Goal: Task Accomplishment & Management: Manage account settings

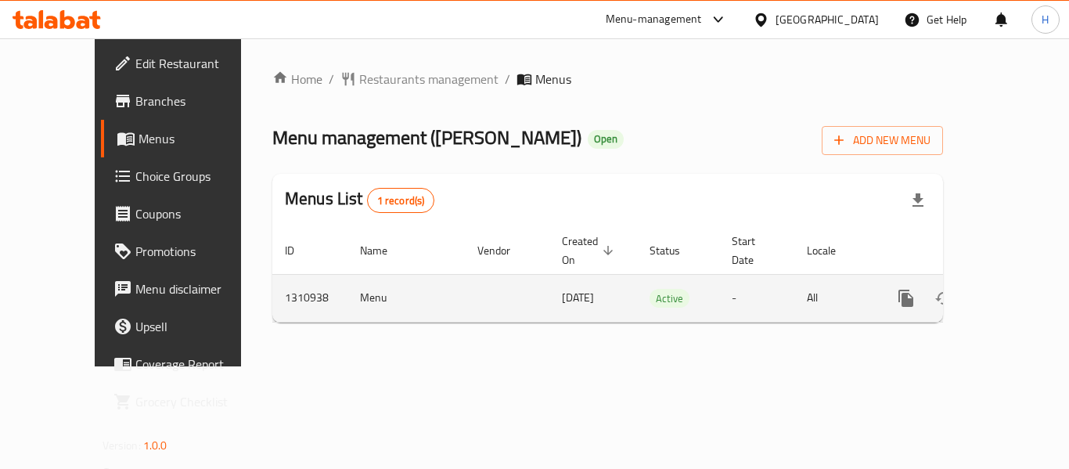
click at [1012, 291] on icon "enhanced table" at bounding box center [1019, 298] width 14 height 14
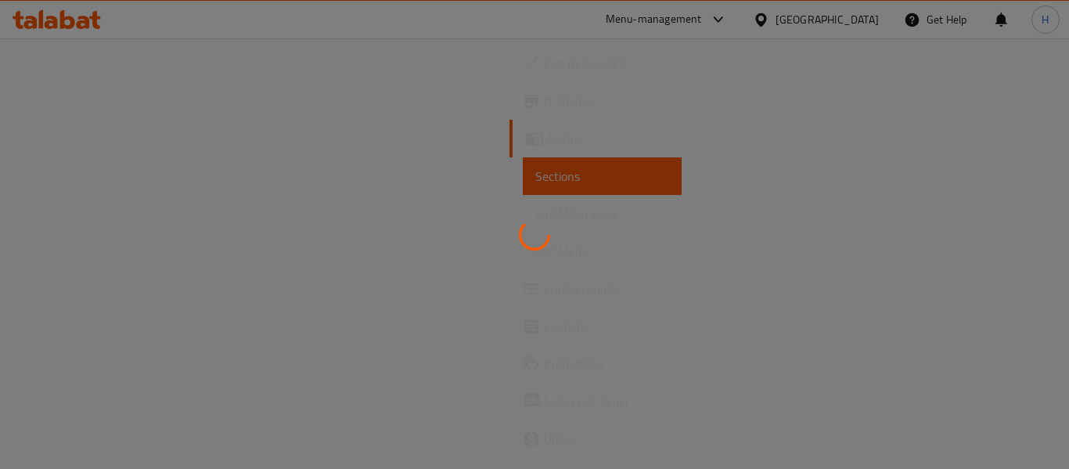
drag, startPoint x: 570, startPoint y: 291, endPoint x: 382, endPoint y: 264, distance: 189.8
click at [369, 264] on div at bounding box center [534, 234] width 1069 height 469
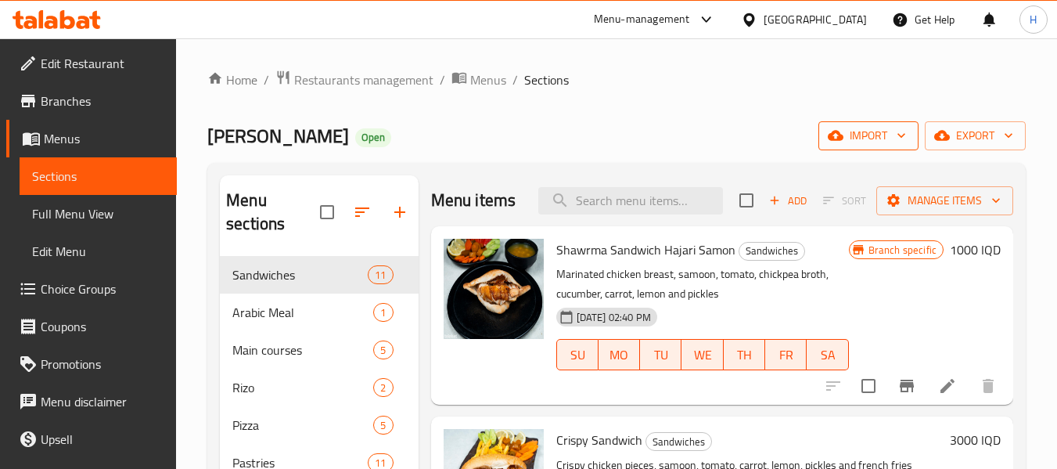
click at [840, 142] on icon "button" at bounding box center [836, 136] width 16 height 16
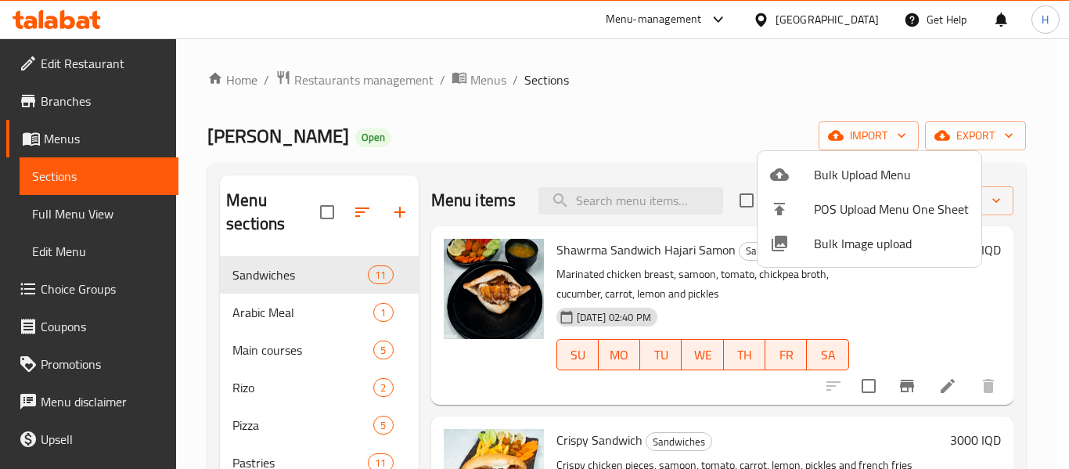
click at [833, 243] on span "Bulk Image upload" at bounding box center [891, 243] width 155 height 19
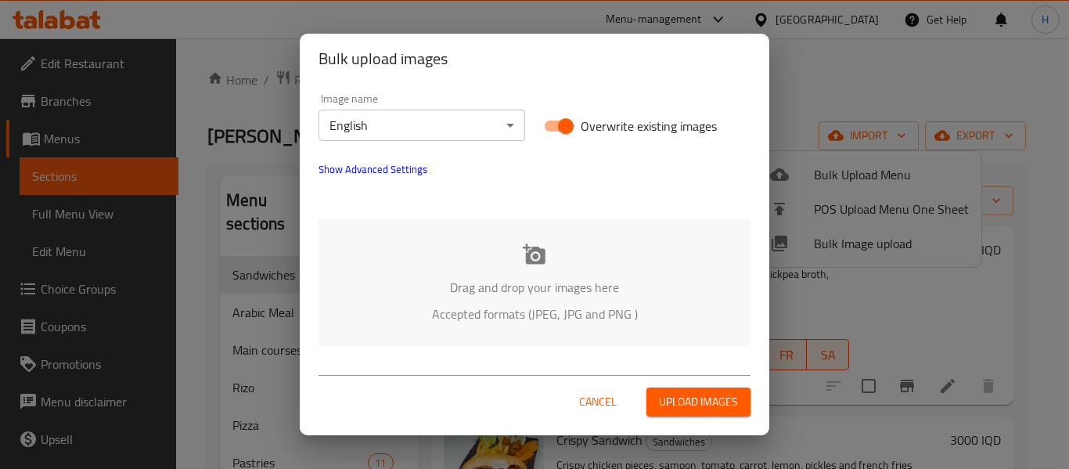
click at [549, 260] on div "Drag and drop your images here Accepted formats (JPEG, JPG and PNG )" at bounding box center [534, 283] width 432 height 128
click at [371, 161] on span "Show Advanced Settings" at bounding box center [372, 169] width 109 height 19
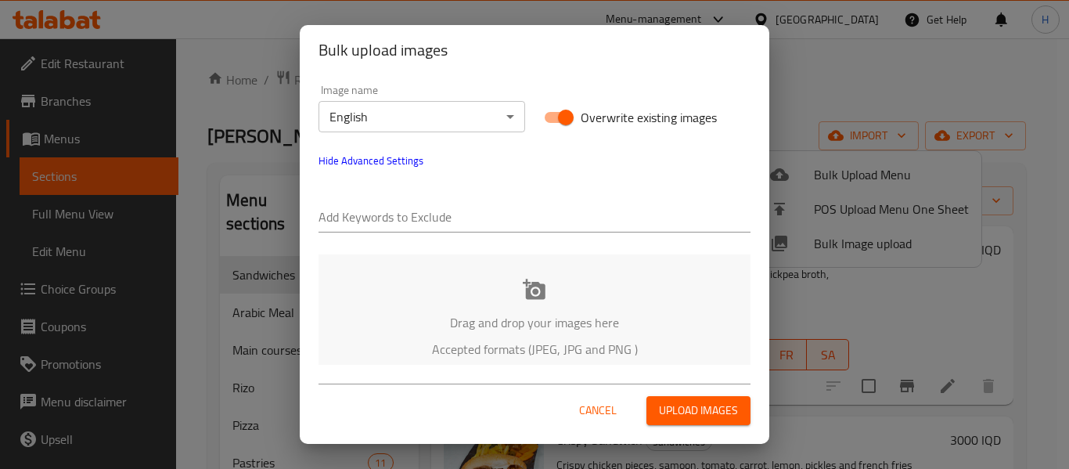
click at [369, 205] on div at bounding box center [534, 218] width 432 height 31
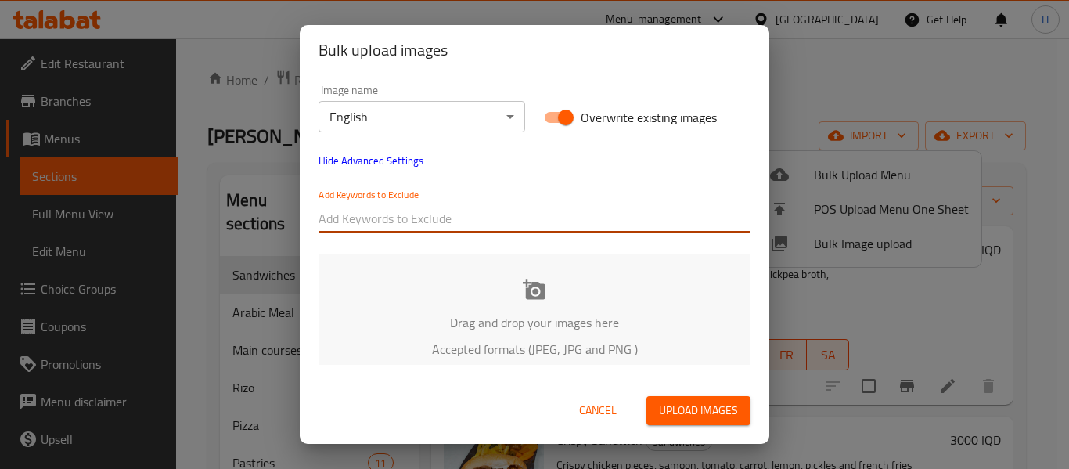
paste input "Abn Alsham-بوكس دجاج-Mazin Waleed_DSC06536"
drag, startPoint x: 387, startPoint y: 221, endPoint x: 610, endPoint y: 223, distance: 223.0
click at [617, 230] on input "Abn Alsham-بوكس دجاج-Mazin Waleed_DSC06536" at bounding box center [534, 218] width 432 height 25
type input "Abn Alsham"
paste input "Abn Alsham-بوكس دجاج-Mazin Waleed_DSC06536"
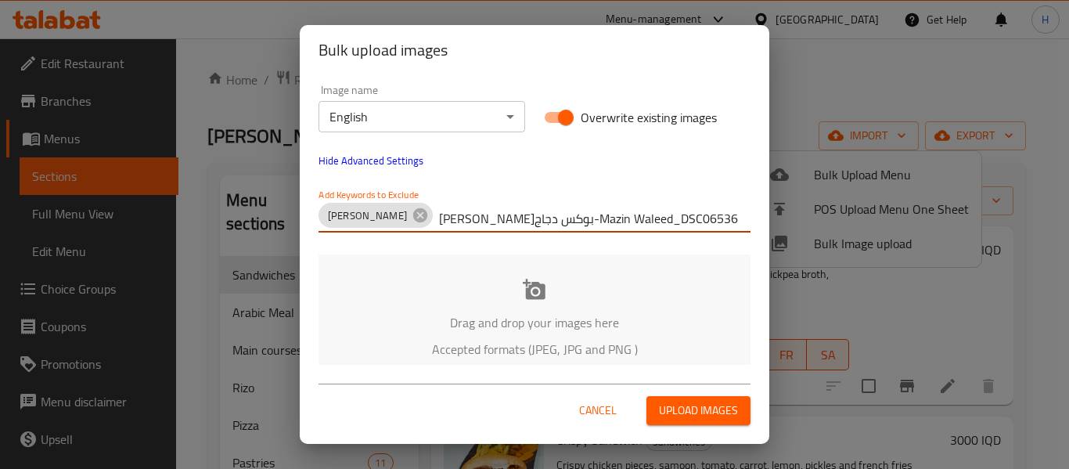
drag, startPoint x: 543, startPoint y: 221, endPoint x: 493, endPoint y: 222, distance: 50.1
click at [493, 222] on input "Abn Alsham-بوكس دجاج-Mazin Waleed_DSC06536" at bounding box center [594, 218] width 311 height 25
click at [552, 217] on input "Abn Alsham-بوكس دجاج-Mazin Waleed_DSC06536" at bounding box center [594, 218] width 311 height 25
drag, startPoint x: 545, startPoint y: 218, endPoint x: 411, endPoint y: 227, distance: 134.9
click at [439, 227] on input "Abn Alsham-بوكس دجاج-Mazin Waleed_DSC06536" at bounding box center [594, 218] width 311 height 25
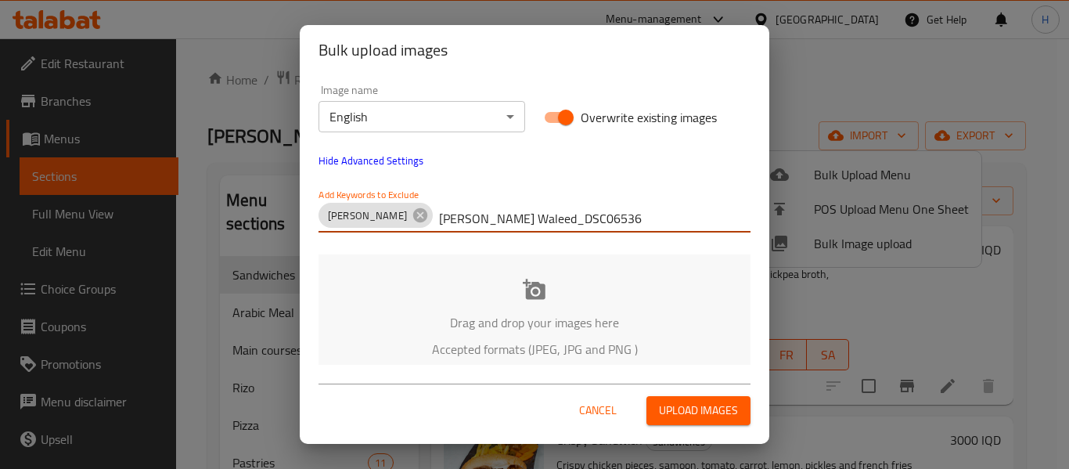
type input "Mazin Waleed_DSC06536"
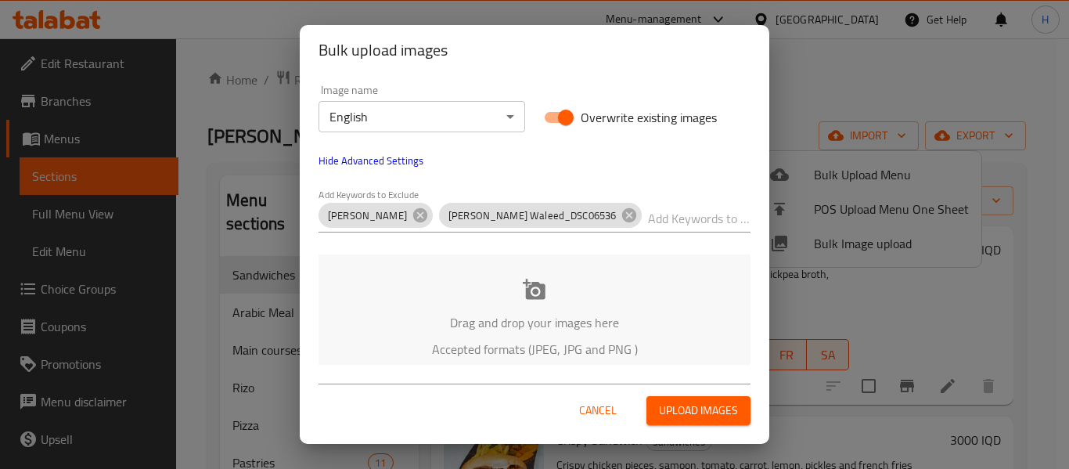
click at [569, 321] on p "Drag and drop your images here" at bounding box center [534, 322] width 385 height 19
click at [488, 299] on div "Drag and drop your images here Accepted formats (JPEG, JPG and PNG )" at bounding box center [534, 318] width 432 height 128
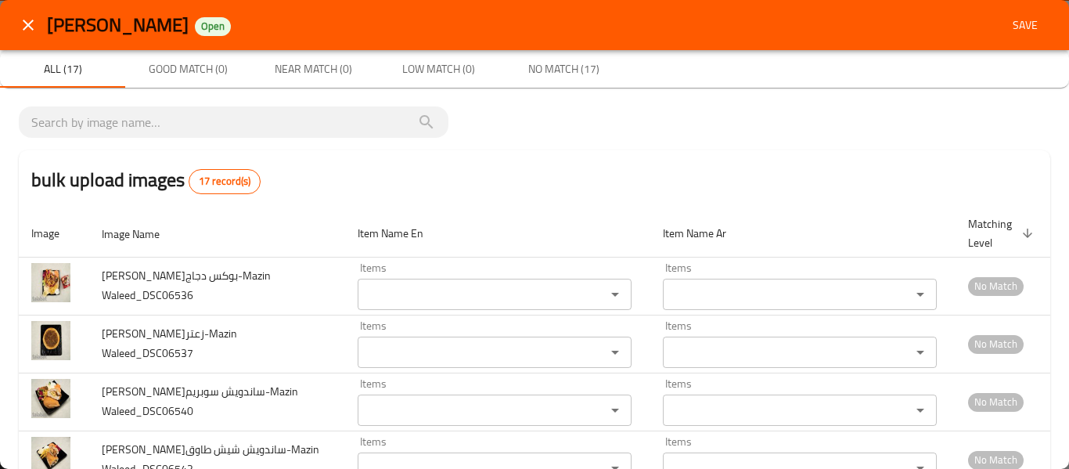
click at [25, 38] on button "close" at bounding box center [28, 25] width 38 height 38
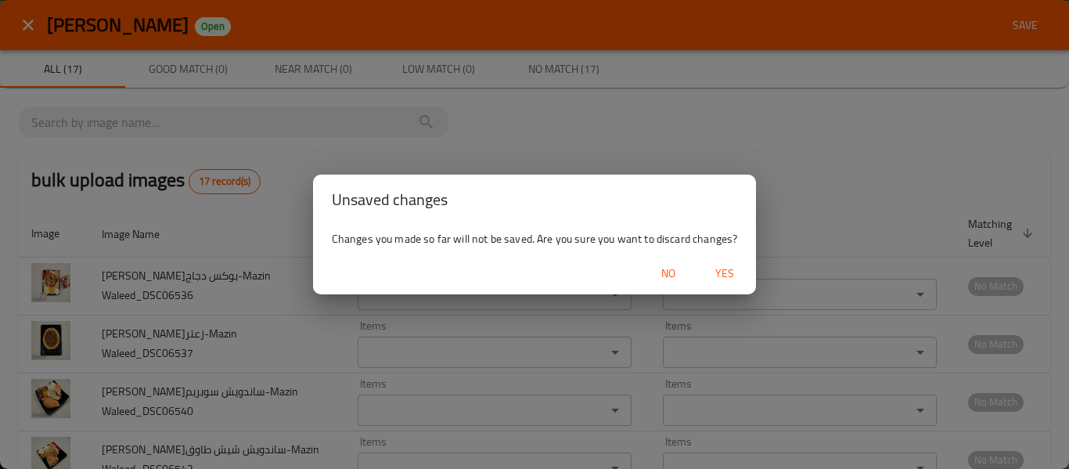
click at [736, 280] on span "Yes" at bounding box center [725, 274] width 38 height 20
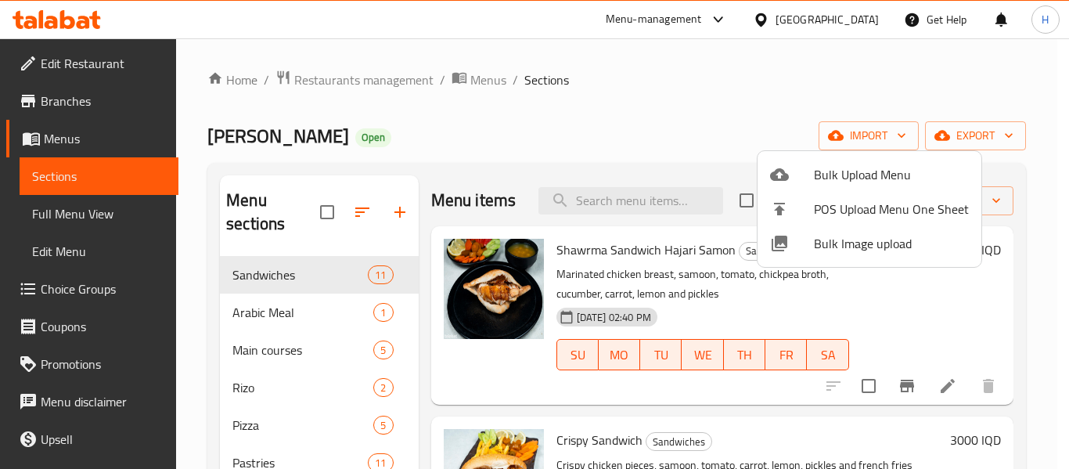
click at [852, 239] on span "Bulk Image upload" at bounding box center [891, 243] width 155 height 19
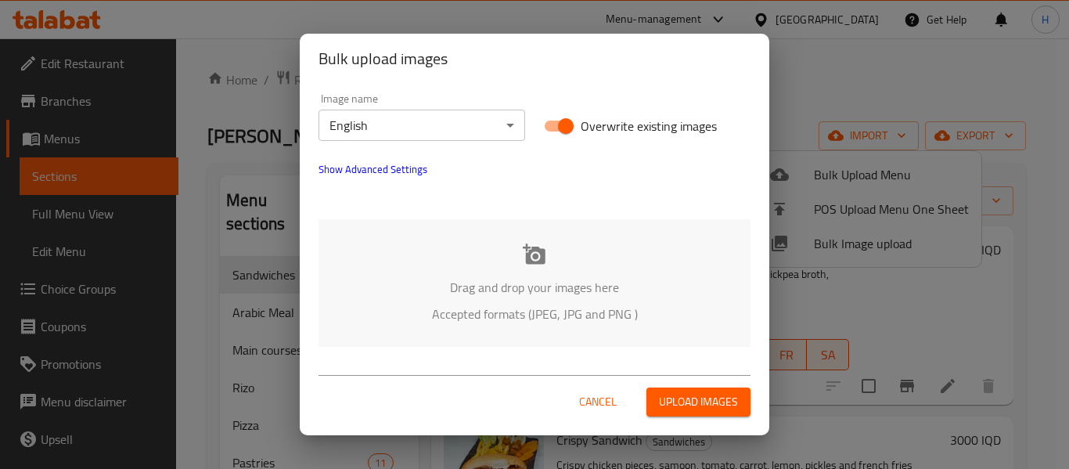
click at [429, 175] on div "Image name English ​ Overwrite existing images Show Advanced Settings" at bounding box center [534, 145] width 451 height 123
click at [410, 118] on body "​ Menu-management Iraq Get Help H Edit Restaurant Branches Menus Sections Full …" at bounding box center [534, 253] width 1069 height 430
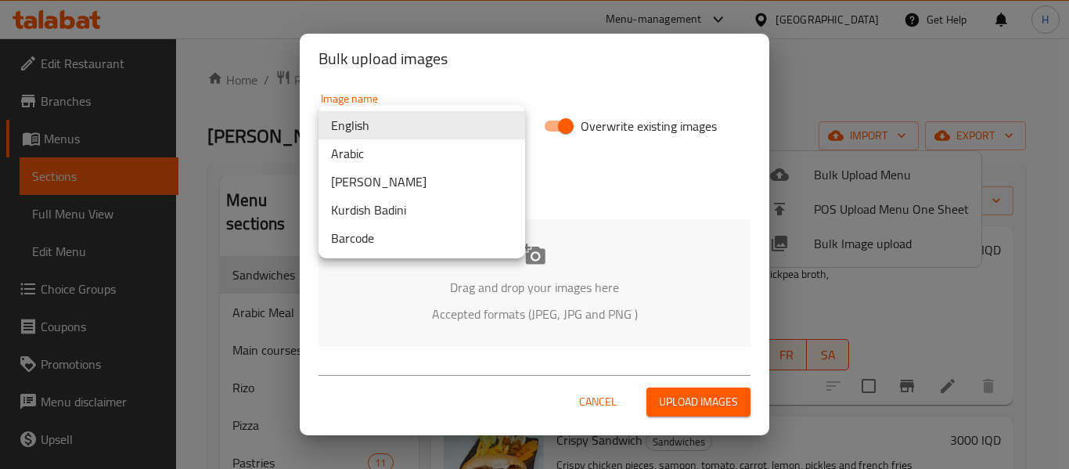
click at [400, 149] on li "Arabic" at bounding box center [421, 153] width 207 height 28
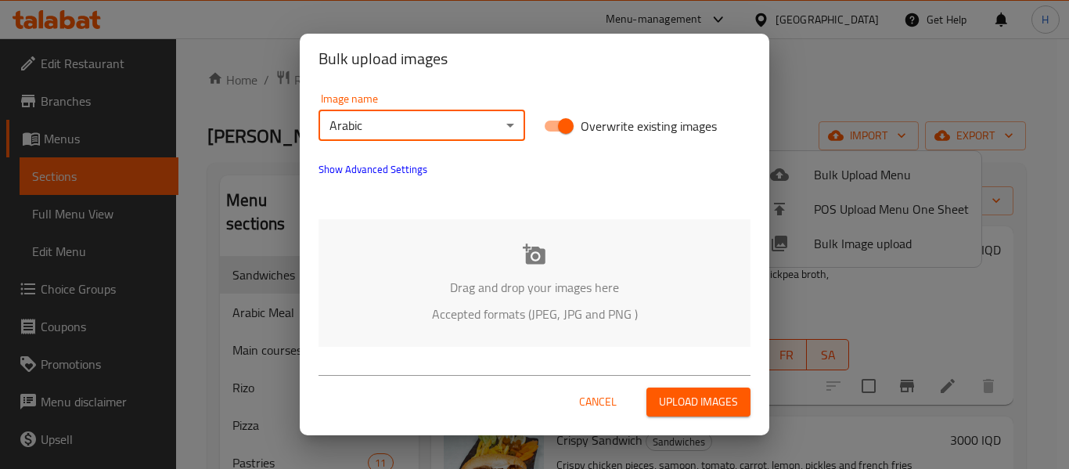
click at [398, 163] on span "Show Advanced Settings" at bounding box center [372, 169] width 109 height 19
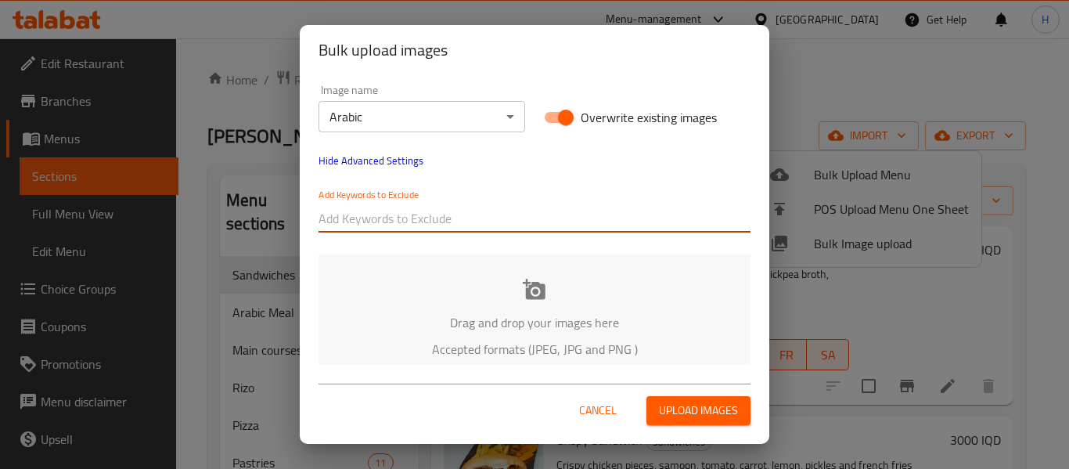
click at [380, 213] on input "text" at bounding box center [534, 218] width 432 height 25
paste input "Abn Alsham-بوكس دجاج-Mazin Waleed_DSC06536"
drag, startPoint x: 387, startPoint y: 220, endPoint x: 1065, endPoint y: 246, distance: 678.1
click at [1067, 246] on div "Bulk upload images Image name Arabic ​ Overwrite existing images Hide Advanced …" at bounding box center [534, 234] width 1069 height 469
type input "Abn Alsham-"
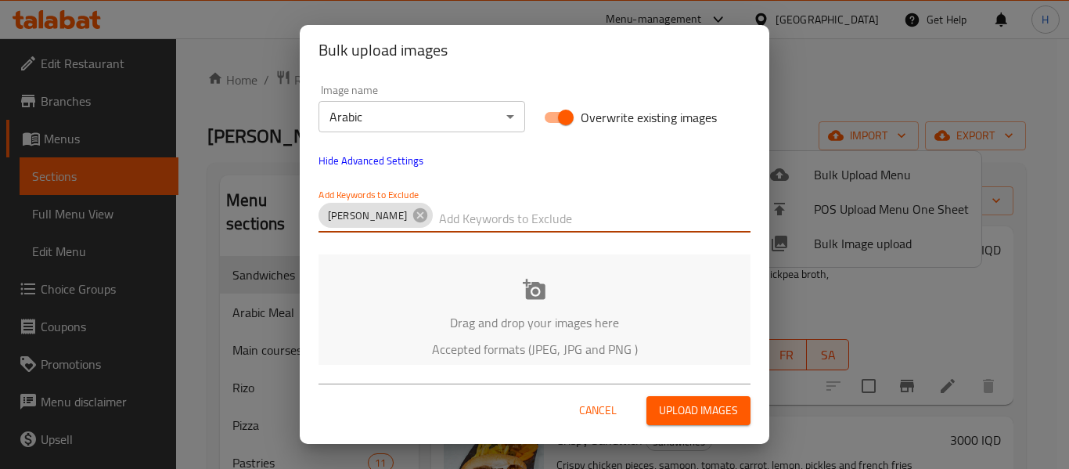
paste input "Abn Alsham-بوكس دجاج-Mazin Waleed_DSC06536"
drag, startPoint x: 552, startPoint y: 215, endPoint x: 420, endPoint y: 235, distance: 132.9
click at [420, 235] on div "Add Keywords to Exclude Abn Alsham- Abn Alsham-بوكس دجاج-Mazin Waleed_DSC06536" at bounding box center [534, 210] width 451 height 63
type input "Mazin Waleed_DSC06536"
click at [421, 307] on div "Drag and drop your images here Accepted formats (JPEG, JPG and PNG )" at bounding box center [534, 318] width 432 height 128
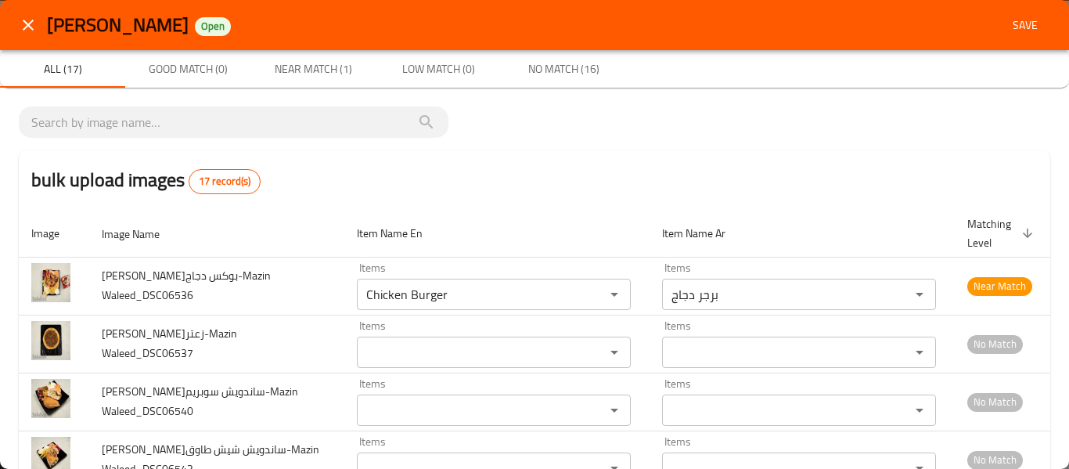
click at [35, 7] on button "close" at bounding box center [28, 25] width 38 height 38
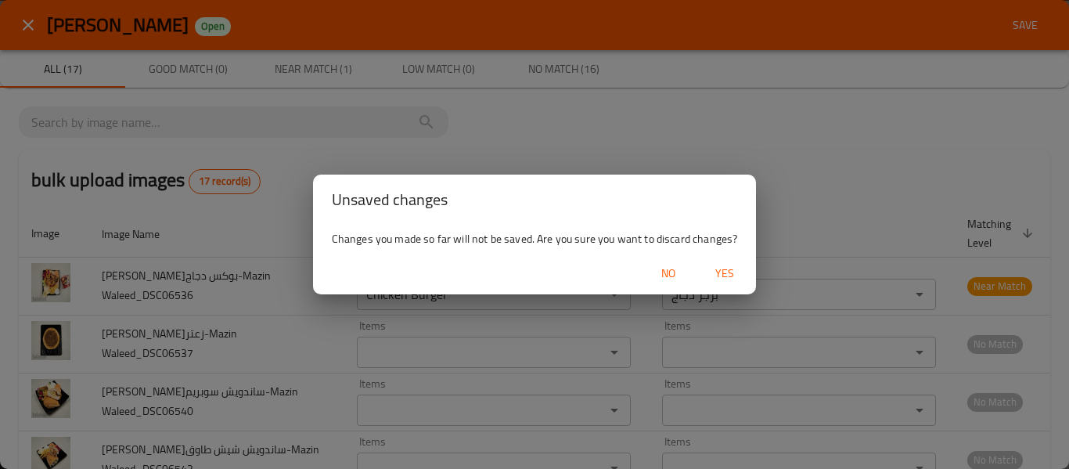
click at [735, 275] on span "Yes" at bounding box center [725, 274] width 38 height 20
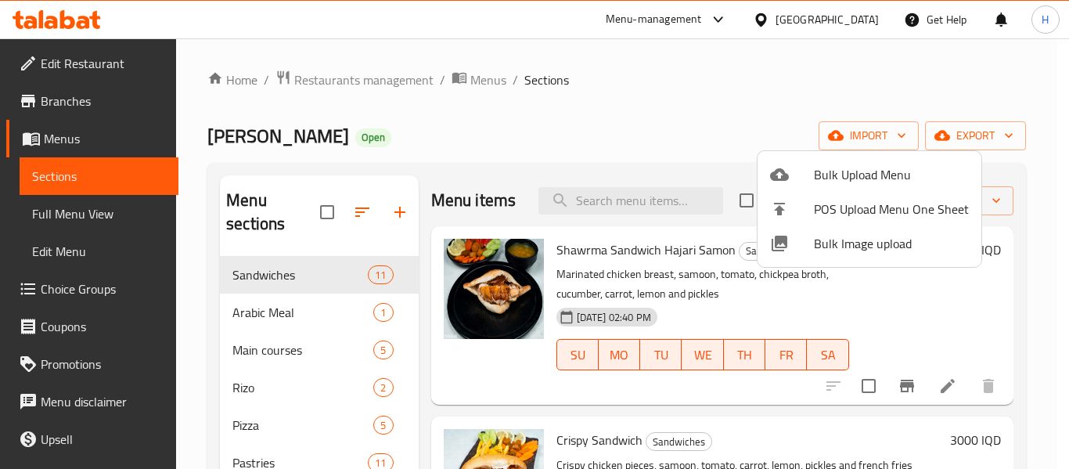
click at [858, 235] on span "Bulk Image upload" at bounding box center [891, 243] width 155 height 19
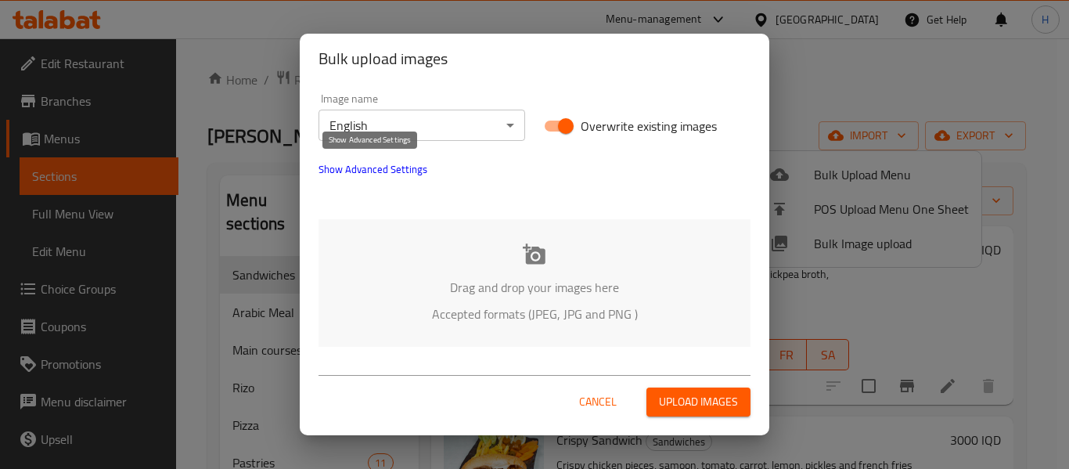
click at [403, 173] on span "Show Advanced Settings" at bounding box center [372, 169] width 109 height 19
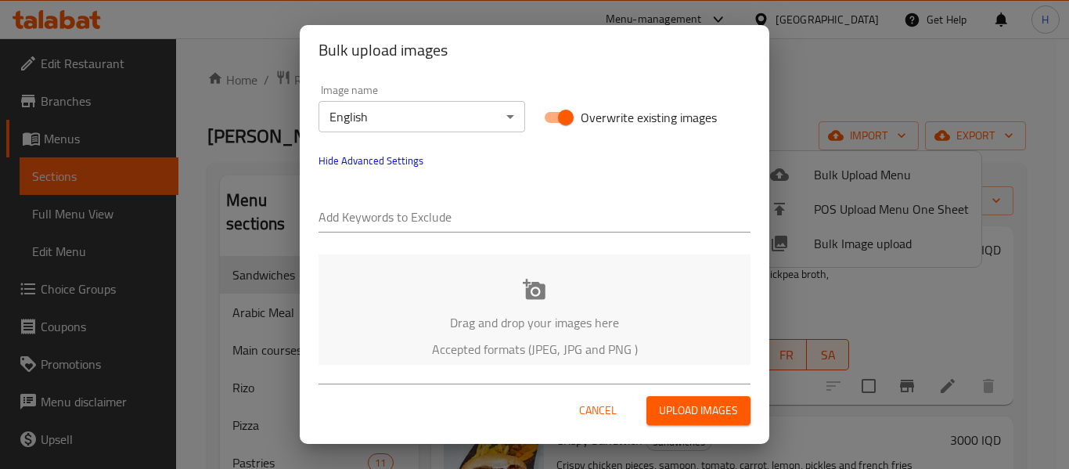
click at [378, 127] on body "​ Menu-management Iraq Get Help H Edit Restaurant Branches Menus Sections Full …" at bounding box center [534, 253] width 1069 height 430
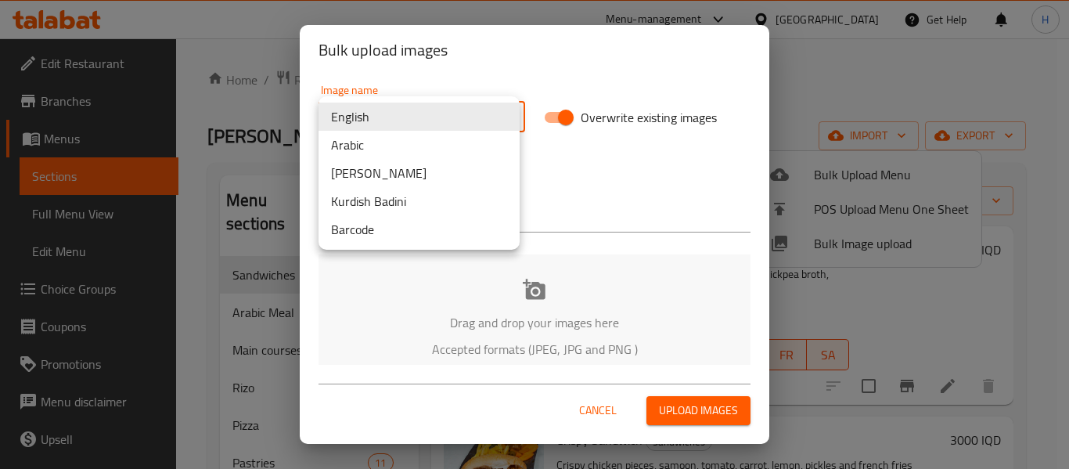
click at [366, 147] on li "Arabic" at bounding box center [418, 145] width 201 height 28
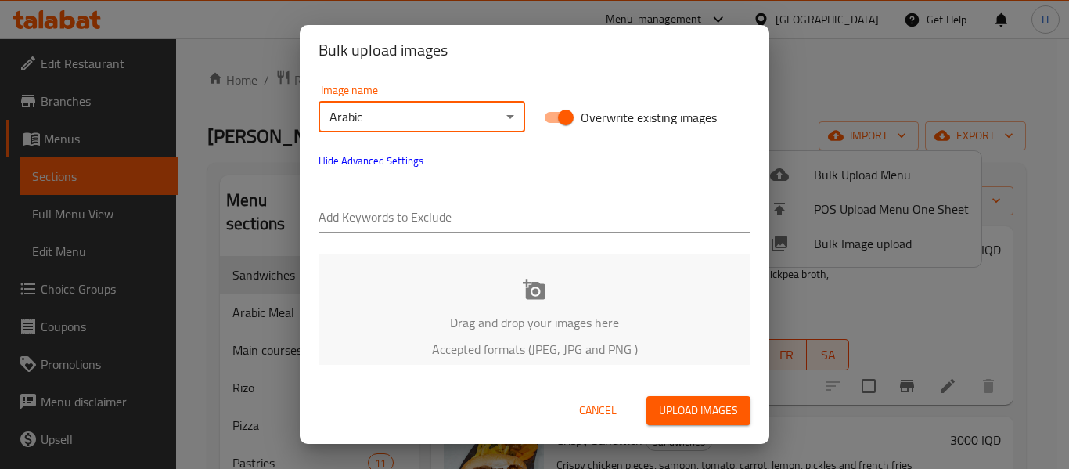
drag, startPoint x: 378, startPoint y: 207, endPoint x: 383, endPoint y: 217, distance: 11.2
click at [383, 216] on input "text" at bounding box center [534, 218] width 432 height 25
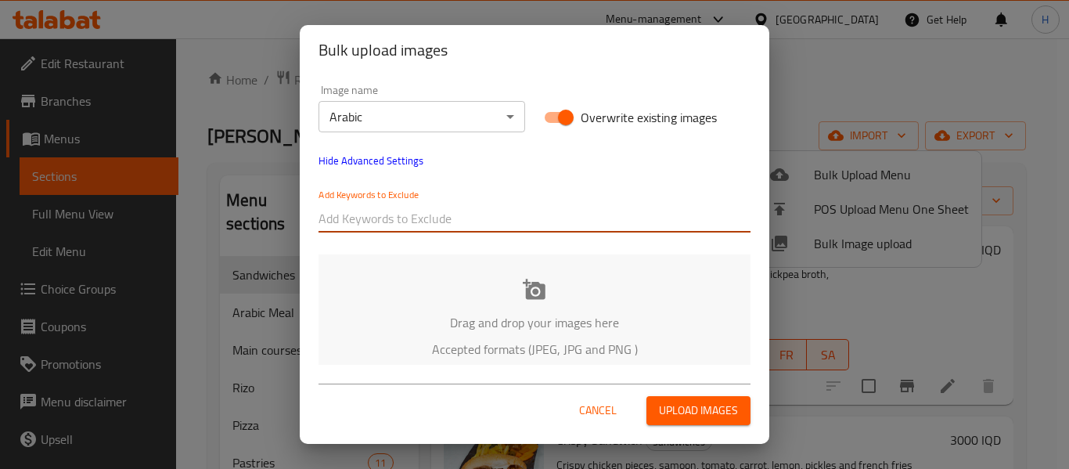
paste input "Abn Alsham-بوكس دجاج-Mazin Waleed_DSC06536"
drag, startPoint x: 390, startPoint y: 220, endPoint x: 703, endPoint y: 222, distance: 313.8
click at [704, 222] on input "Abn Alsham-بوكس دجاج-Mazin Waleed_DSC06536" at bounding box center [534, 218] width 432 height 25
type input "Abn Alsham-"
paste input "Abn Alsham-بوكس دجاج-Mazin Waleed_DSC06536"
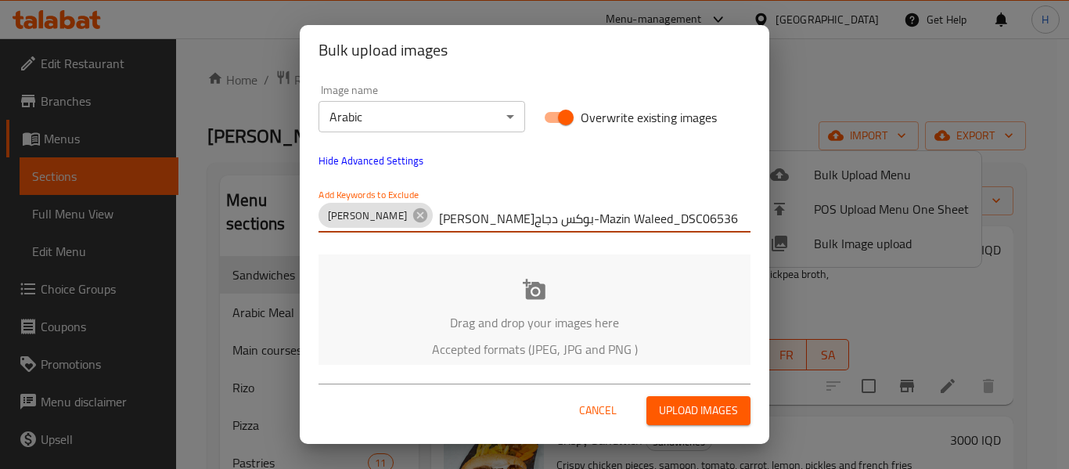
drag, startPoint x: 635, startPoint y: 221, endPoint x: 839, endPoint y: 233, distance: 203.8
click at [839, 234] on div "Bulk upload images Image name Arabic ​ Overwrite existing images Hide Advanced …" at bounding box center [534, 234] width 1069 height 469
drag, startPoint x: 551, startPoint y: 214, endPoint x: 412, endPoint y: 209, distance: 138.6
click at [439, 220] on input "Abn Alsham-بوكس دجاج-Mazin Waleed_" at bounding box center [594, 218] width 311 height 25
type input "Mazin Waleed_"
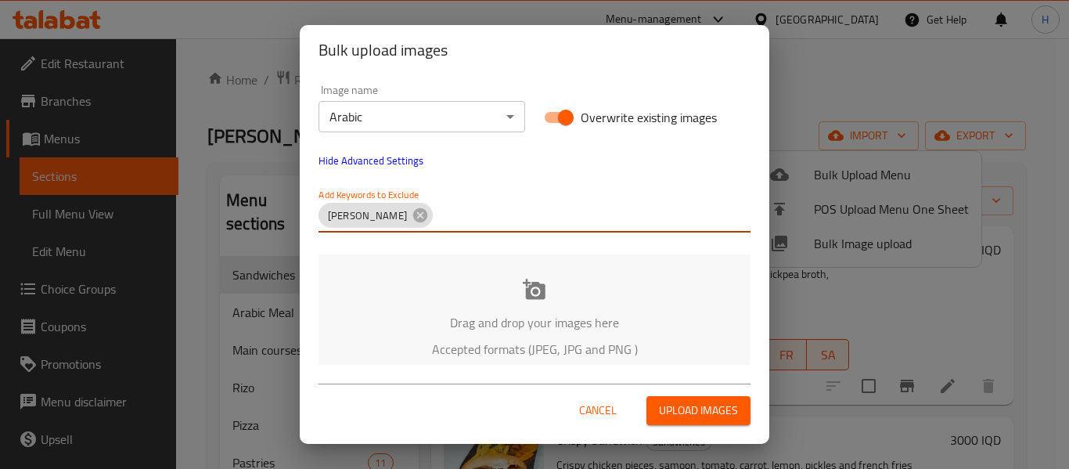
click at [423, 313] on p "Drag and drop your images here" at bounding box center [534, 322] width 385 height 19
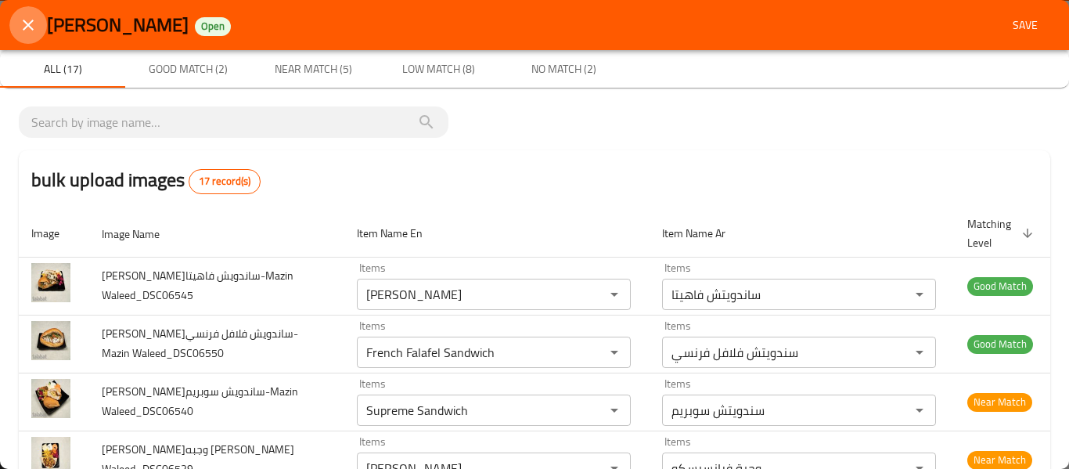
click at [38, 14] on button "close" at bounding box center [28, 25] width 38 height 38
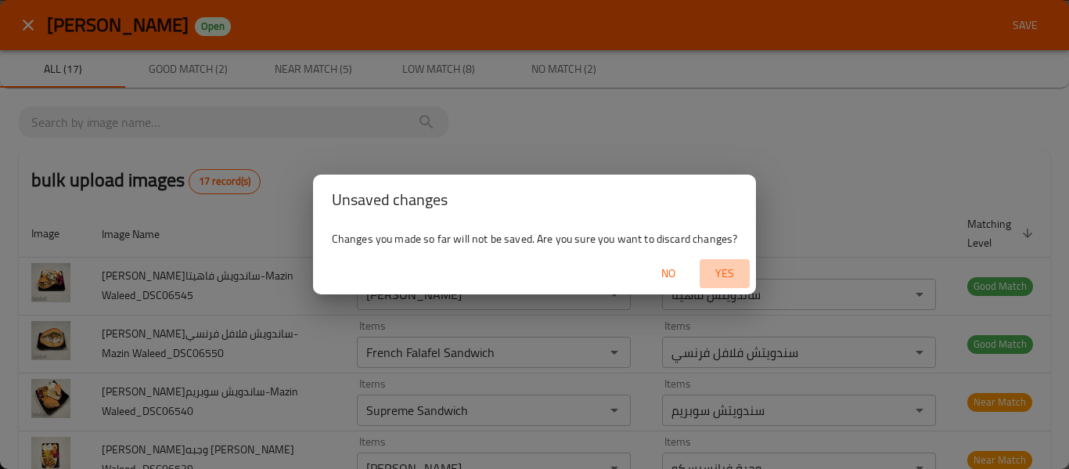
click at [718, 268] on span "Yes" at bounding box center [725, 274] width 38 height 20
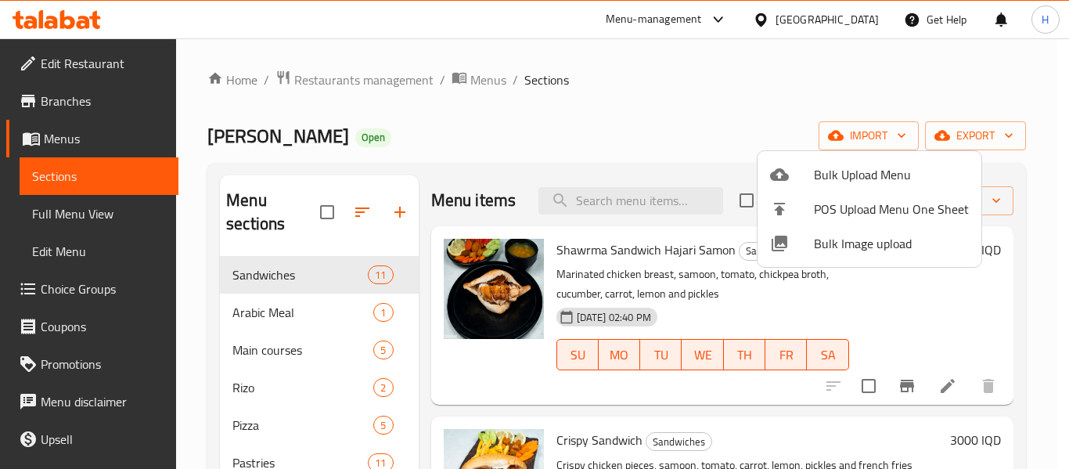
click at [909, 250] on span "Bulk Image upload" at bounding box center [891, 243] width 155 height 19
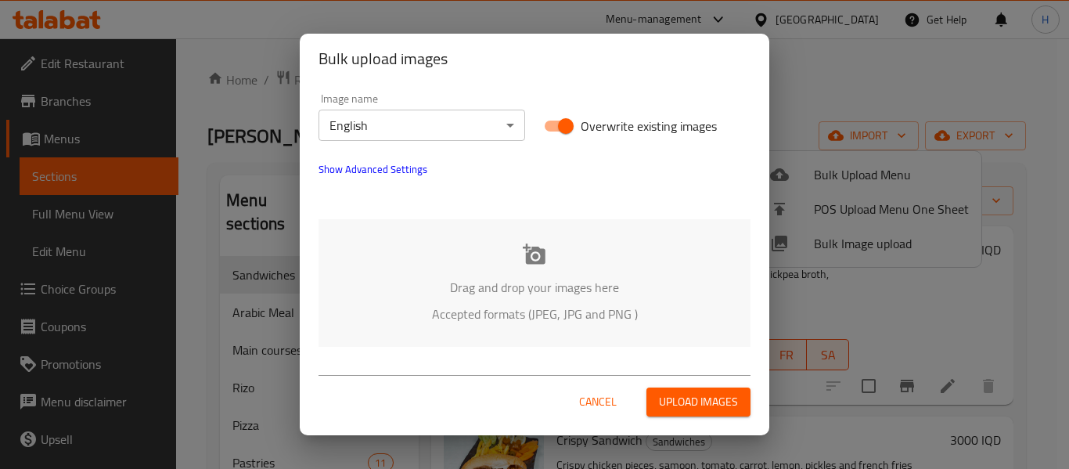
click at [402, 128] on body "​ Menu-management Iraq Get Help H Edit Restaurant Branches Menus Sections Full …" at bounding box center [534, 253] width 1069 height 430
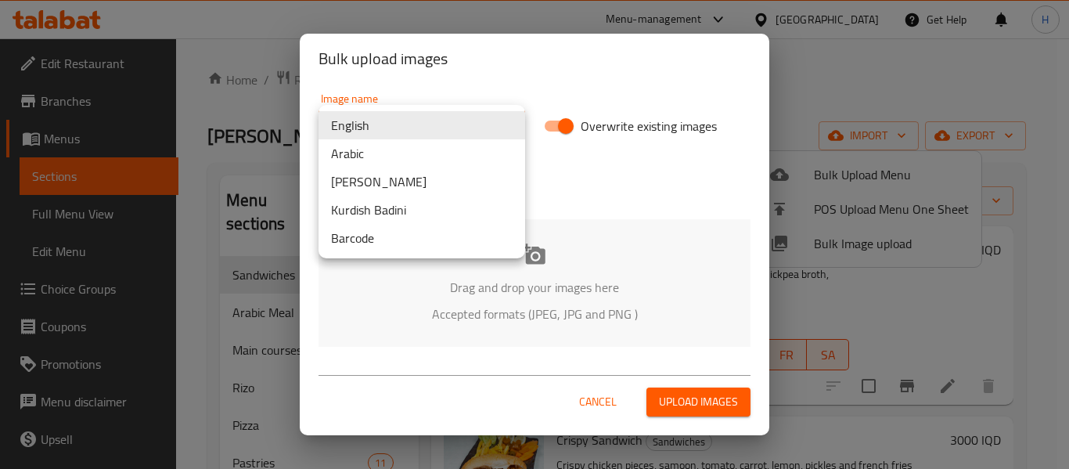
click at [384, 158] on li "Arabic" at bounding box center [421, 153] width 207 height 28
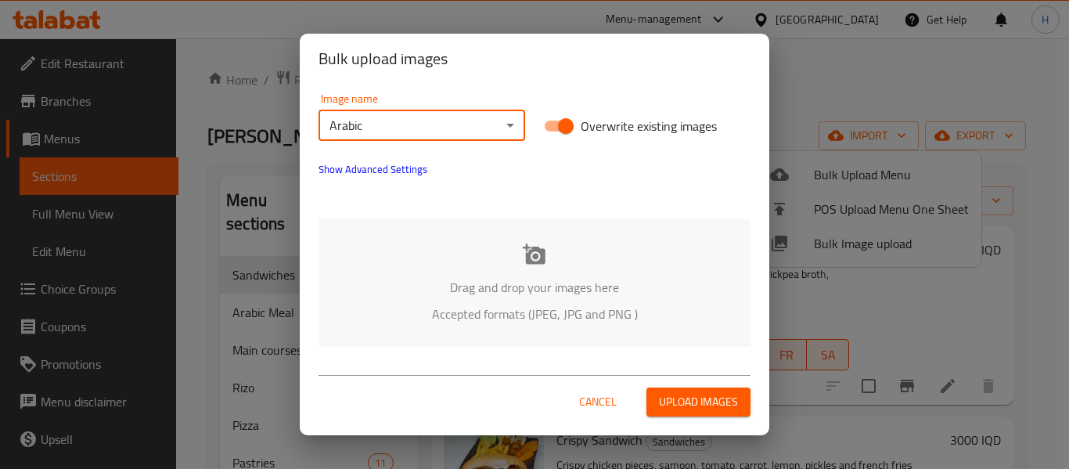
click at [376, 171] on span "Show Advanced Settings" at bounding box center [372, 169] width 109 height 19
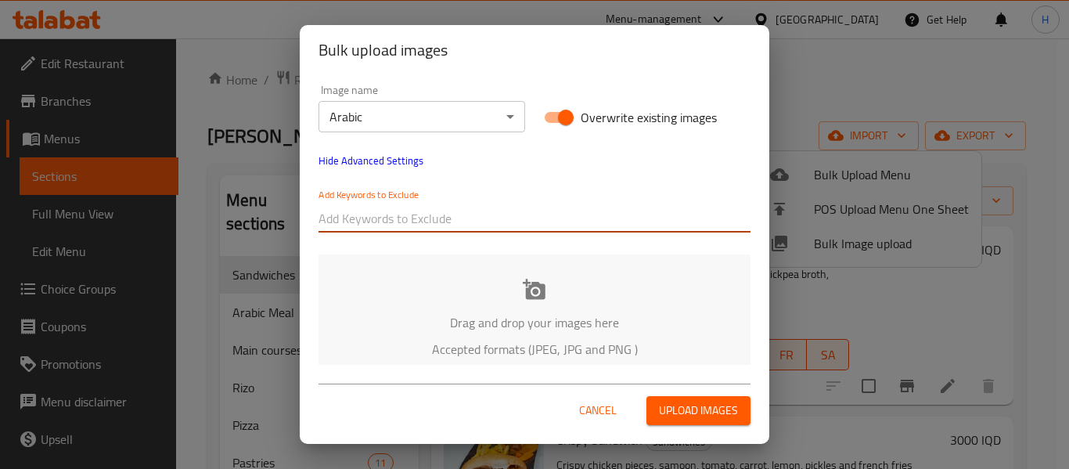
click at [380, 223] on input "text" at bounding box center [534, 218] width 432 height 25
paste input "Abn Alsham-بوكس دجاج-Mazin Waleed_DSC06536"
drag, startPoint x: 392, startPoint y: 221, endPoint x: 1007, endPoint y: 264, distance: 616.5
click at [1006, 270] on div "Bulk upload images Image name Arabic ​ Overwrite existing images Hide Advanced …" at bounding box center [534, 234] width 1069 height 469
type input "Abn Alsham"
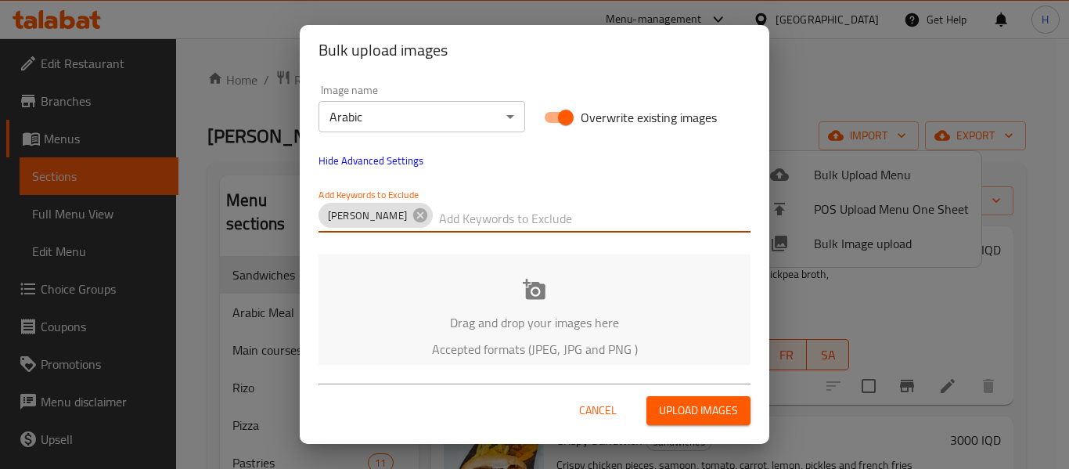
paste input "Abn Alsham-بوكس دجاج-Mazin Waleed_DSC06536"
drag, startPoint x: 541, startPoint y: 222, endPoint x: 418, endPoint y: 225, distance: 122.9
click at [439, 225] on input "Abn Alsham-بوكس دجاج-Mazin Waleed_DSC06536" at bounding box center [594, 218] width 311 height 25
drag, startPoint x: 496, startPoint y: 222, endPoint x: 742, endPoint y: 250, distance: 247.2
click at [742, 250] on div "Image name Arabic ​ Overwrite existing images Hide Advanced Settings Add Keywor…" at bounding box center [535, 220] width 470 height 290
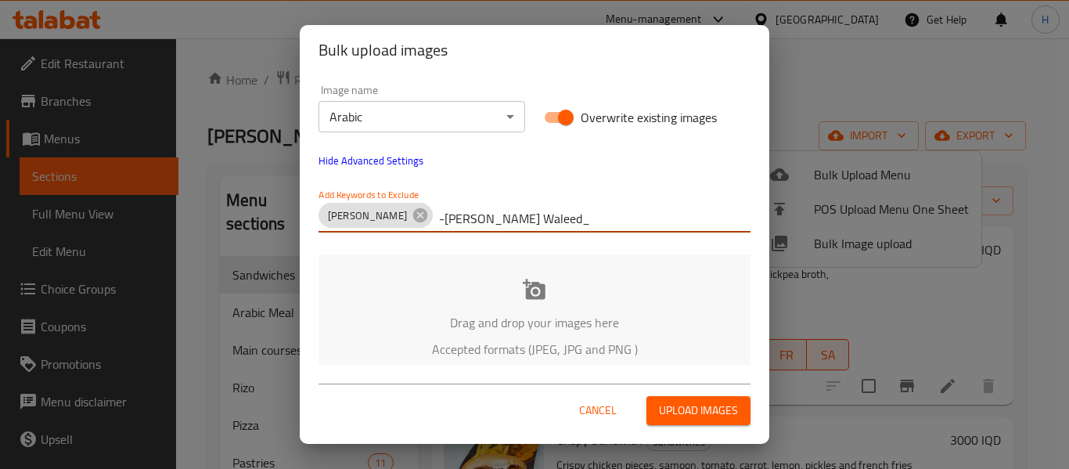
type input "-Mazin Waleed"
click at [410, 285] on div "Drag and drop your images here Accepted formats (JPEG, JPG and PNG )" at bounding box center [534, 318] width 432 height 128
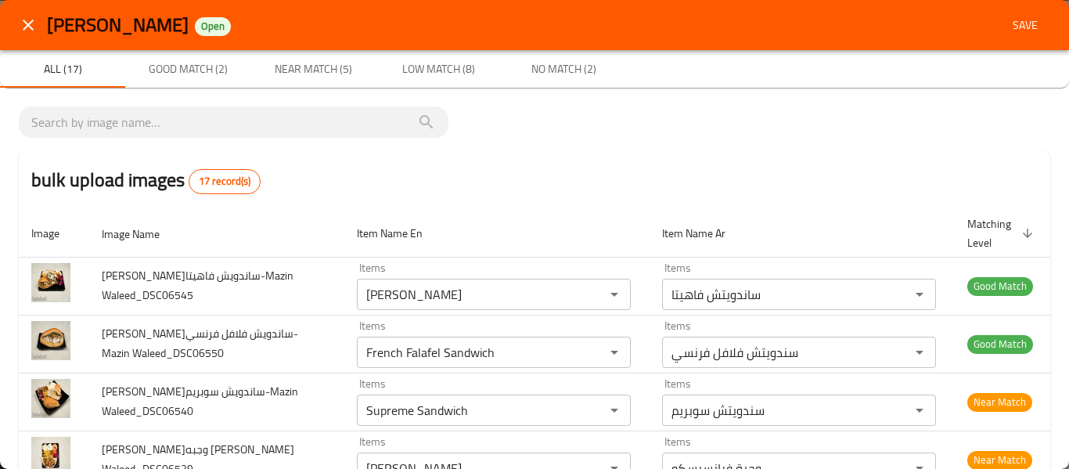
click at [36, 34] on icon "close" at bounding box center [28, 25] width 19 height 19
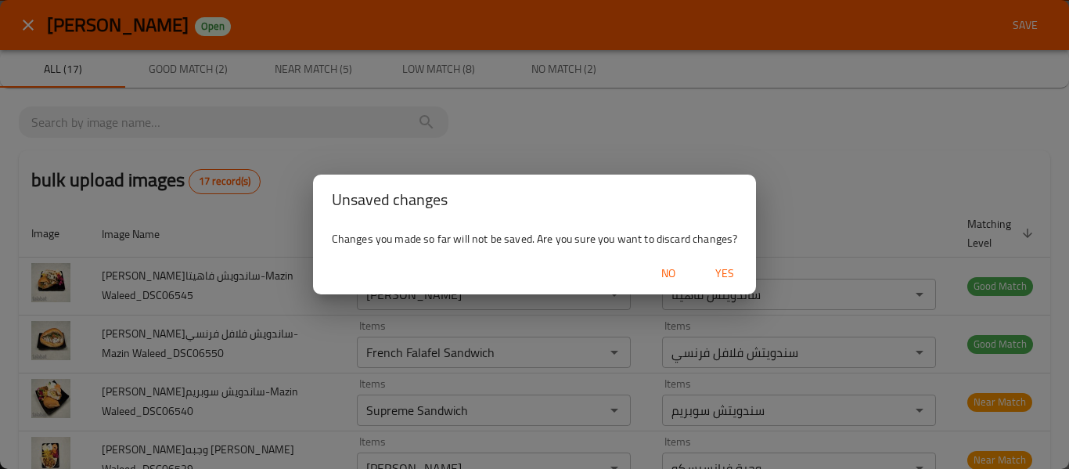
click at [709, 284] on button "Yes" at bounding box center [725, 273] width 50 height 29
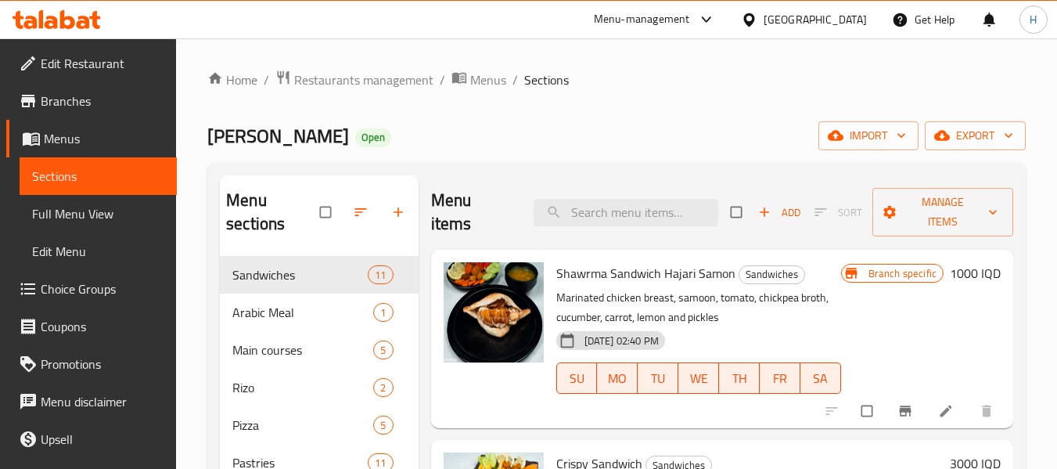
click at [891, 116] on div "Home / Restaurants management / Menus / Sections Abn Alsham Open import export …" at bounding box center [616, 398] width 819 height 656
click at [885, 126] on span "import" at bounding box center [868, 136] width 75 height 20
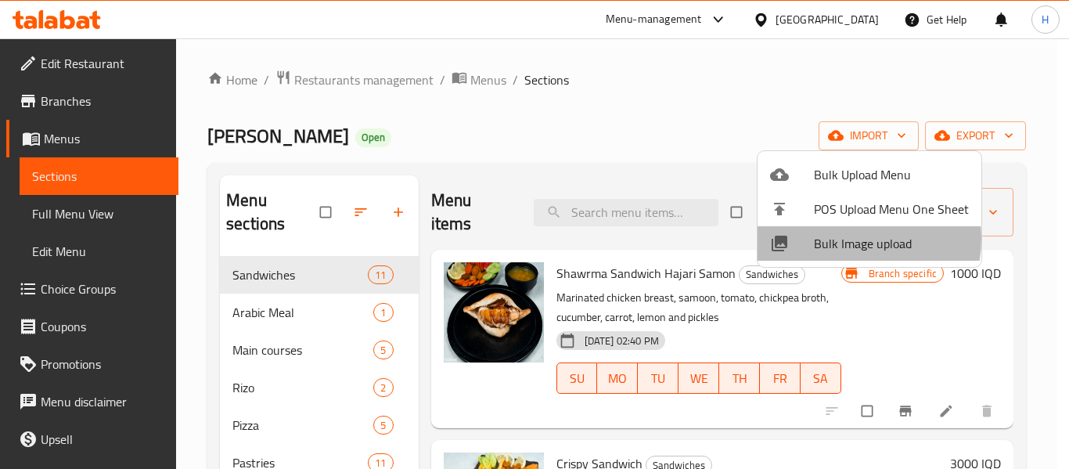
click at [842, 239] on span "Bulk Image upload" at bounding box center [891, 243] width 155 height 19
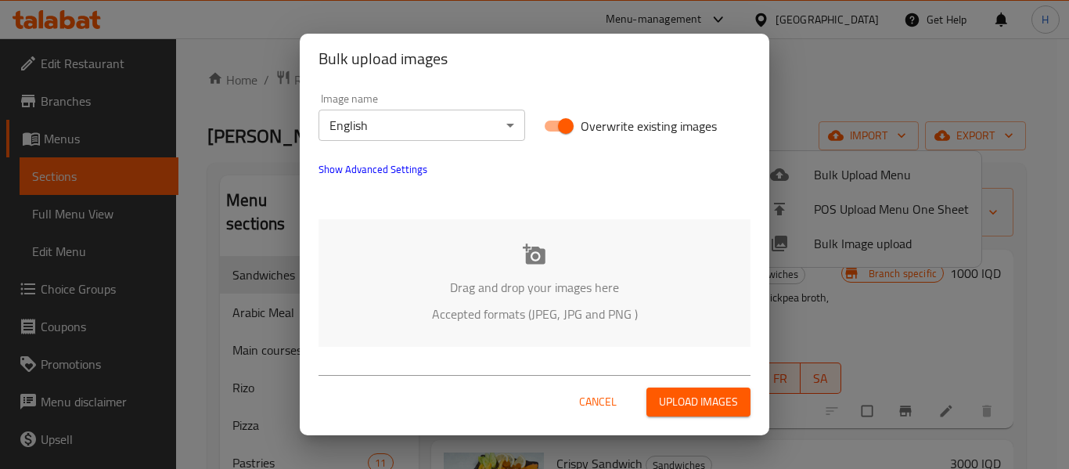
click at [352, 123] on body "​ Menu-management Iraq Get Help H Edit Restaurant Branches Menus Sections Full …" at bounding box center [534, 253] width 1069 height 430
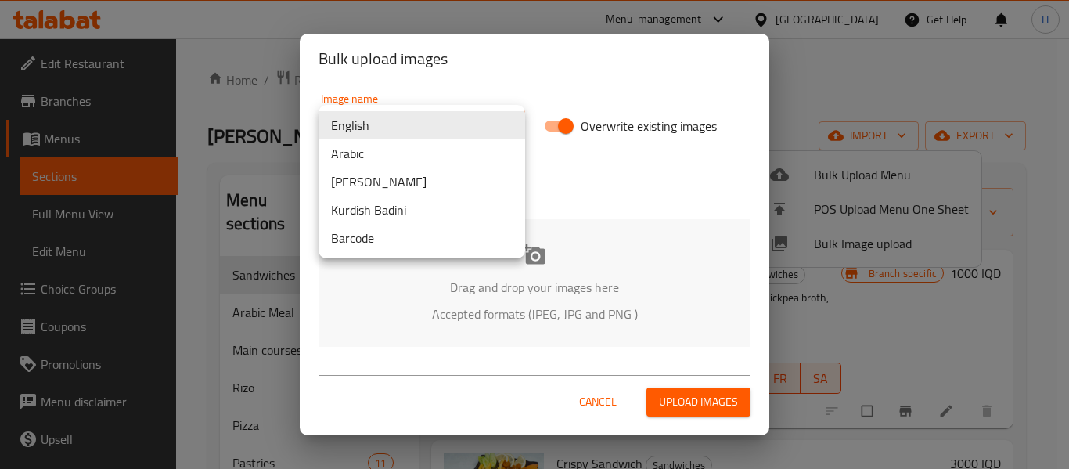
click at [383, 161] on li "Arabic" at bounding box center [421, 153] width 207 height 28
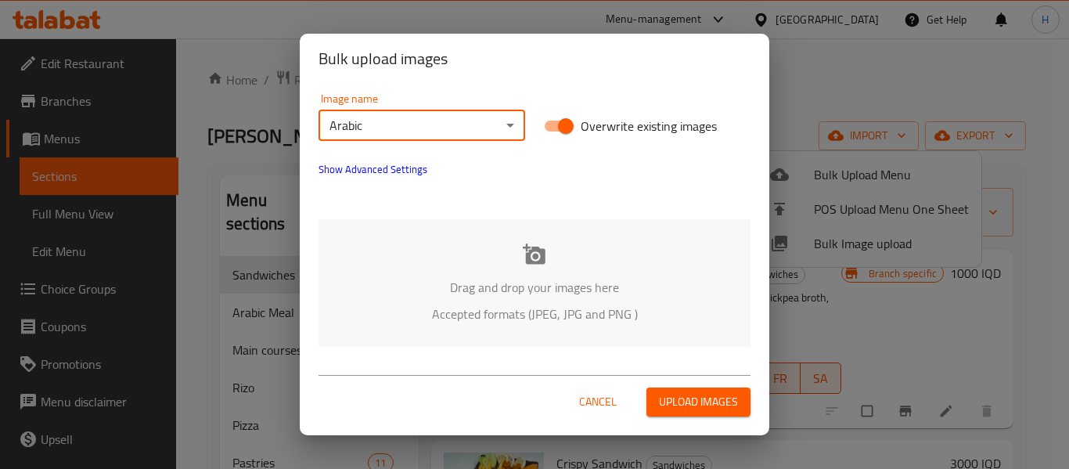
click at [381, 166] on span "Show Advanced Settings" at bounding box center [372, 169] width 109 height 19
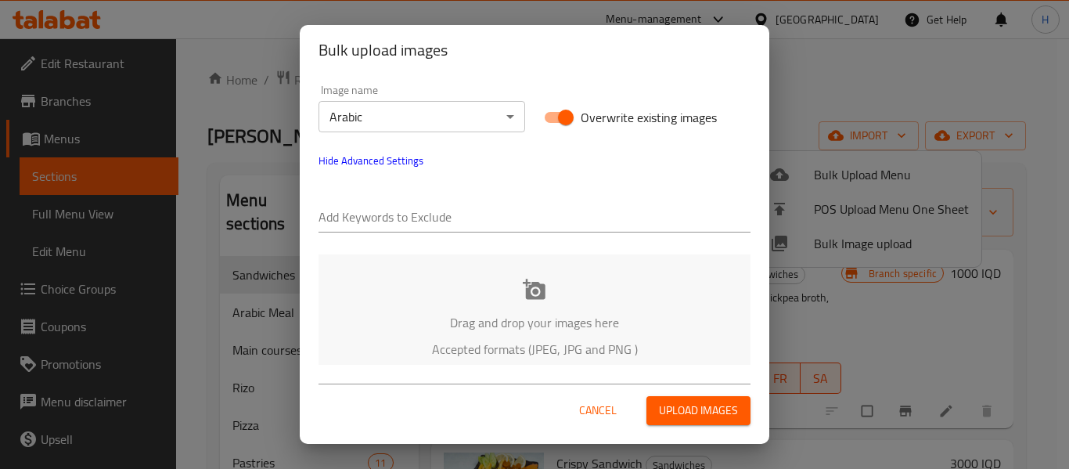
click at [392, 199] on div "Add Keywords to Exclude" at bounding box center [534, 211] width 432 height 44
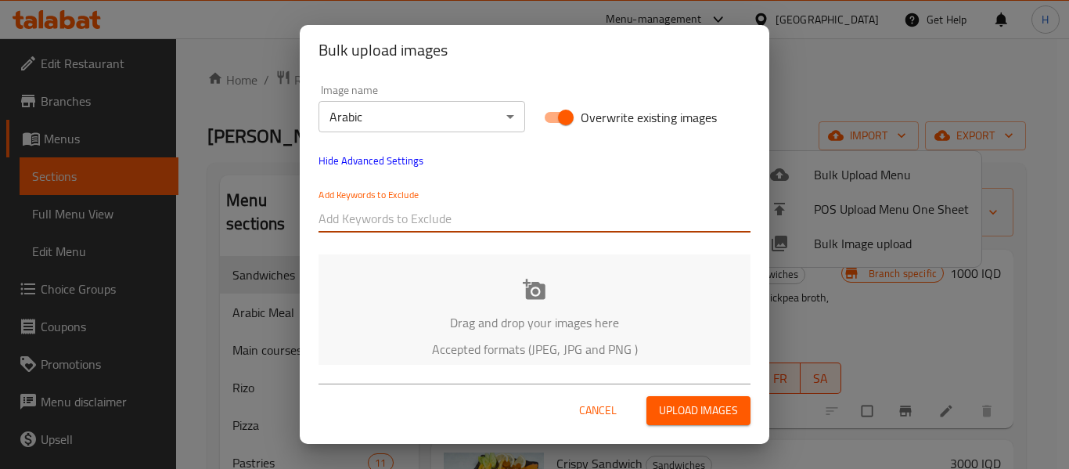
click at [391, 203] on div at bounding box center [534, 218] width 432 height 31
paste input "Abn Alsham-بوكس دجاج-Mazin Waleed_DSC06536"
drag, startPoint x: 386, startPoint y: 218, endPoint x: 951, endPoint y: 272, distance: 567.5
click at [951, 272] on div "Bulk upload images Image name Arabic ​ Overwrite existing images Hide Advanced …" at bounding box center [534, 234] width 1069 height 469
type input "Abn Alsham"
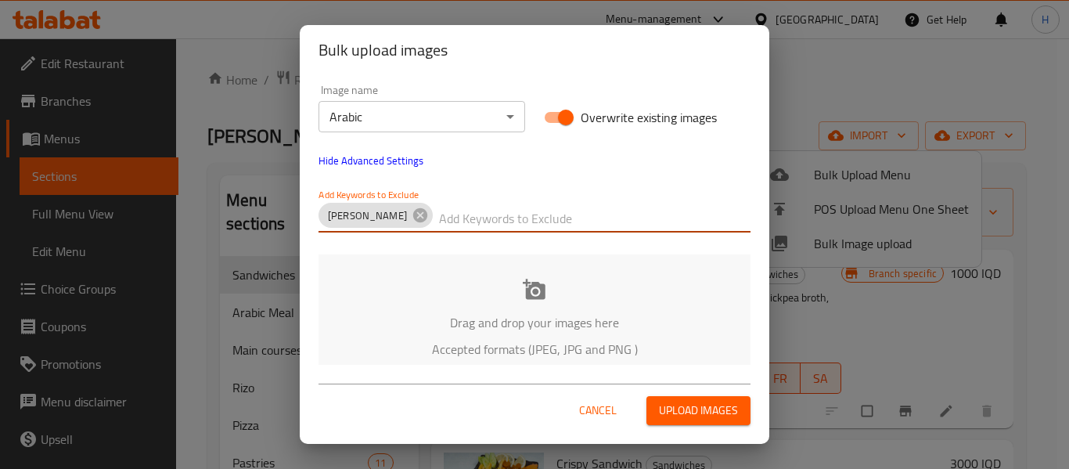
paste input "Abn Alsham-بوكس دجاج-Mazin Waleed_DSC06536"
drag, startPoint x: 538, startPoint y: 218, endPoint x: 409, endPoint y: 225, distance: 129.3
click at [410, 225] on div "Abn Alsham Abn Alsham-بوكس دجاج-Mazin Waleed_DSC06536" at bounding box center [534, 218] width 432 height 31
drag, startPoint x: 491, startPoint y: 217, endPoint x: 648, endPoint y: 222, distance: 156.6
click at [648, 222] on input "Mazin Waleed_DSC06536" at bounding box center [594, 218] width 311 height 25
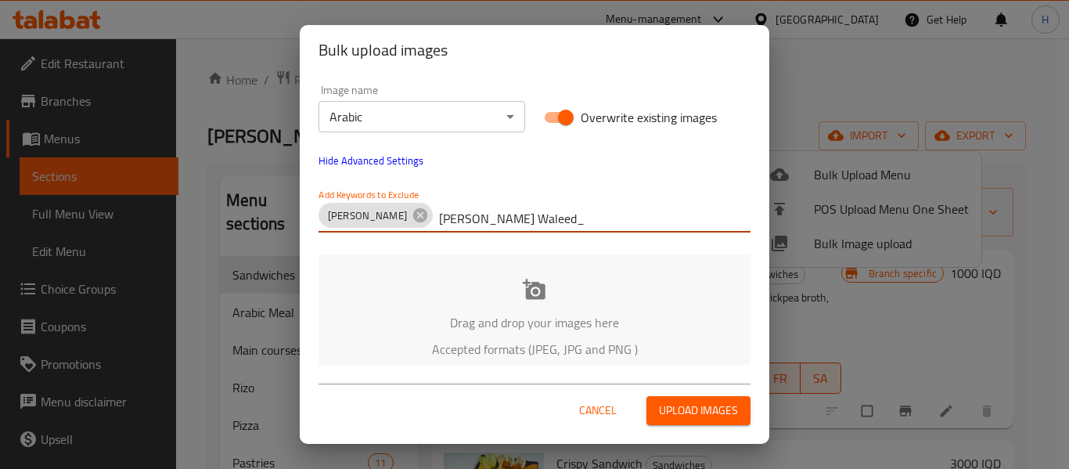
type input "Mazin Waleed"
click at [531, 307] on div "Drag and drop your images here Accepted formats (JPEG, JPG and PNG )" at bounding box center [534, 318] width 432 height 128
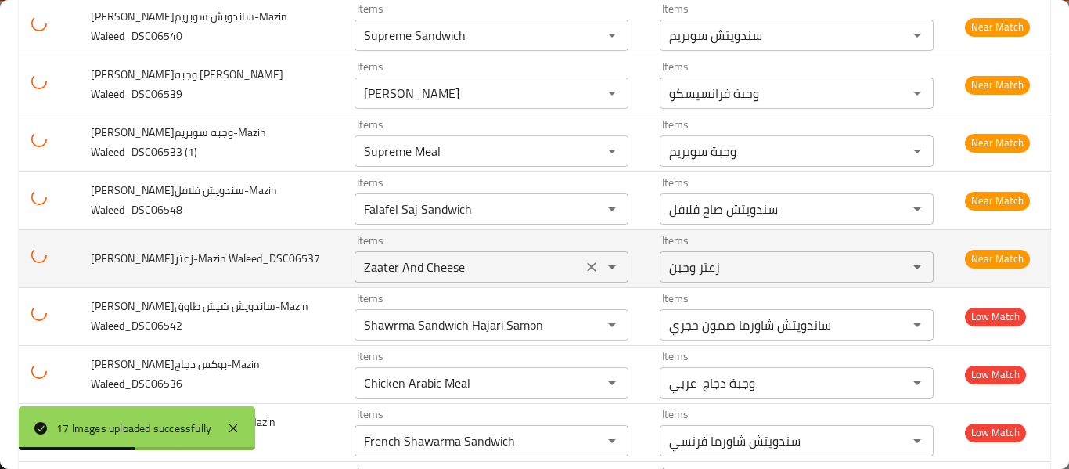
scroll to position [417, 0]
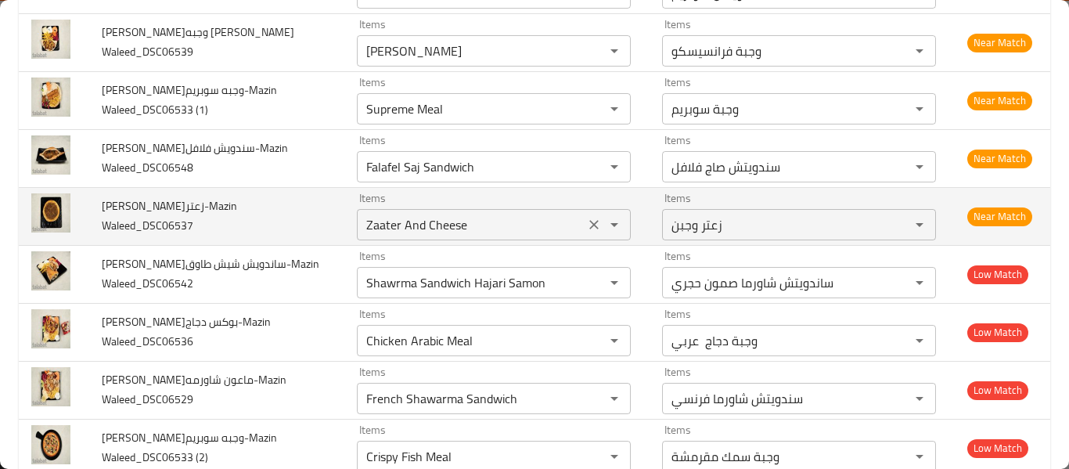
drag, startPoint x: 430, startPoint y: 228, endPoint x: 409, endPoint y: 231, distance: 20.6
click at [409, 231] on Waleed_DSC06537 "Zaater And Cheese" at bounding box center [471, 225] width 218 height 22
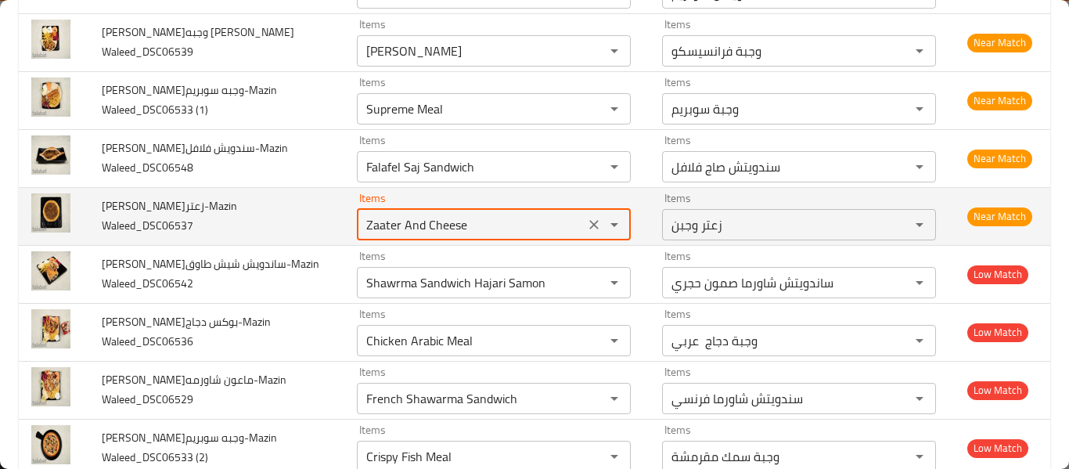
drag, startPoint x: 384, startPoint y: 229, endPoint x: 484, endPoint y: 232, distance: 100.2
click at [484, 233] on Waleed_DSC06537 "Zaater And Cheese" at bounding box center [471, 225] width 218 height 22
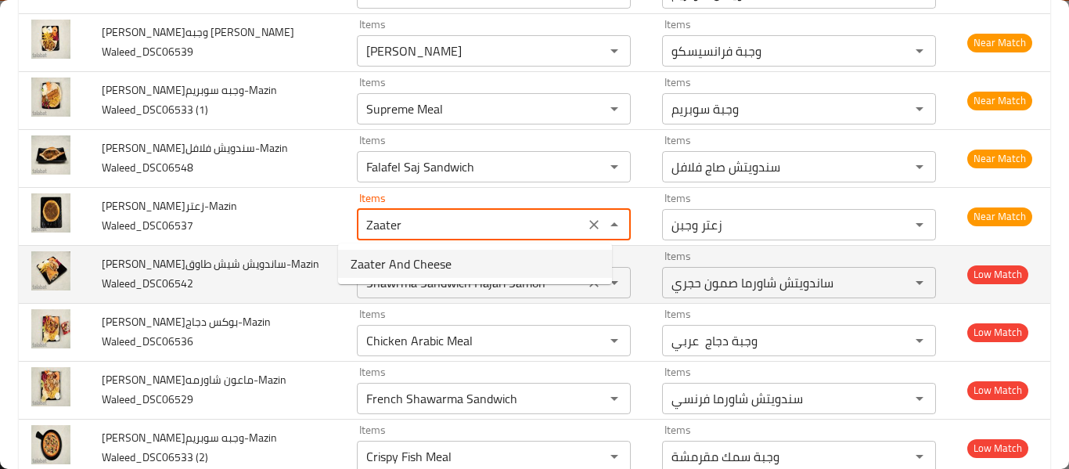
click at [459, 260] on Waleed_DSC06537-option-0 "Zaater And Cheese" at bounding box center [475, 264] width 274 height 28
type Waleed_DSC06537 "Zaater And Cheese"
click at [586, 283] on icon "Clear" at bounding box center [594, 283] width 16 height 16
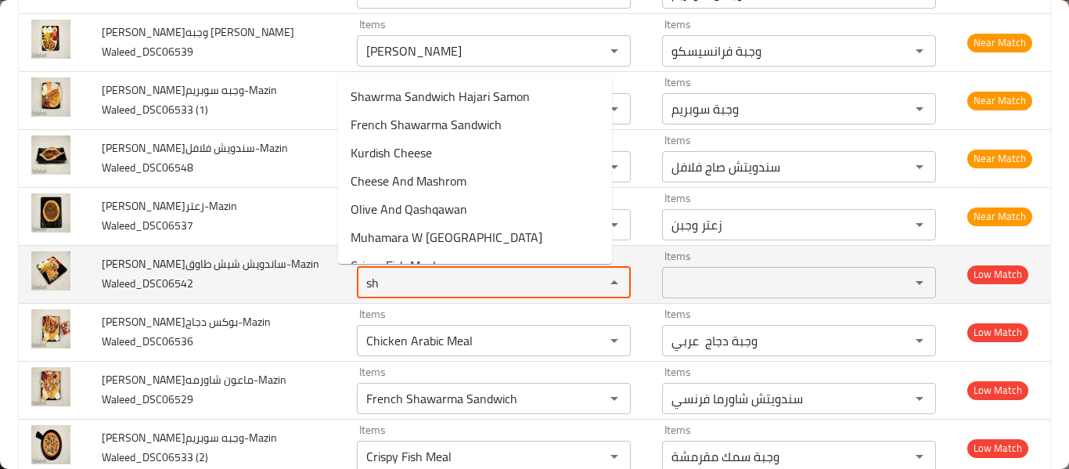
type Waleed_DSC06542 "s"
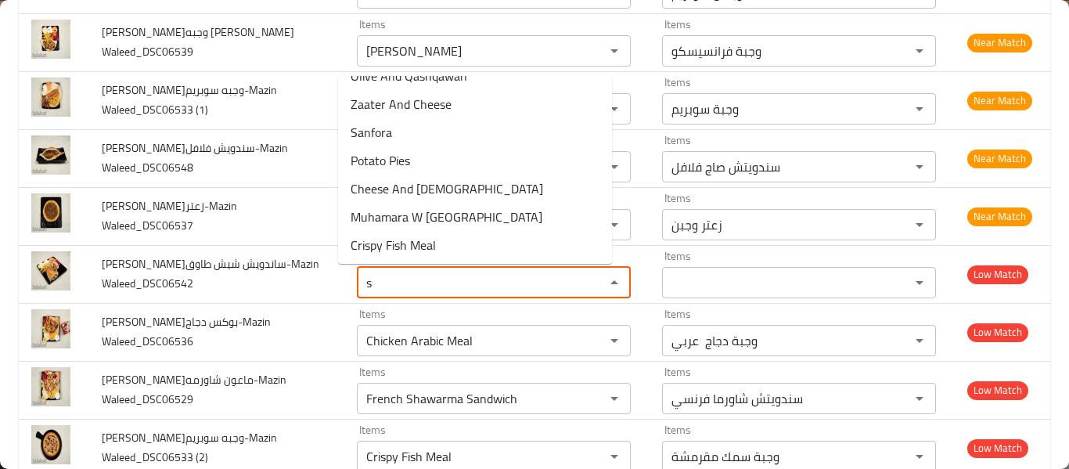
scroll to position [626, 0]
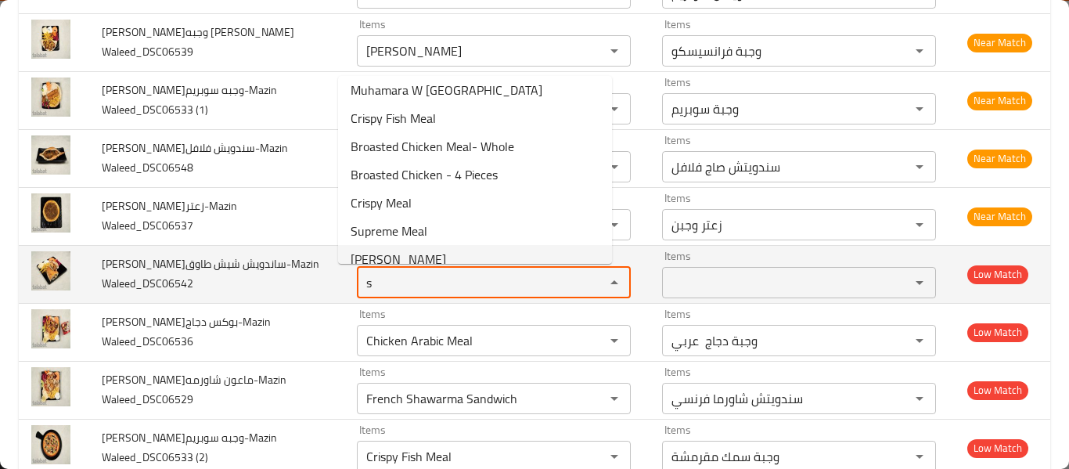
type Waleed_DSC06542 "s"
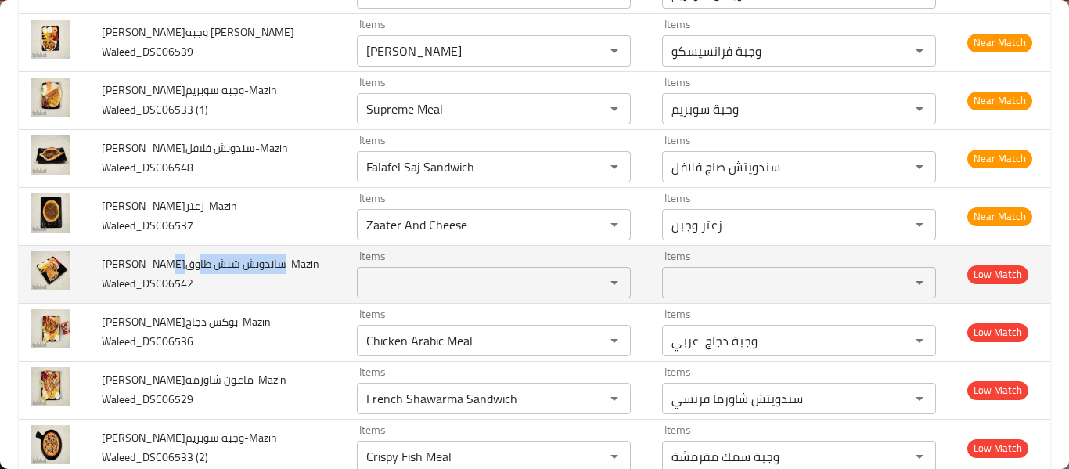
copy span "ساندويش شيش طاوق"
drag, startPoint x: 165, startPoint y: 264, endPoint x: 260, endPoint y: 264, distance: 94.7
click at [260, 264] on span "Abn Alsham-ساندويش شيش طاوق-Mazin Waleed_DSC06542" at bounding box center [211, 274] width 218 height 40
click at [391, 282] on Waleed_DSC06542 "Items" at bounding box center [471, 283] width 218 height 22
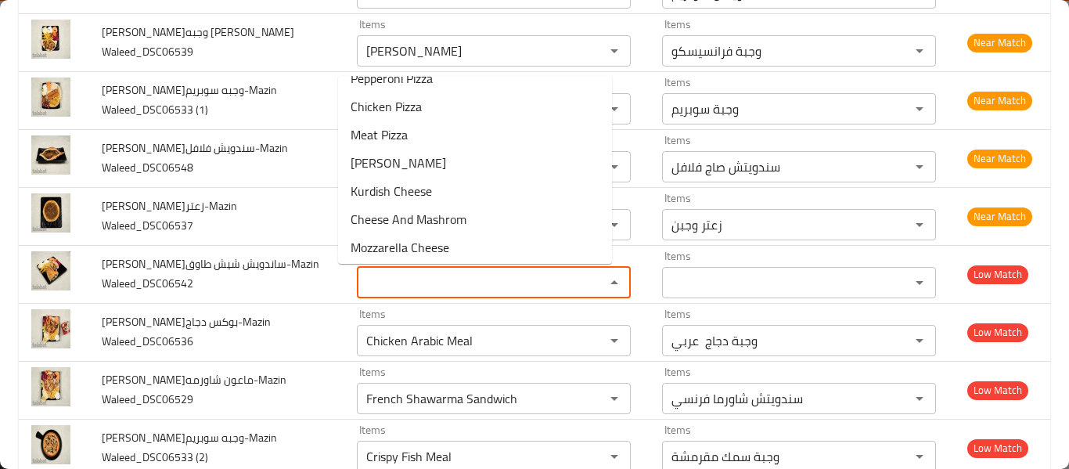
scroll to position [567, 0]
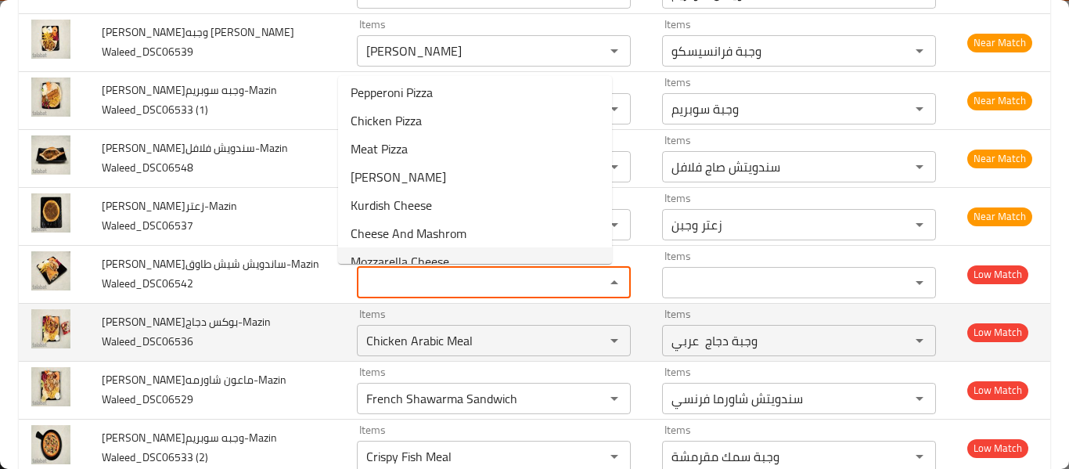
click at [278, 308] on td "Abn Alsham-بوكس دجاج-Mazin Waleed_DSC06536" at bounding box center [216, 332] width 255 height 58
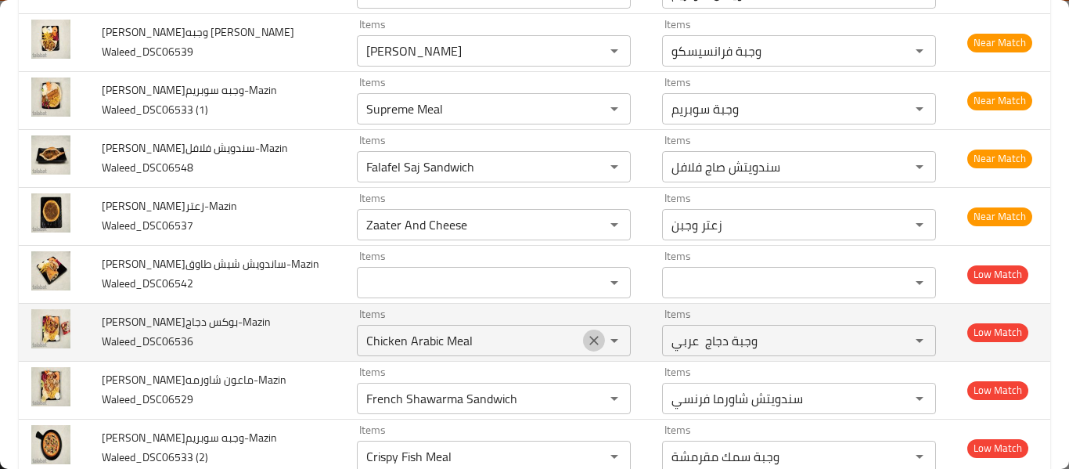
click at [589, 339] on icon "Clear" at bounding box center [593, 340] width 9 height 9
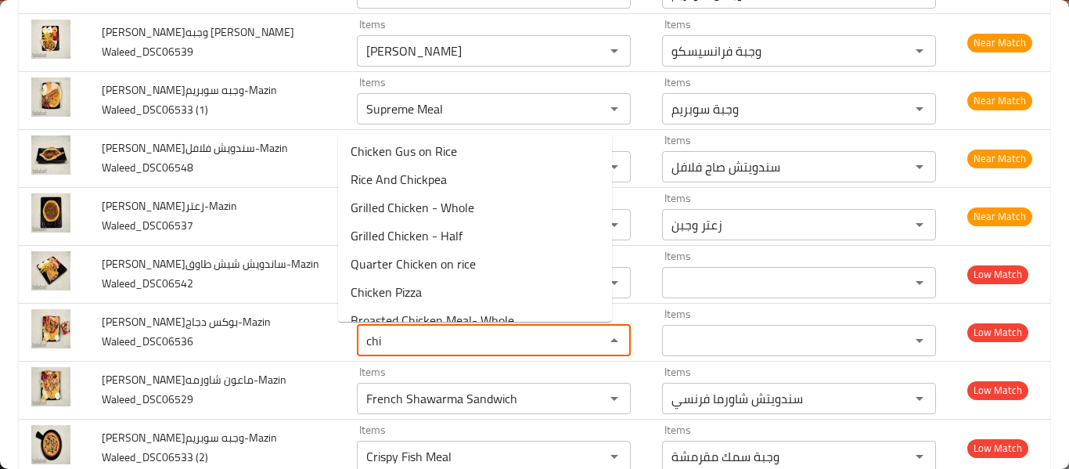
scroll to position [0, 0]
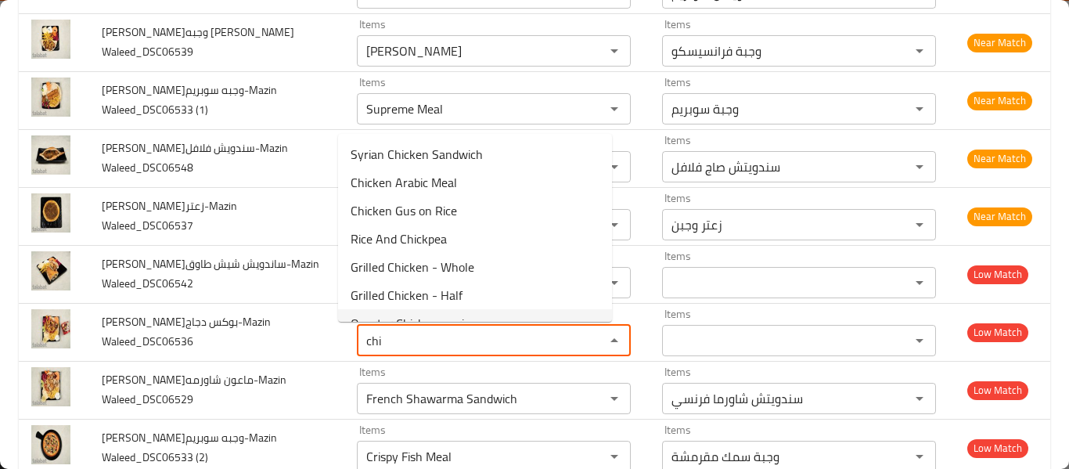
type Waleed_DSC06536 "chi"
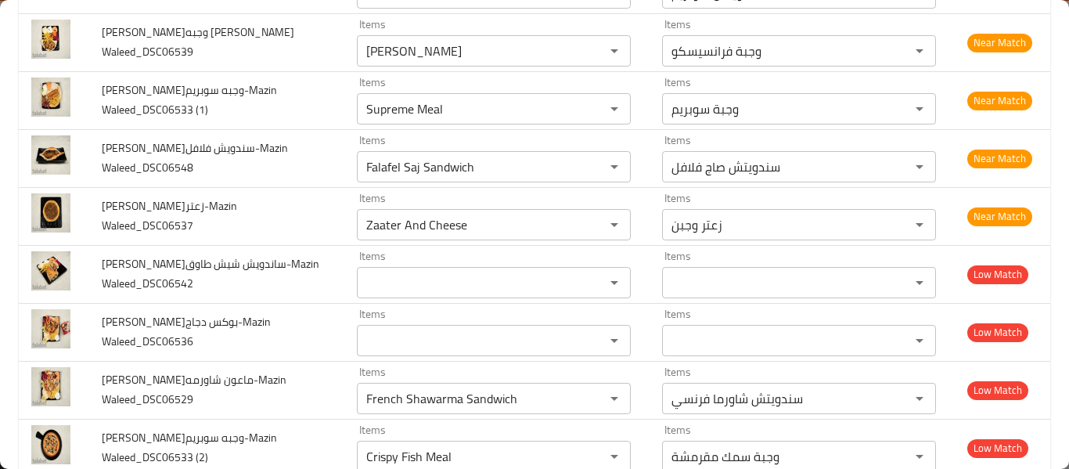
click at [430, 322] on div "Items Items" at bounding box center [494, 332] width 274 height 48
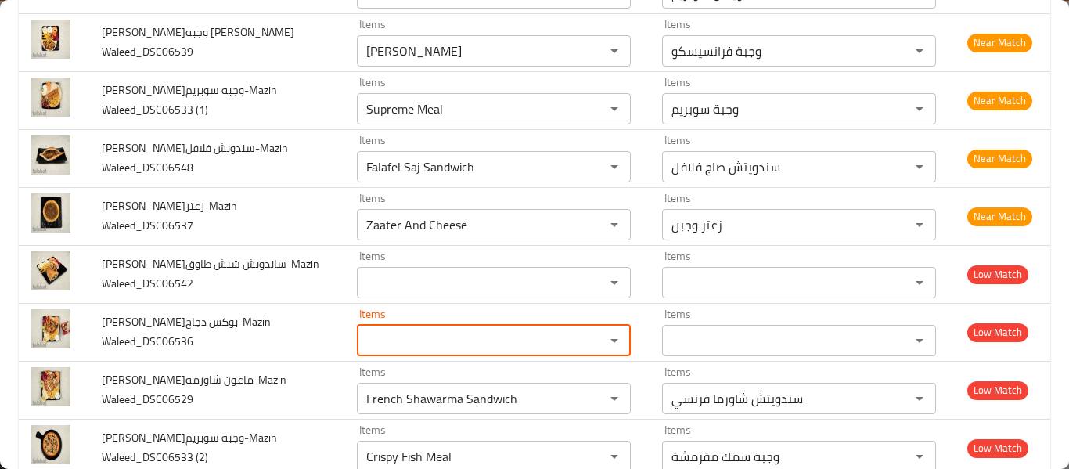
click at [430, 322] on div "Items Items" at bounding box center [494, 332] width 274 height 48
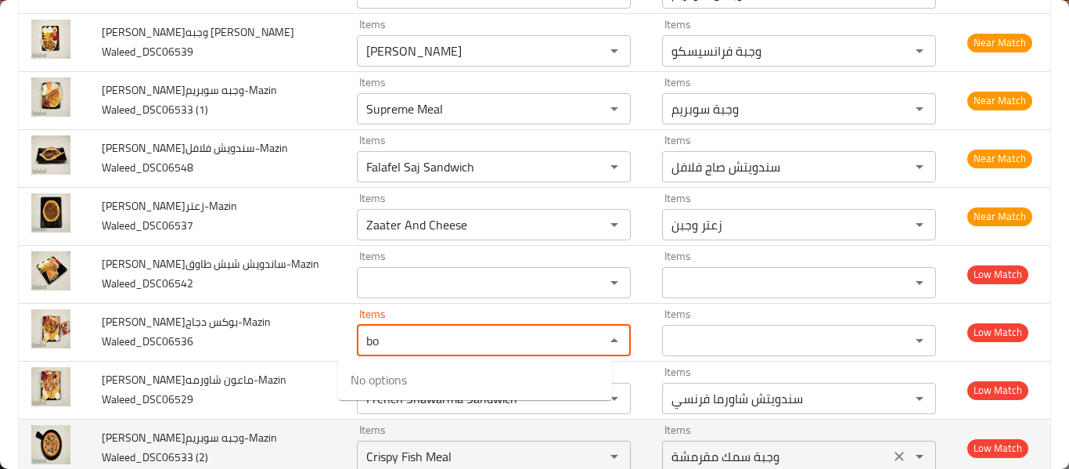
type Waleed_DSC06536 "bo"
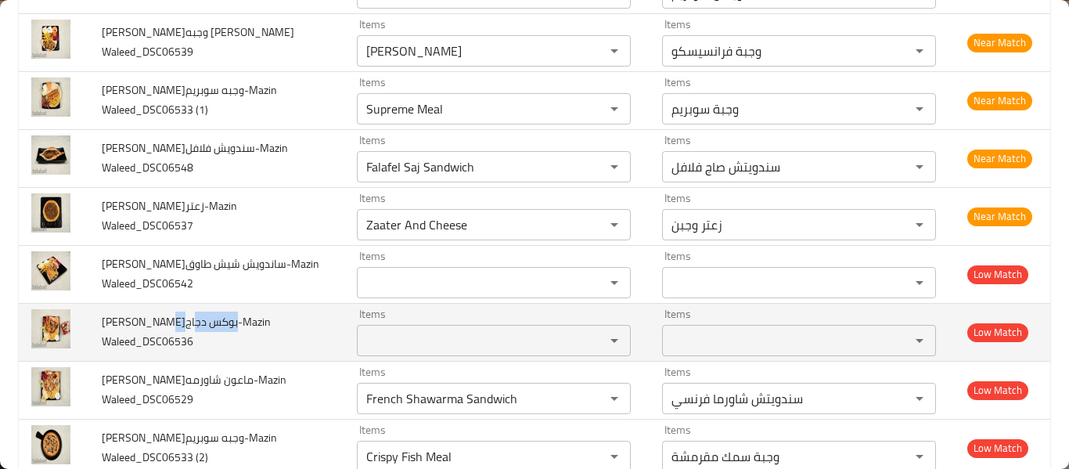
drag, startPoint x: 162, startPoint y: 325, endPoint x: 214, endPoint y: 329, distance: 51.8
click at [214, 329] on span "Abn Alsham-بوكس دجاج-Mazin Waleed_DSC06536" at bounding box center [186, 331] width 169 height 40
copy span "بوكس دجاج"
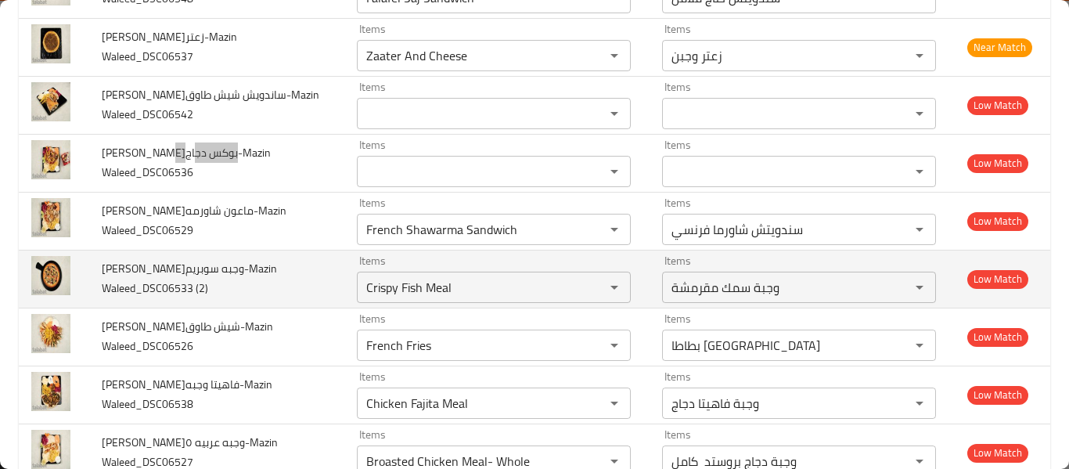
scroll to position [626, 0]
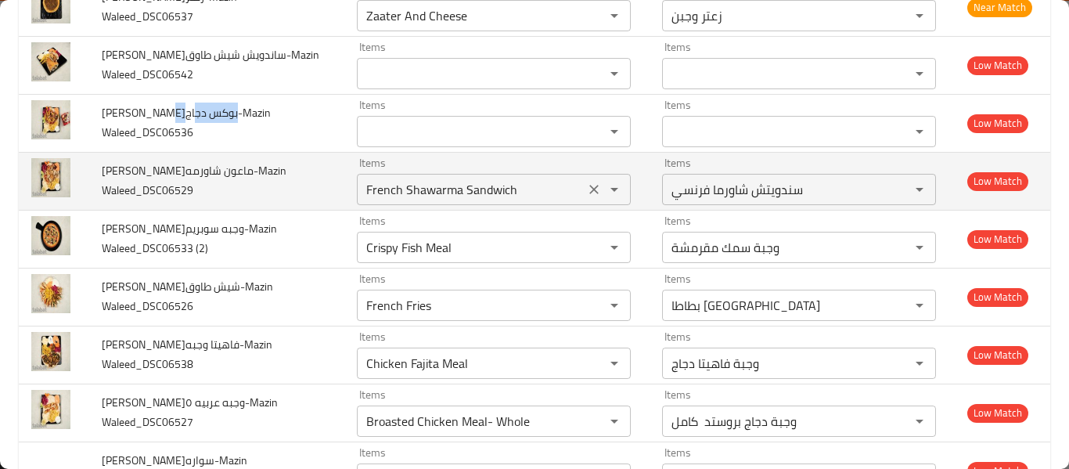
click at [433, 190] on Waleed_DSC06529 "French Shawarma Sandwich" at bounding box center [471, 189] width 218 height 22
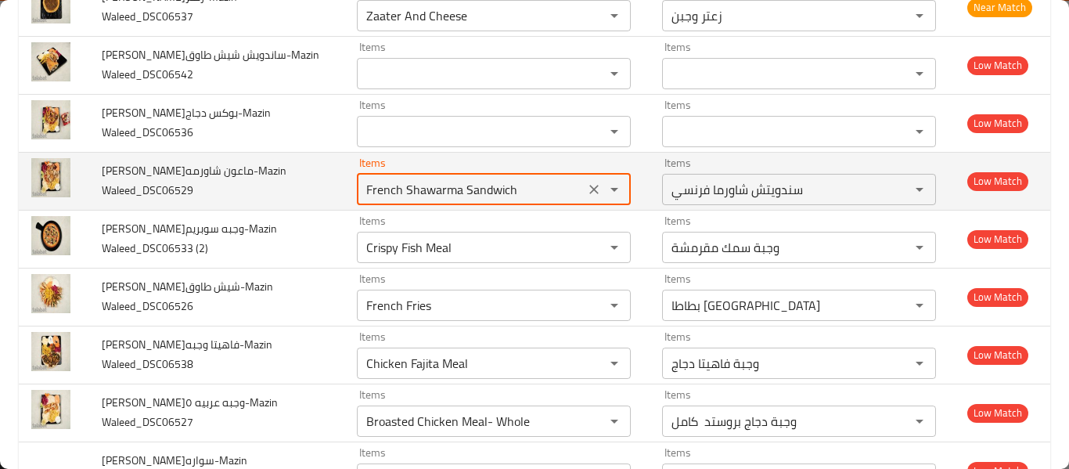
click at [586, 188] on icon "Clear" at bounding box center [594, 190] width 16 height 16
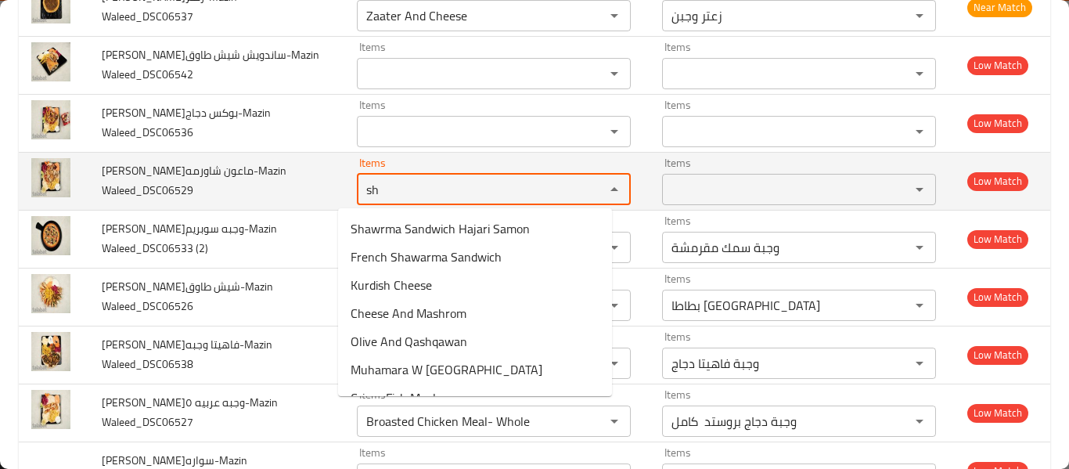
type Waleed_DSC06529 "s"
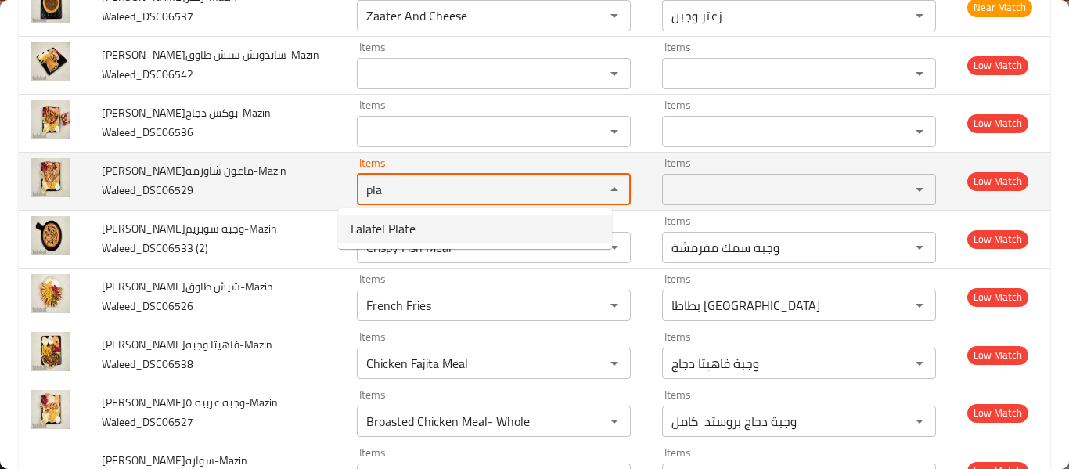
type Waleed_DSC06529 "pla"
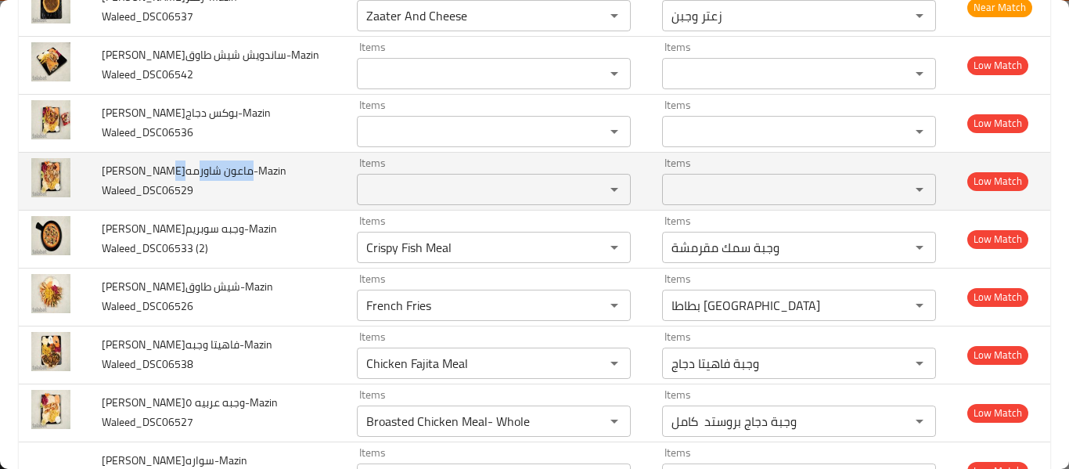
drag, startPoint x: 160, startPoint y: 171, endPoint x: 225, endPoint y: 172, distance: 65.0
click at [225, 172] on span "Abn Alsham-ماعون شاورمه-Mazin Waleed_DSC06529" at bounding box center [194, 180] width 185 height 40
copy span "ماعون شاورمه"
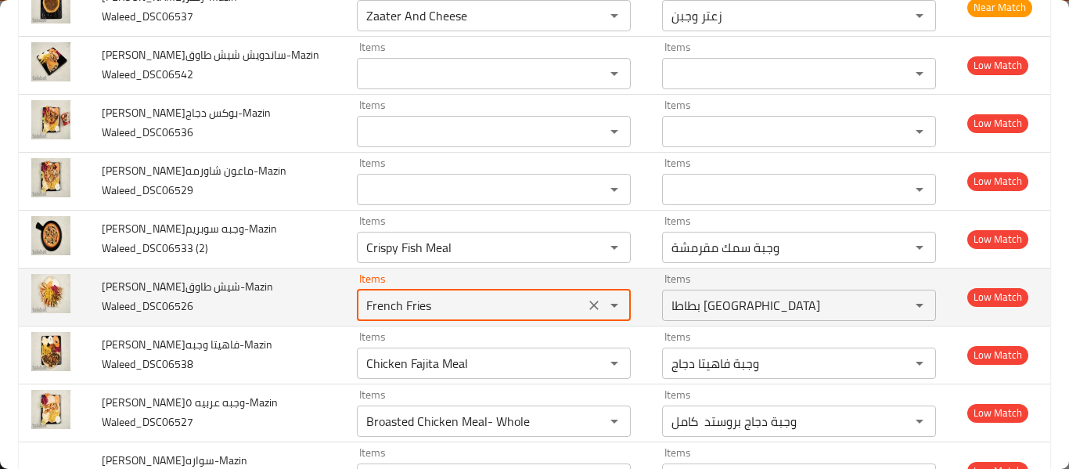
click at [443, 307] on Waleed_DSC06526 "French Fries" at bounding box center [471, 305] width 218 height 22
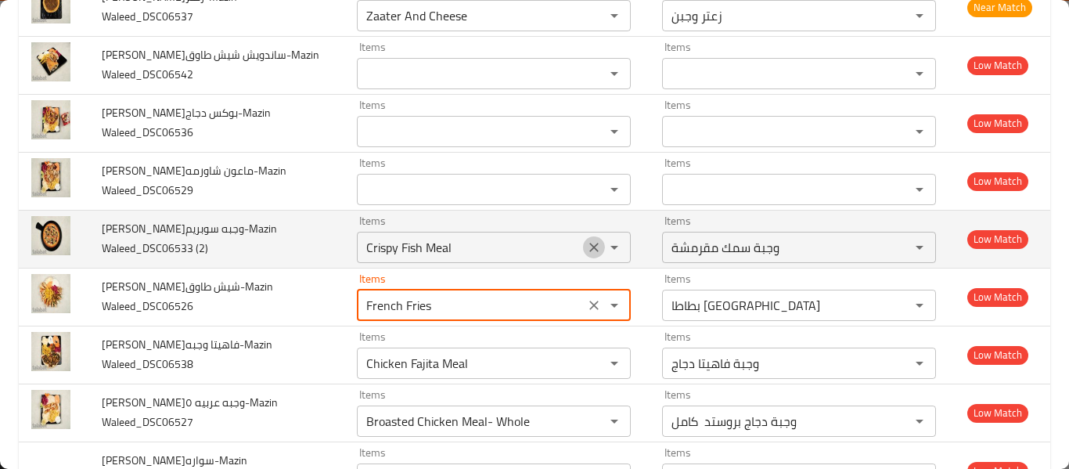
click at [586, 249] on icon "Clear" at bounding box center [594, 247] width 16 height 16
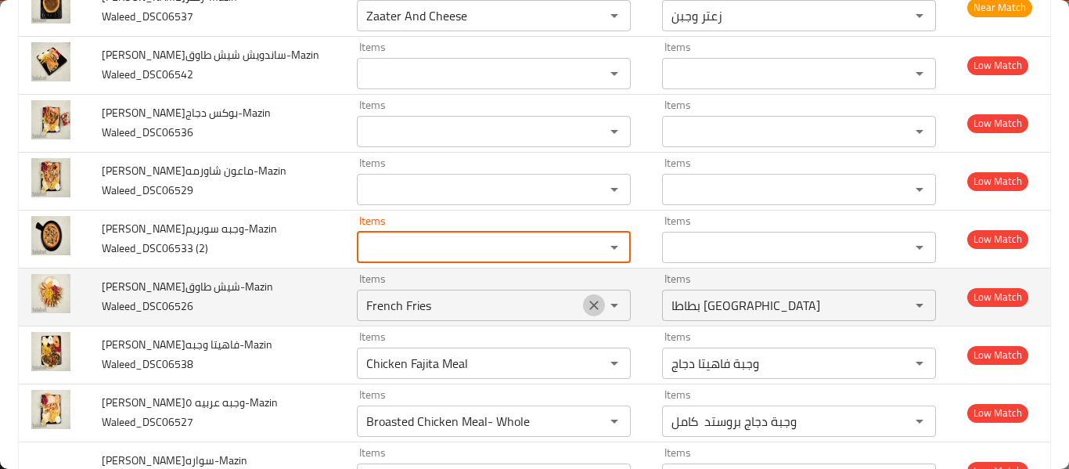
click at [586, 305] on icon "Clear" at bounding box center [594, 305] width 16 height 16
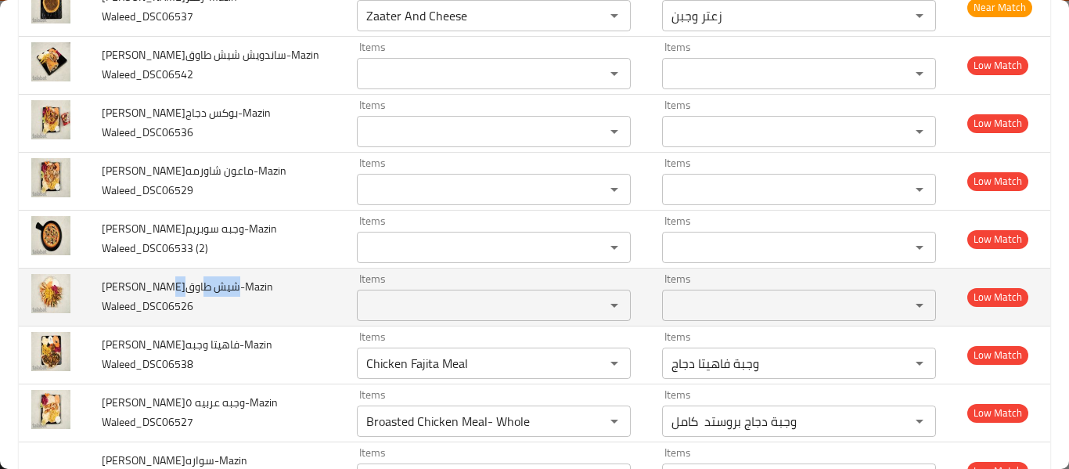
drag, startPoint x: 168, startPoint y: 289, endPoint x: 215, endPoint y: 294, distance: 47.3
click at [215, 294] on span "Abn Alsham-شيش طاوق-Mazin Waleed_DSC06526" at bounding box center [187, 296] width 171 height 40
click at [160, 290] on span "Abn Alsham-شيش طاوق-Mazin Waleed_DSC06526" at bounding box center [187, 296] width 171 height 40
drag, startPoint x: 164, startPoint y: 290, endPoint x: 224, endPoint y: 290, distance: 59.5
click at [224, 290] on span "Abn Alsham-شيش طاوق-Mazin Waleed_DSC06526" at bounding box center [187, 296] width 171 height 40
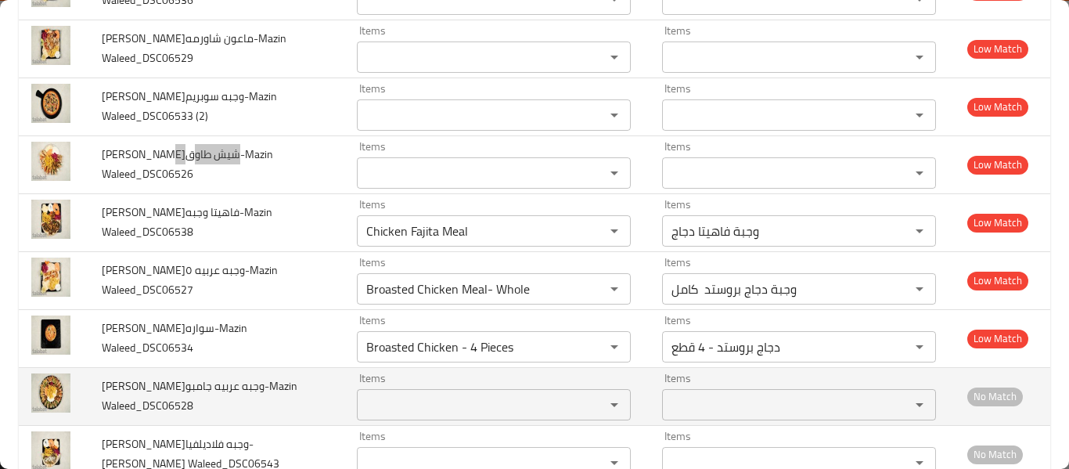
scroll to position [804, 0]
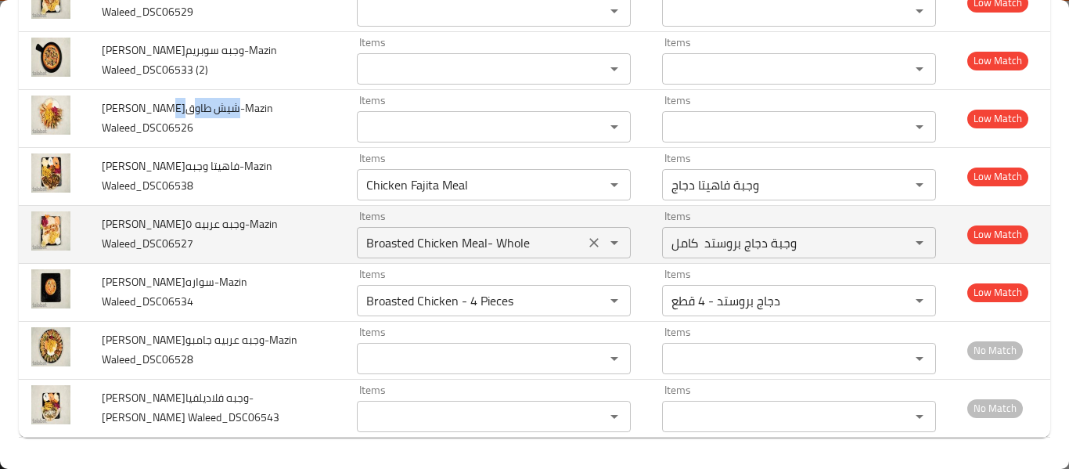
click at [398, 247] on Waleed_DSC06527 "Broasted Chicken Meal- Whole" at bounding box center [471, 243] width 218 height 22
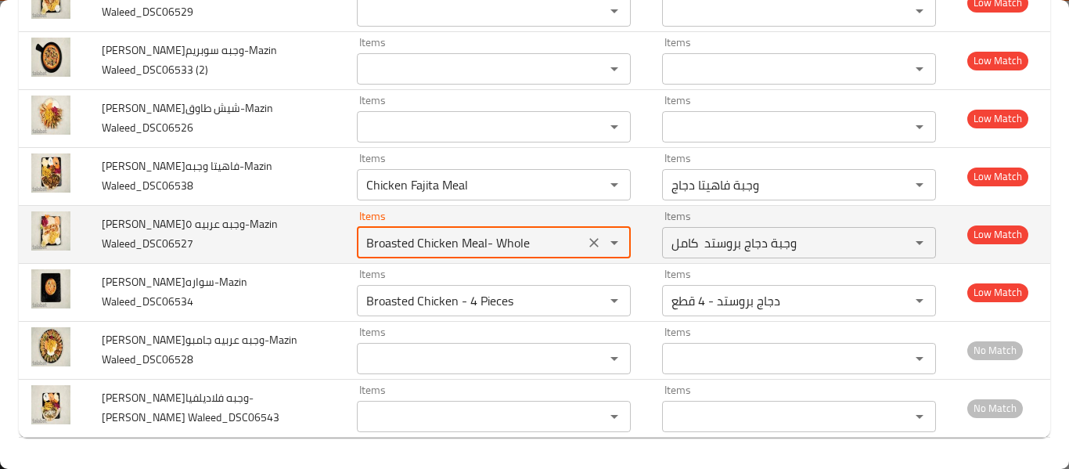
click at [398, 247] on Waleed_DSC06527 "Broasted Chicken Meal- Whole" at bounding box center [471, 243] width 218 height 22
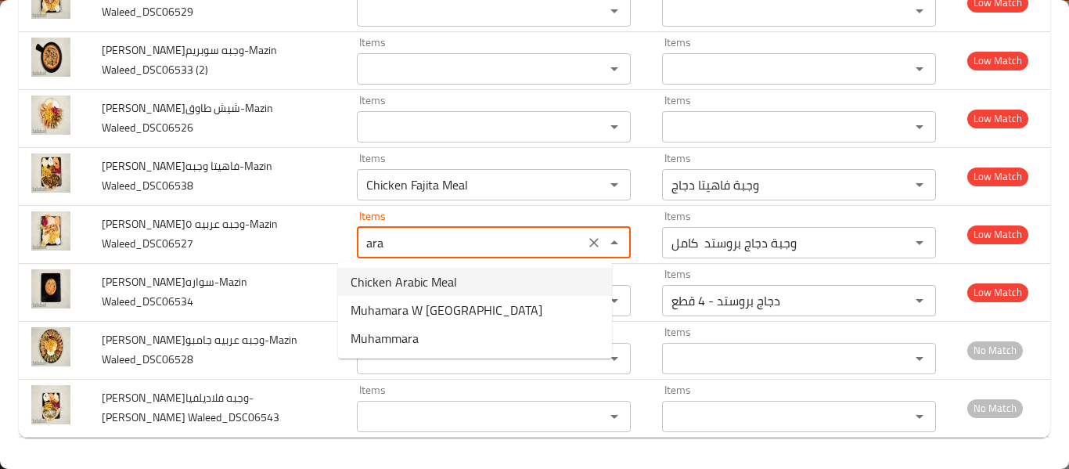
click at [401, 275] on span "Chicken Arabic Meal" at bounding box center [404, 281] width 106 height 19
type Waleed_DSC06527 "Chicken Arabic Meal"
type Waleed_DSC06527-ar "وجبة دجاج عربي"
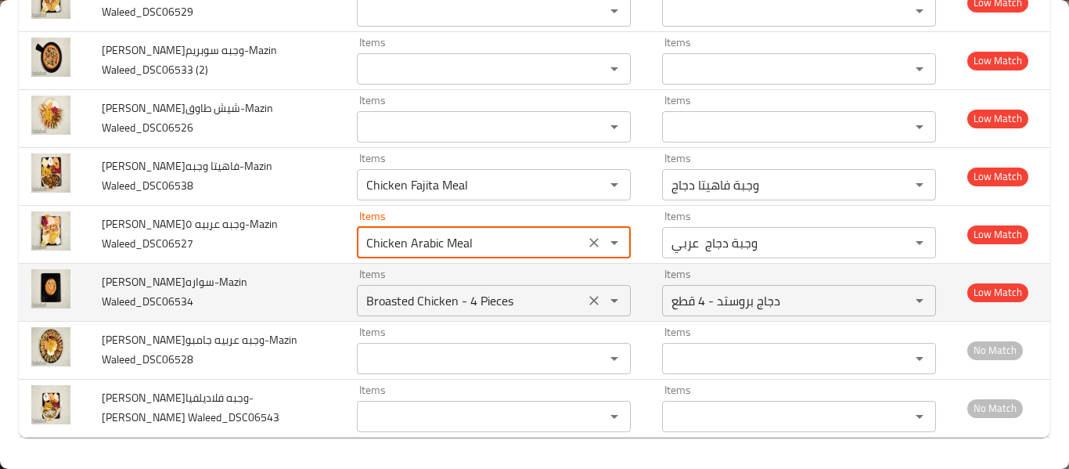
click at [583, 299] on button "Clear" at bounding box center [594, 301] width 22 height 22
type Waleed_DSC06527 "Chicken Arabic Meal"
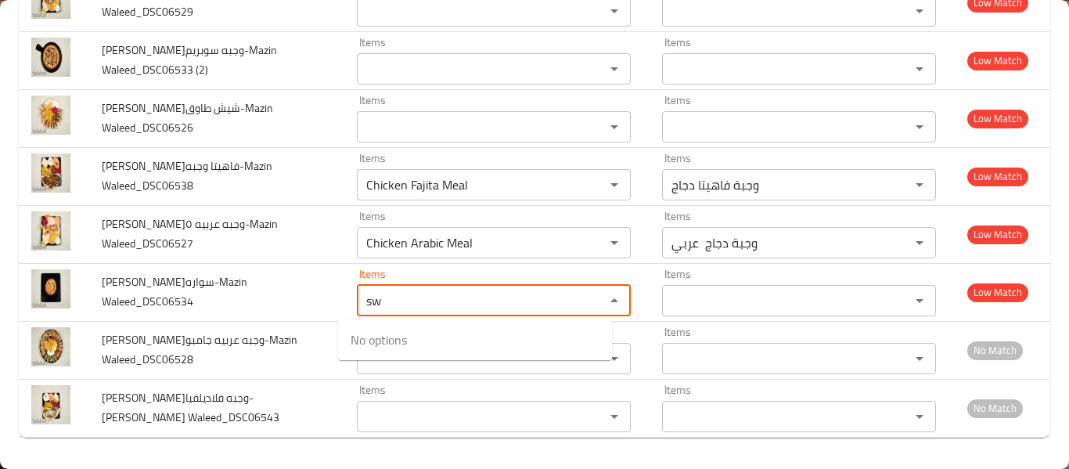
type Waleed_DSC06534 "s"
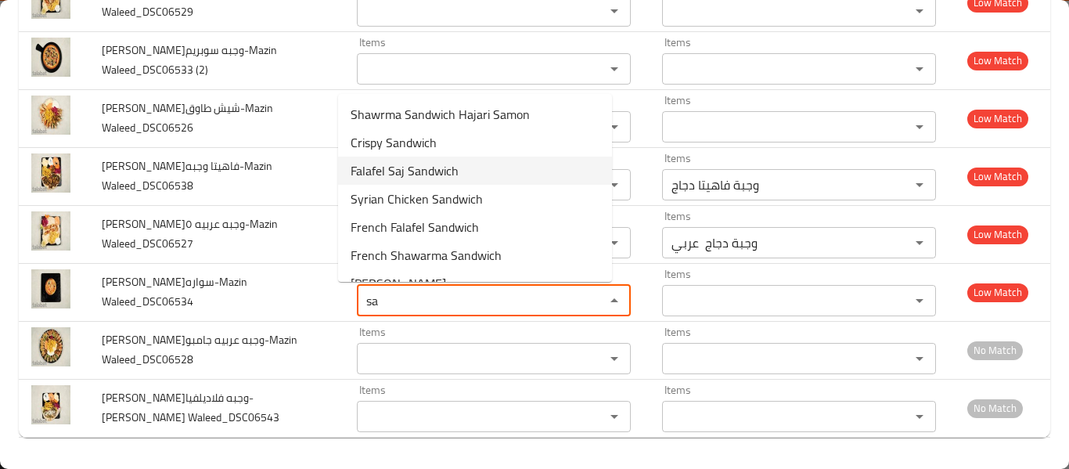
scroll to position [191, 0]
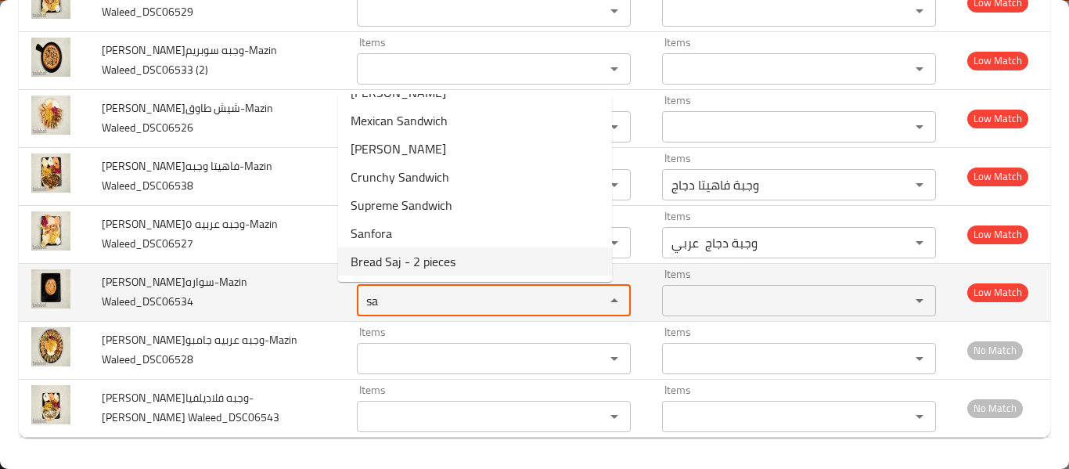
type Waleed_DSC06534 "sa"
click at [182, 288] on span "Abn Alsham-سواره-Mazin Waleed_DSC06534" at bounding box center [175, 292] width 146 height 40
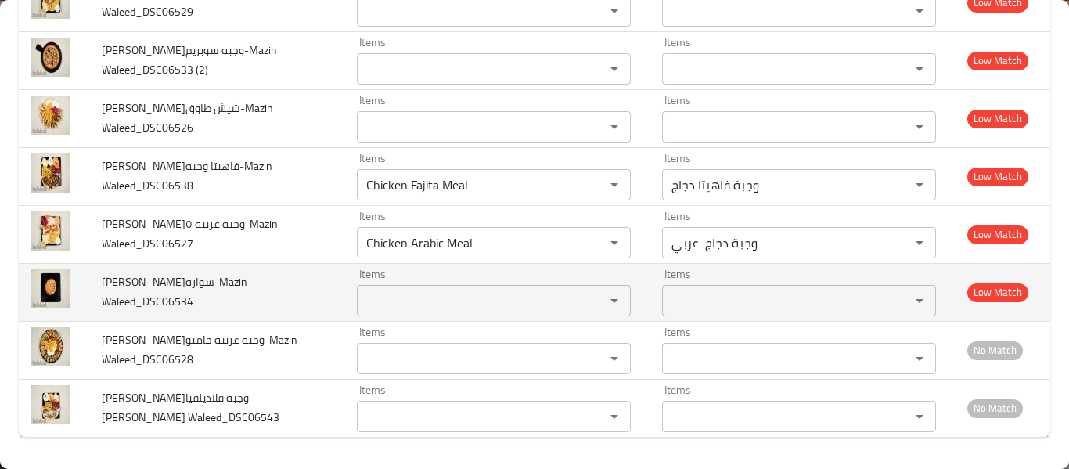
click at [168, 279] on span "Abn Alsham-سواره-Mazin Waleed_DSC06534" at bounding box center [175, 292] width 146 height 40
drag, startPoint x: 164, startPoint y: 281, endPoint x: 190, endPoint y: 282, distance: 26.7
click at [190, 282] on span "Abn Alsham-سواره-Mazin Waleed_DSC06534" at bounding box center [175, 292] width 146 height 40
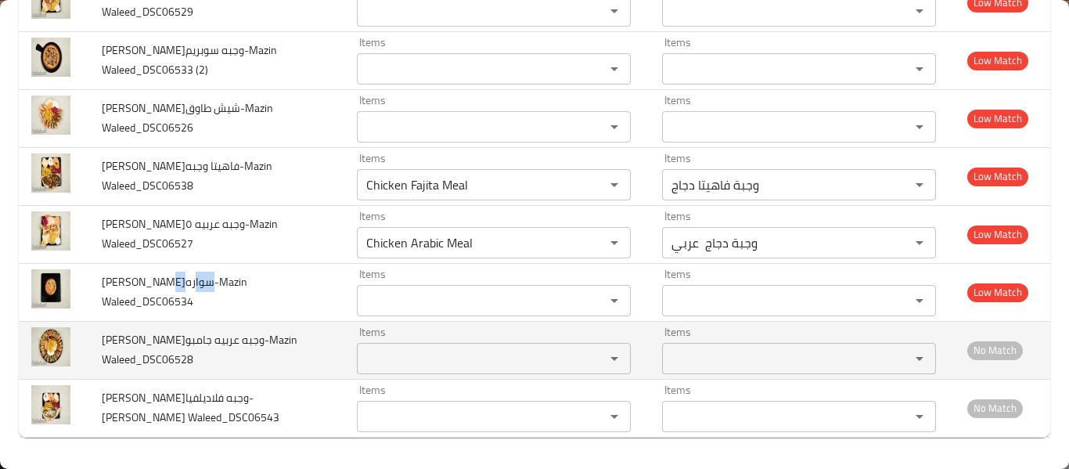
copy span "سواره"
click at [395, 366] on Waleed_DSC06528 "Items" at bounding box center [471, 358] width 218 height 22
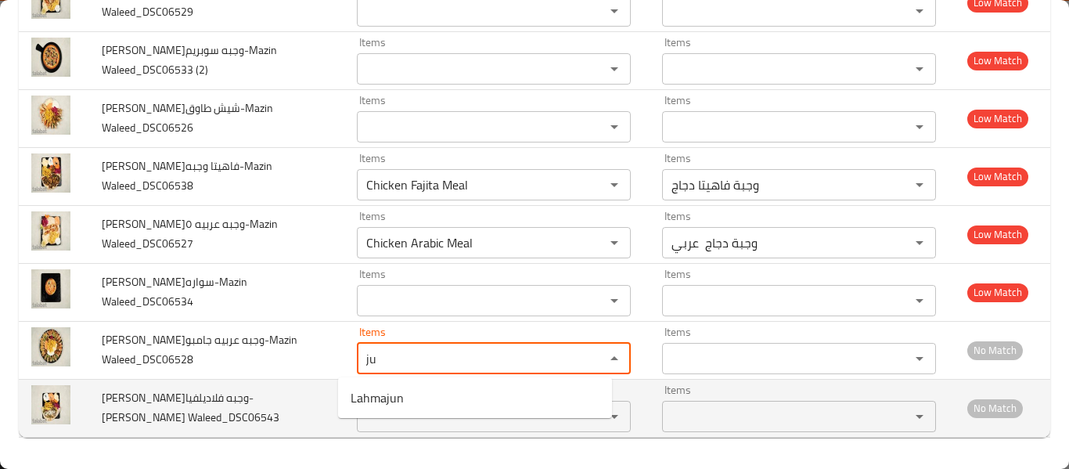
type Waleed_DSC06528 "ju"
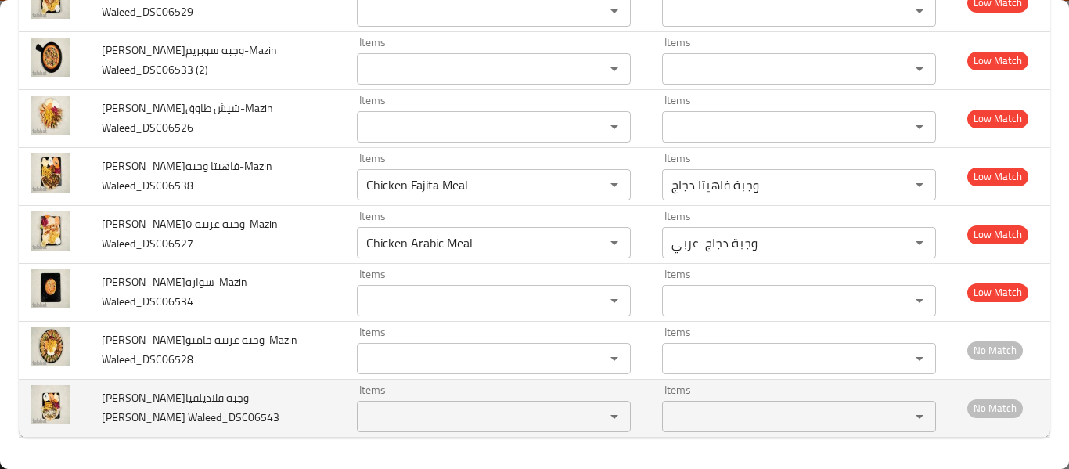
click at [212, 434] on td "Abn Alsham-وجبه فلاديلفيا-Mazin Waleed_DSC06543" at bounding box center [216, 408] width 255 height 58
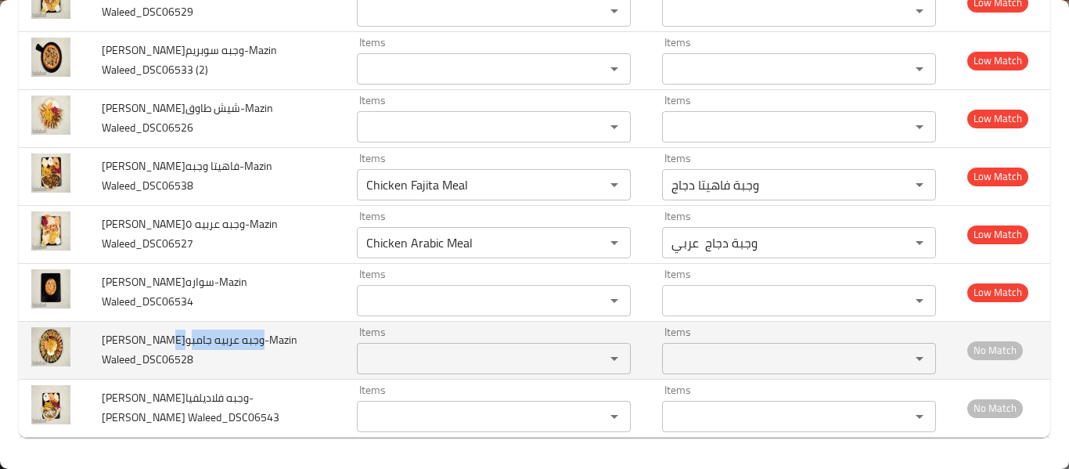
drag, startPoint x: 164, startPoint y: 338, endPoint x: 268, endPoint y: 362, distance: 106.7
click at [248, 341] on span "Abn Alsham-وجبه عربيه جامبو-Mazin Waleed_DSC06528" at bounding box center [200, 349] width 196 height 40
copy span "وجبه عربيه جامبو-"
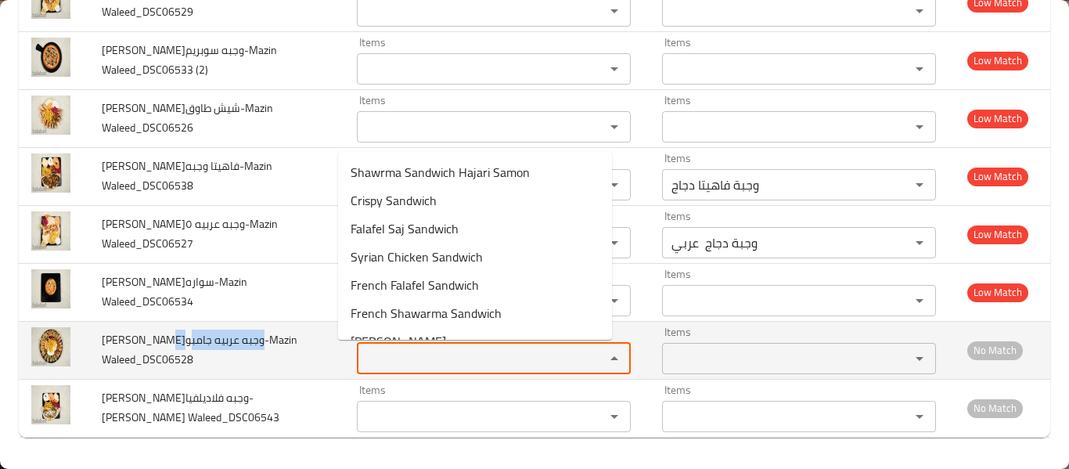
click at [456, 359] on Waleed_DSC06528 "Items" at bounding box center [471, 358] width 218 height 22
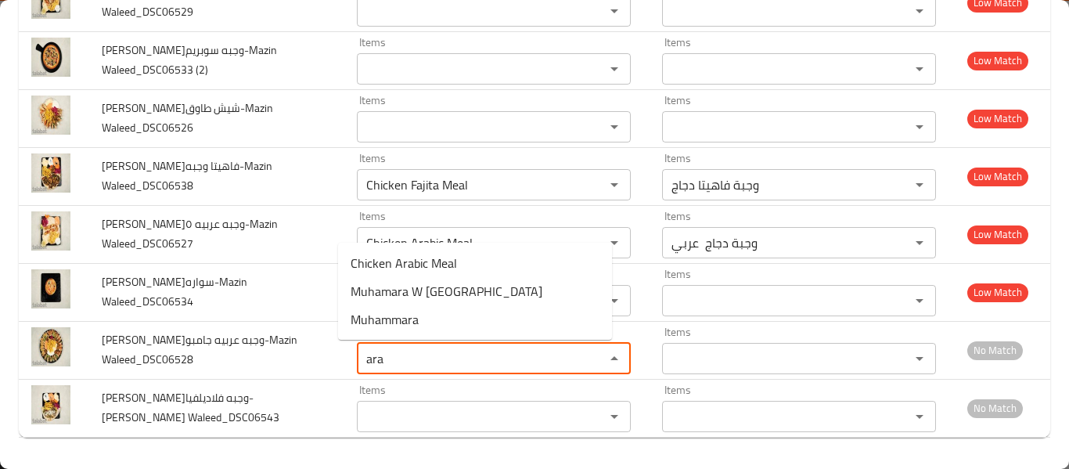
type Waleed_DSC06528 "ara"
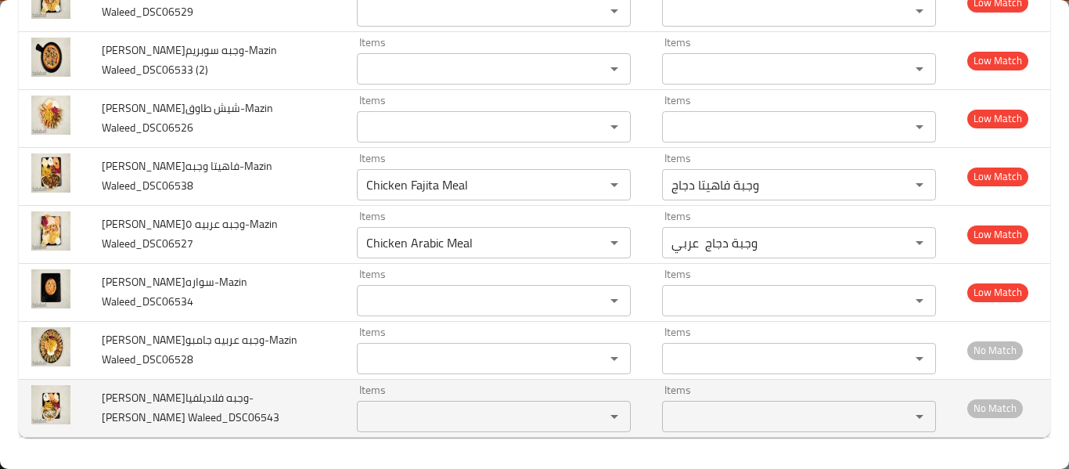
click at [376, 408] on Waleed_DSC06543 "Items" at bounding box center [471, 416] width 218 height 22
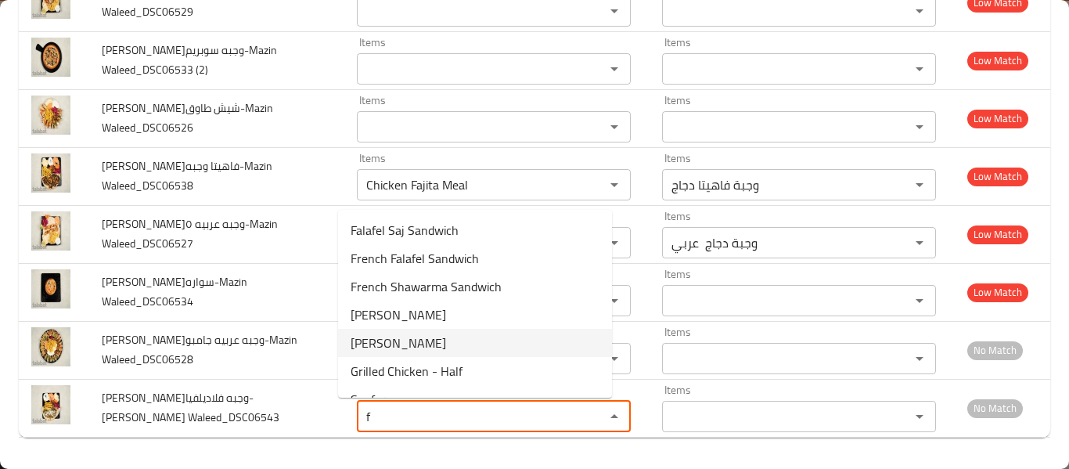
scroll to position [163, 0]
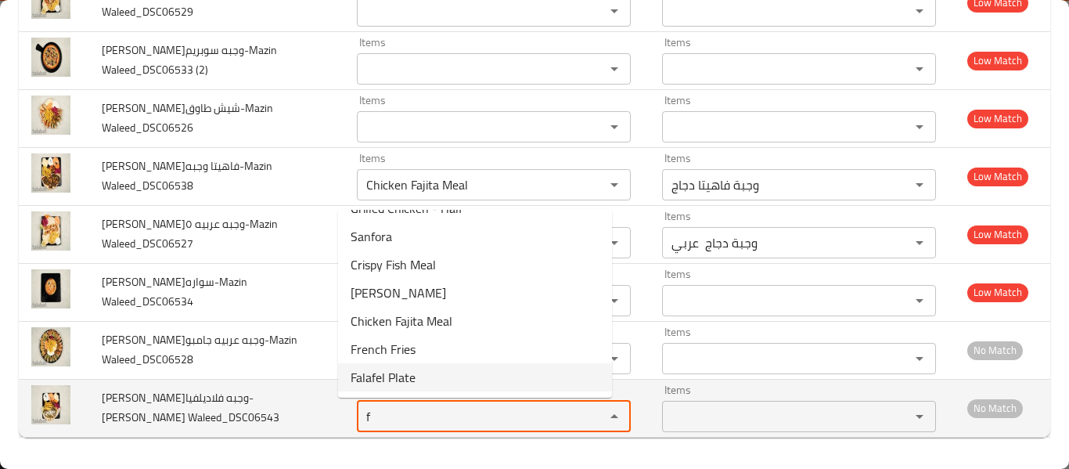
type Waleed_DSC06543 "f"
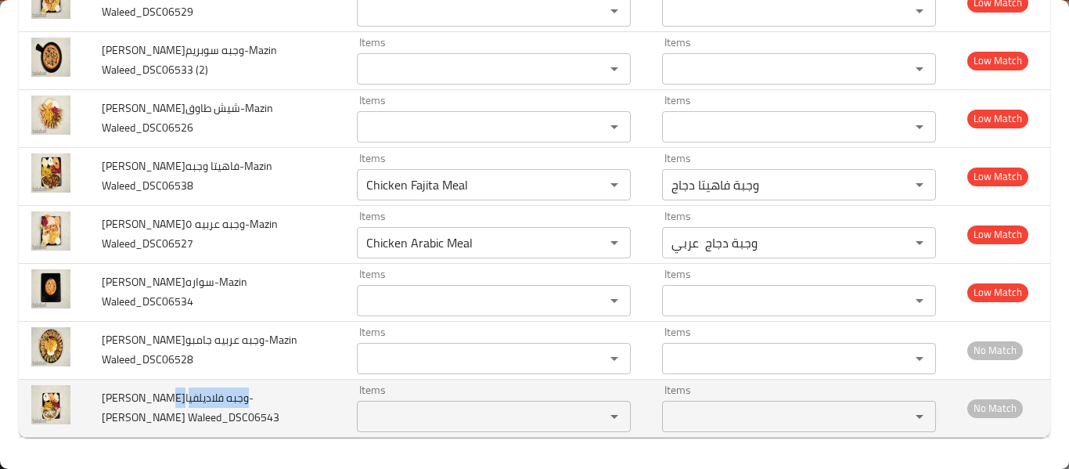
copy span "وجبه فلاديلفيا-"
drag, startPoint x: 160, startPoint y: 401, endPoint x: 229, endPoint y: 402, distance: 68.9
click at [229, 402] on span "Abn Alsham-وجبه فلاديلفيا-Mazin Waleed_DSC06543" at bounding box center [191, 407] width 178 height 40
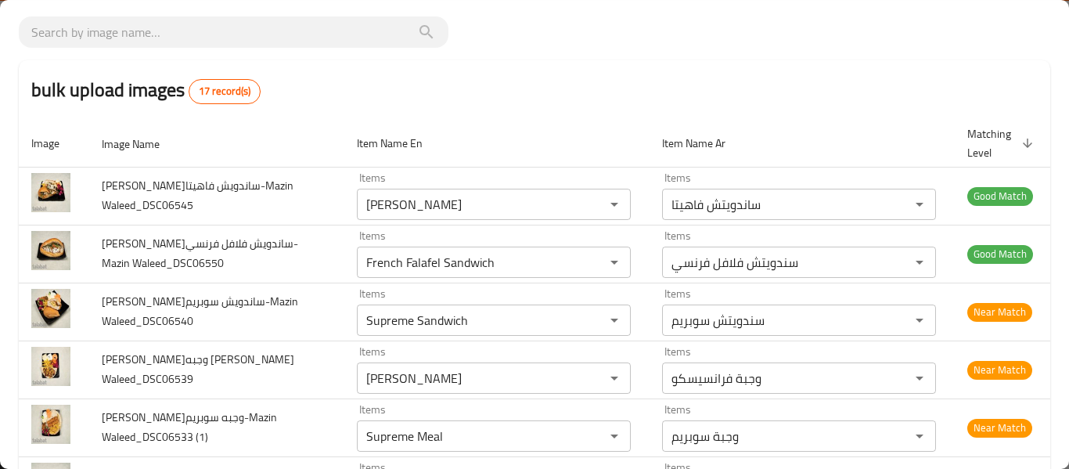
scroll to position [0, 0]
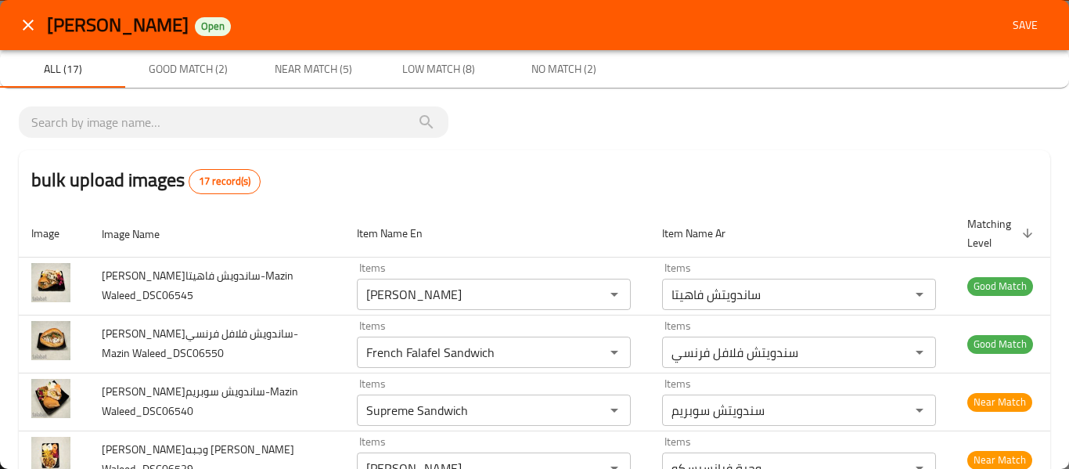
click at [1020, 20] on span "Save" at bounding box center [1025, 26] width 38 height 20
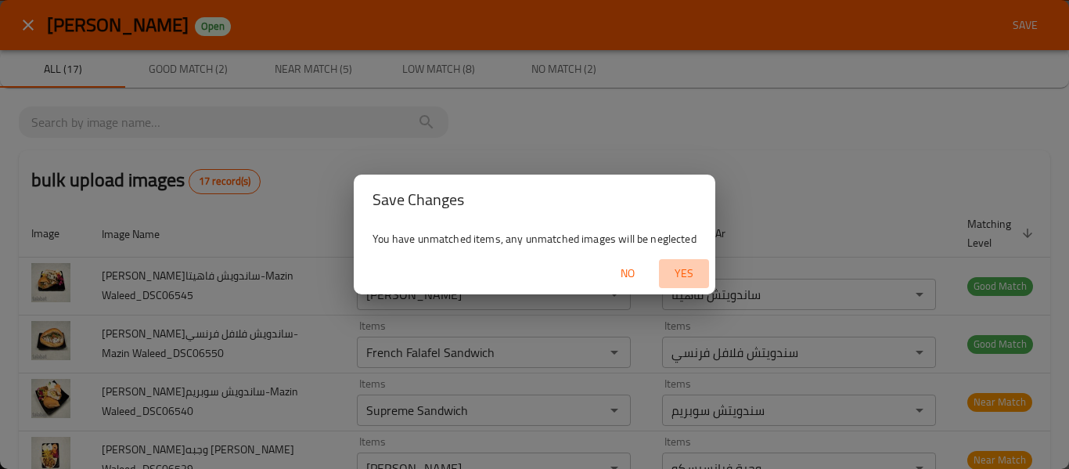
click at [669, 270] on span "Yes" at bounding box center [684, 274] width 38 height 20
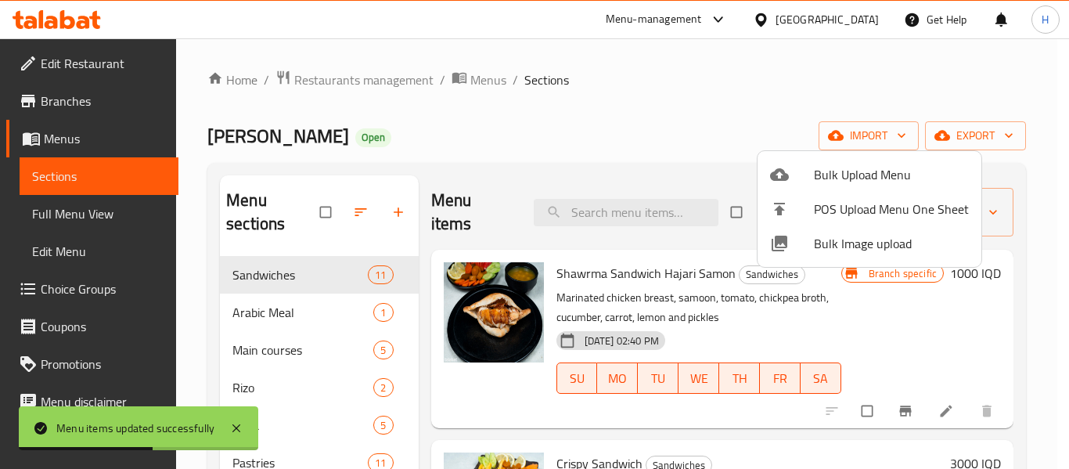
click at [48, 210] on div at bounding box center [534, 234] width 1069 height 469
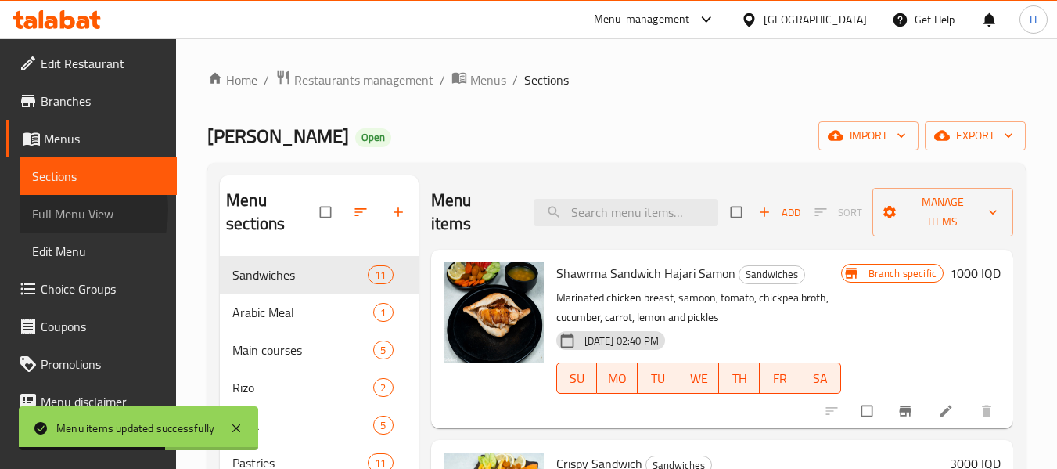
click at [48, 210] on span "Full Menu View" at bounding box center [98, 213] width 132 height 19
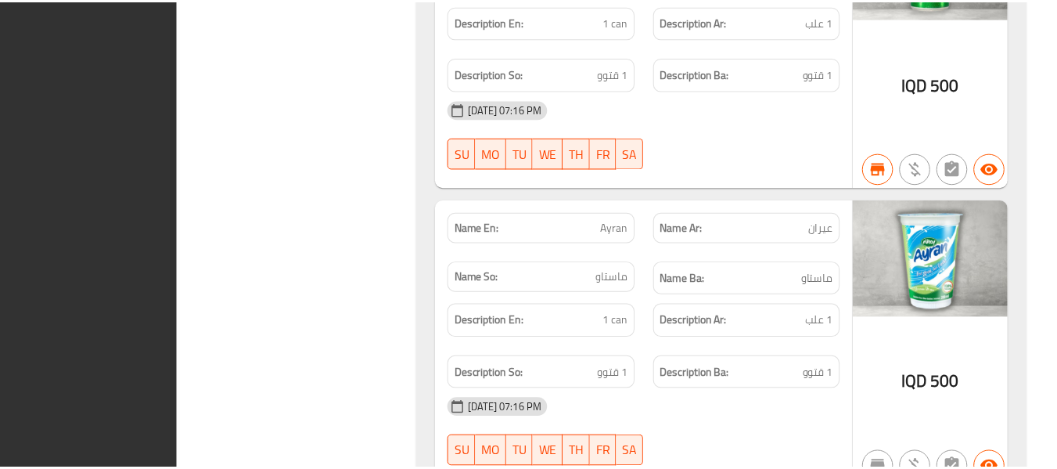
scroll to position [21298, 0]
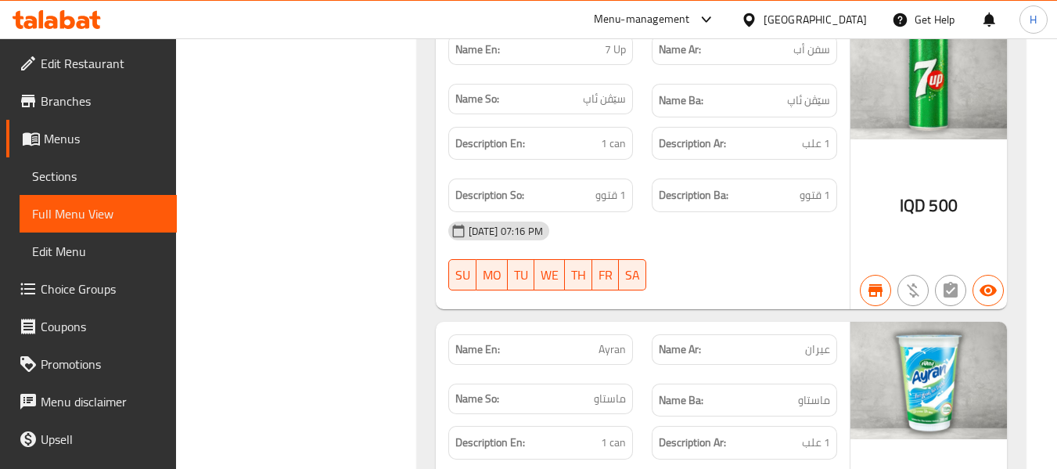
drag, startPoint x: 884, startPoint y: 18, endPoint x: 870, endPoint y: 20, distance: 14.2
click at [883, 18] on div "Get Help" at bounding box center [924, 20] width 88 height 38
click at [848, 20] on div "Iraq" at bounding box center [815, 19] width 103 height 17
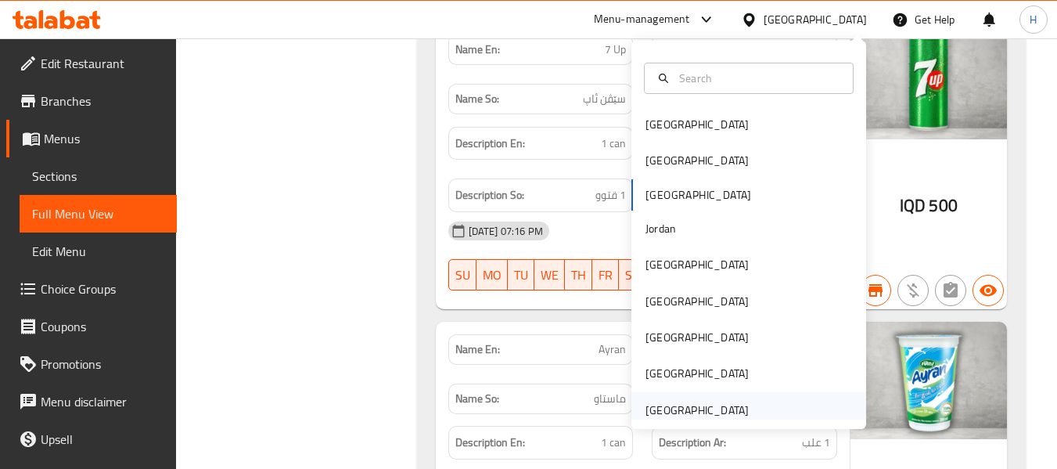
click at [781, 410] on div "[GEOGRAPHIC_DATA]" at bounding box center [748, 410] width 235 height 36
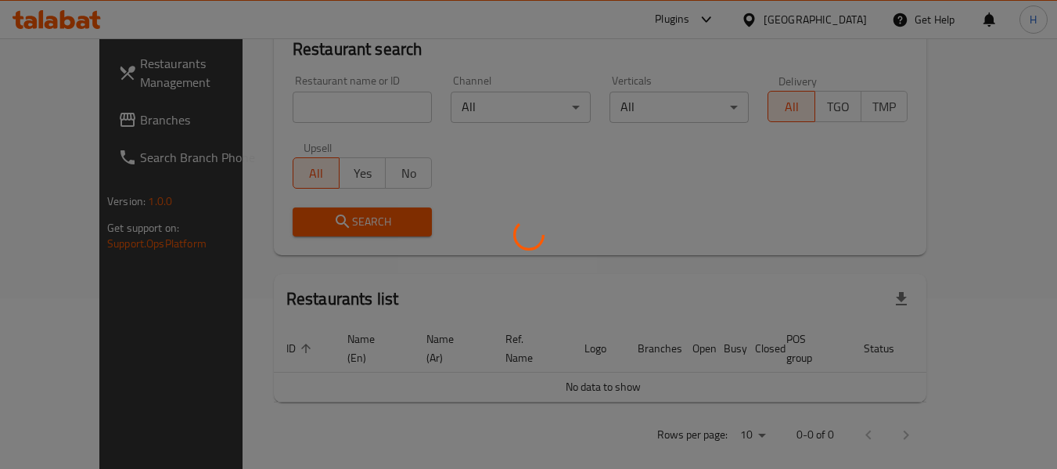
scroll to position [716, 0]
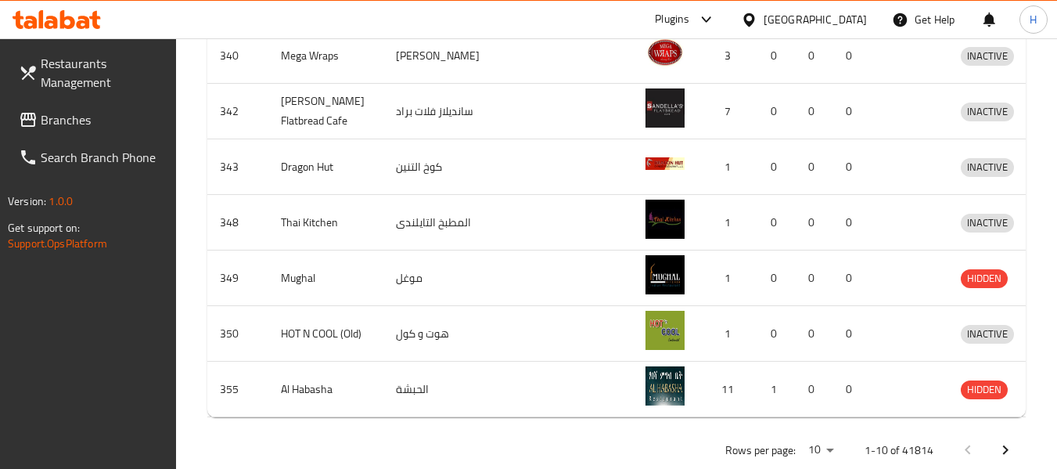
click at [83, 113] on span "Branches" at bounding box center [103, 119] width 124 height 19
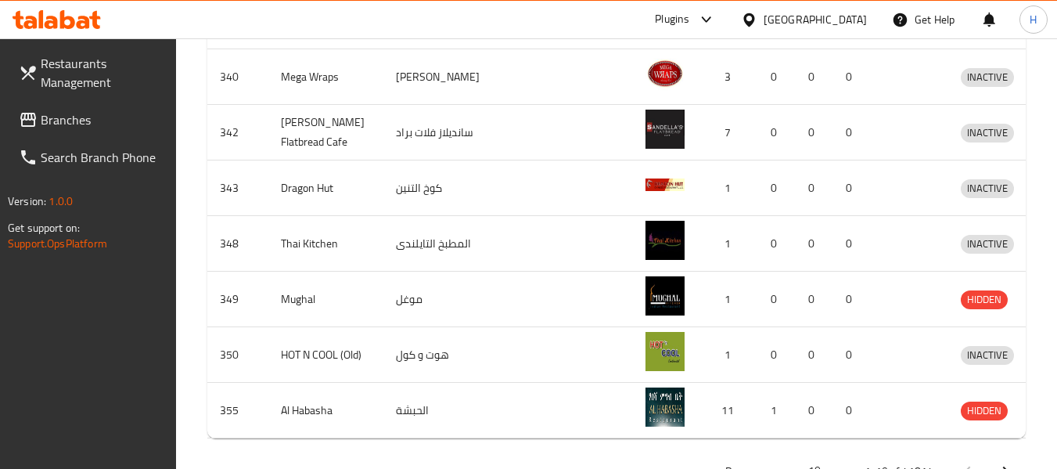
scroll to position [90, 0]
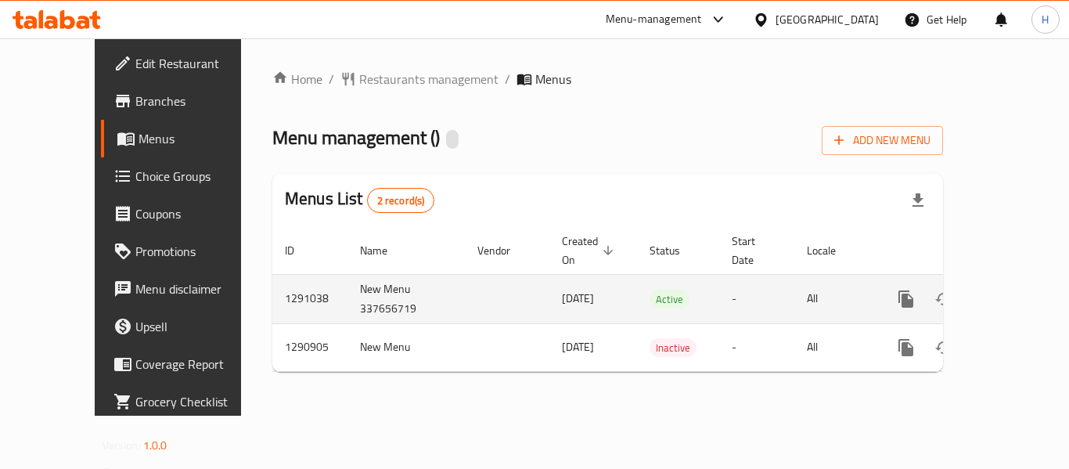
click at [1012, 290] on icon "enhanced table" at bounding box center [1018, 299] width 19 height 19
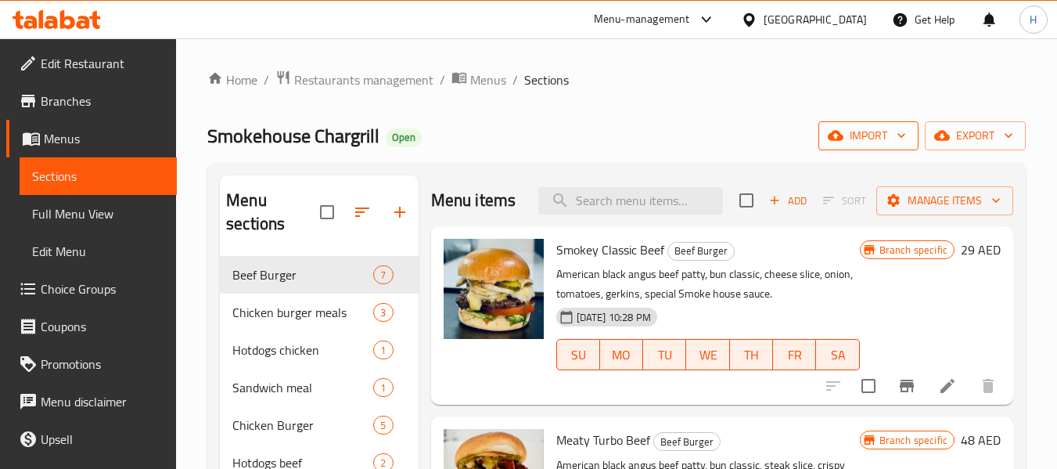
click at [847, 142] on span "import" at bounding box center [868, 136] width 75 height 20
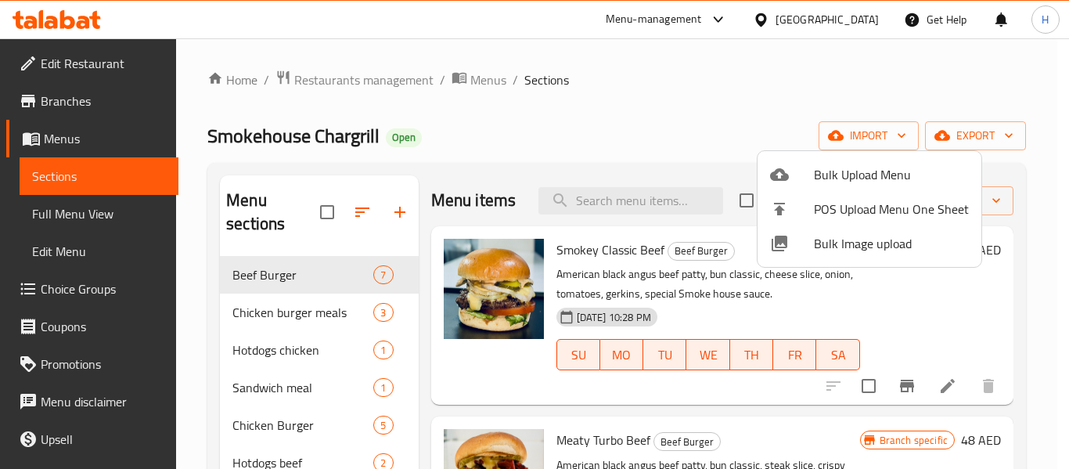
click at [837, 242] on span "Bulk Image upload" at bounding box center [891, 243] width 155 height 19
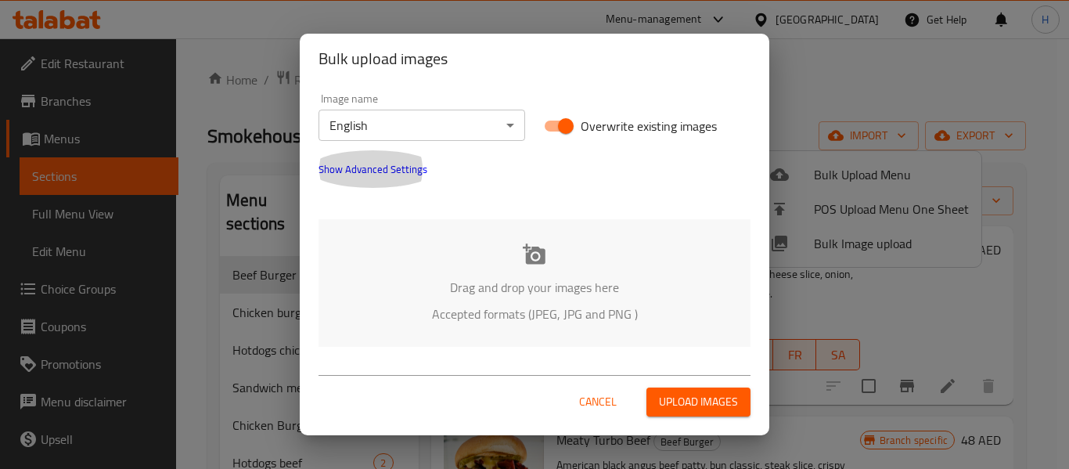
click at [387, 174] on button "Show Advanced Settings" at bounding box center [373, 169] width 128 height 38
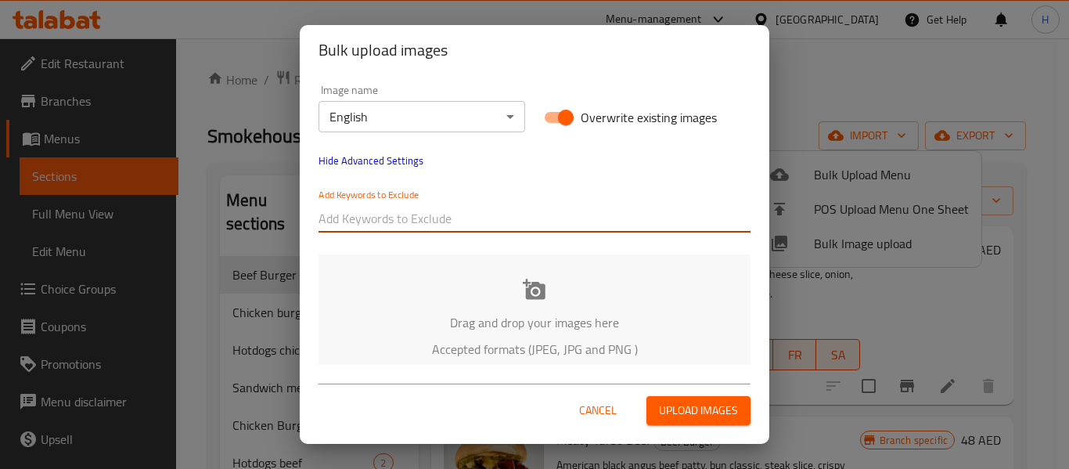
click at [387, 214] on input "text" at bounding box center [534, 218] width 432 height 25
paste input "2nd Oct Smoke House_Blu Bliss_Emmanuel-2328"
drag, startPoint x: 444, startPoint y: 217, endPoint x: 686, endPoint y: 225, distance: 241.9
click at [686, 225] on input "2nd Oct Smoke House_Blu Bliss_Emmanuel-2328" at bounding box center [534, 218] width 432 height 25
type input "2nd Oct Smoke House"
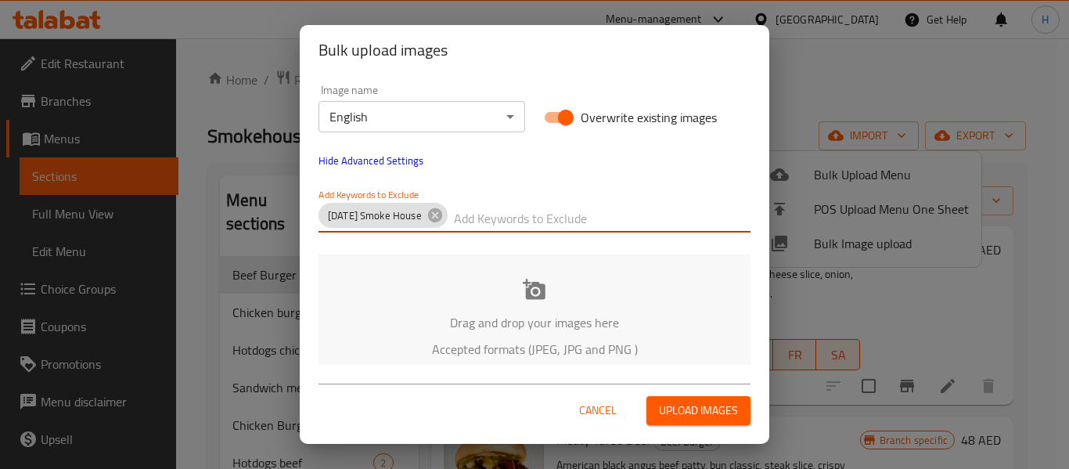
paste input "2nd Oct Smoke House_Blu Bliss_Emmanuel-2328"
drag, startPoint x: 629, startPoint y: 222, endPoint x: 457, endPoint y: 220, distance: 172.2
click at [457, 220] on input "2nd Oct Smoke House_Blu Bliss_Emmanuel-2328" at bounding box center [602, 218] width 297 height 25
click at [464, 217] on input "_Emmanuel-2328" at bounding box center [602, 218] width 297 height 25
type input "Emmanuel-2328"
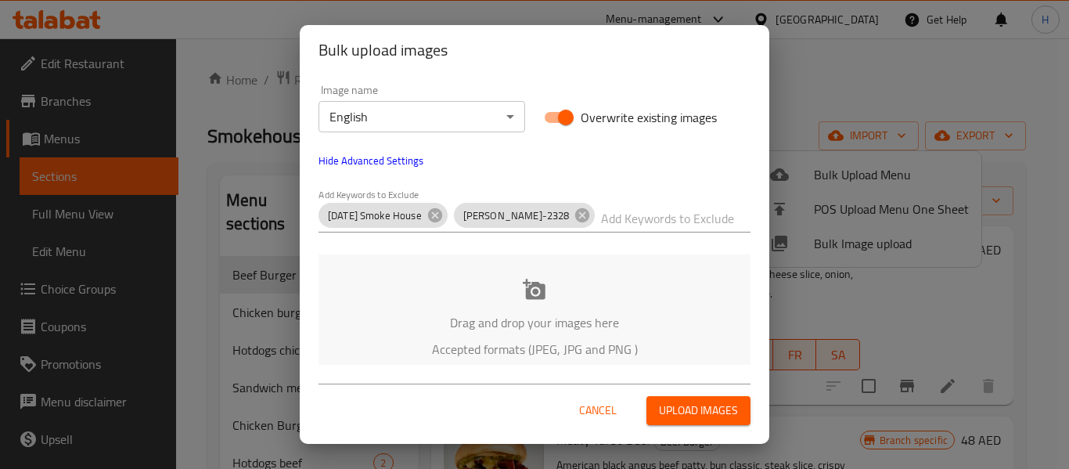
click at [443, 320] on p "Drag and drop your images here" at bounding box center [534, 322] width 385 height 19
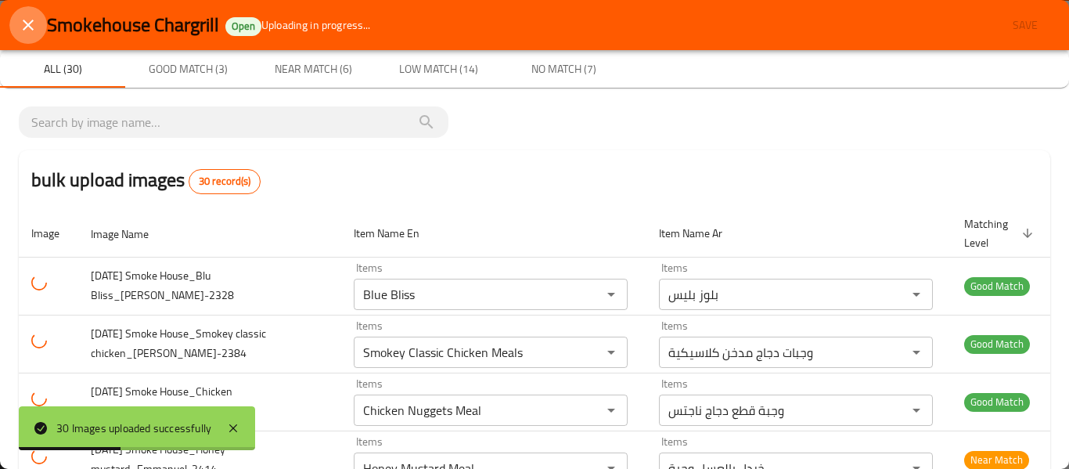
click at [27, 32] on icon "close" at bounding box center [28, 25] width 19 height 19
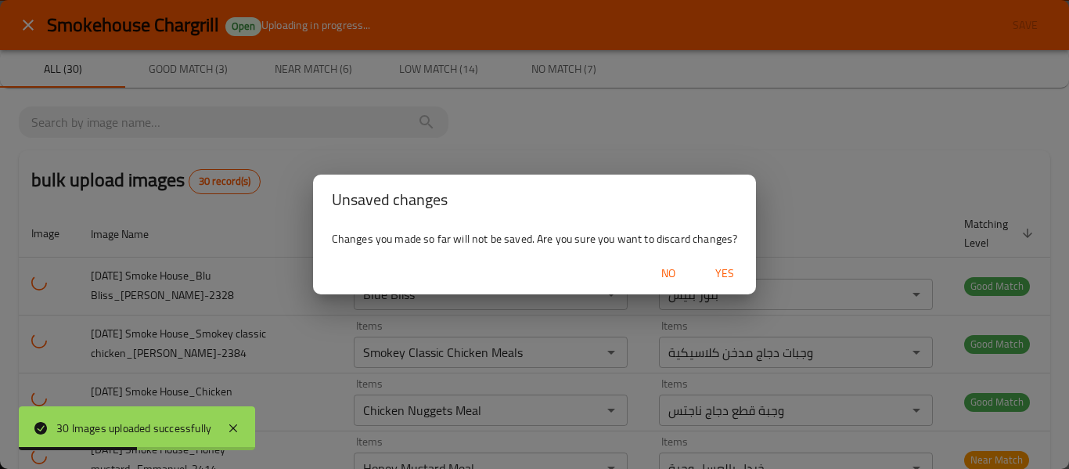
click at [734, 270] on span "Yes" at bounding box center [725, 274] width 38 height 20
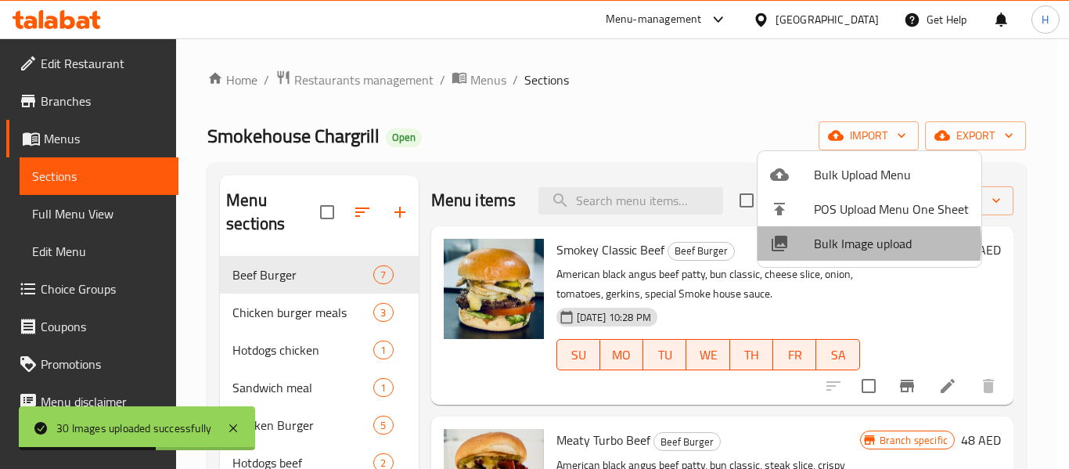
click at [834, 243] on span "Bulk Image upload" at bounding box center [891, 243] width 155 height 19
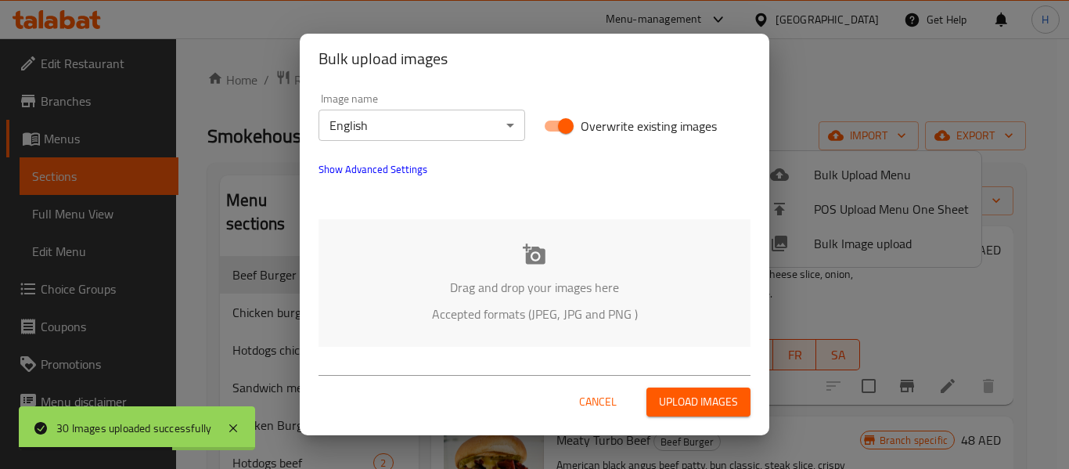
click at [387, 183] on button "Show Advanced Settings" at bounding box center [373, 169] width 128 height 38
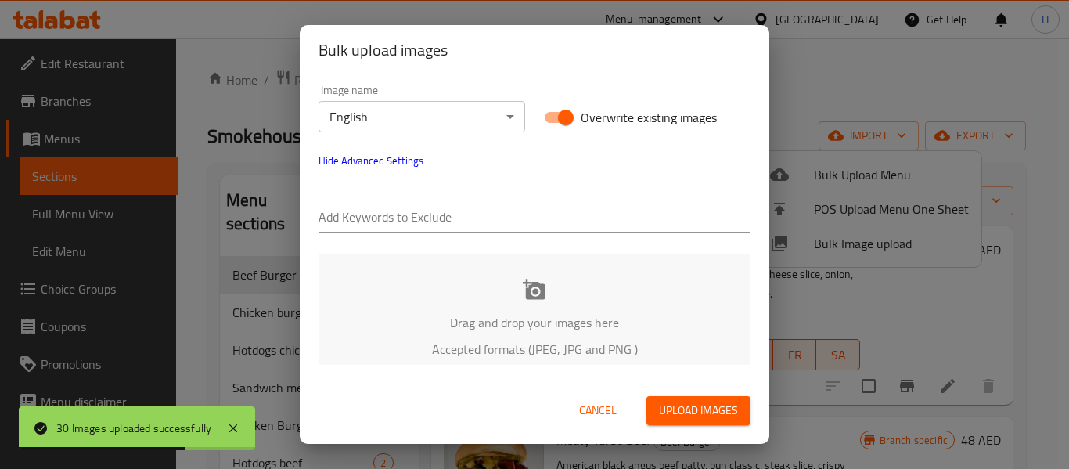
click at [383, 216] on input "text" at bounding box center [534, 218] width 432 height 25
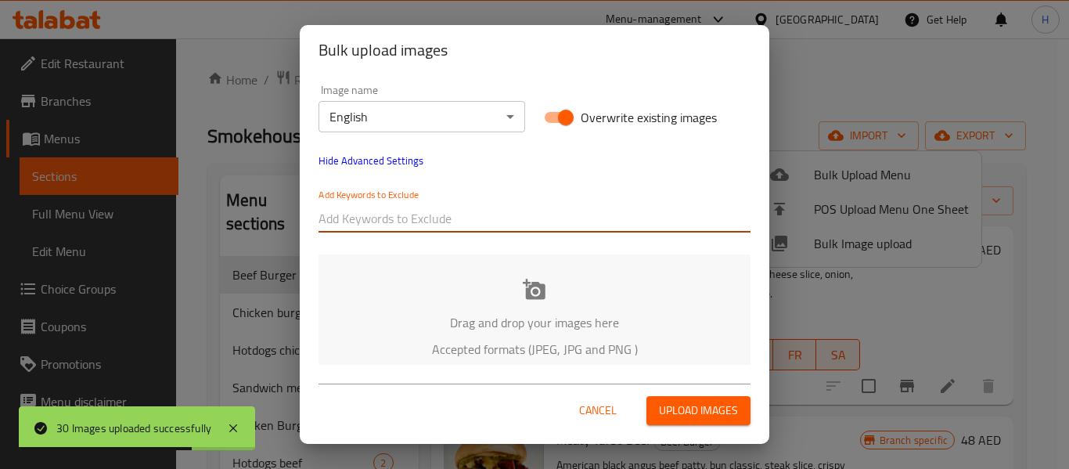
paste input "2nd Oct Smoke House_Blu Bliss_Emmanuel-2328"
drag, startPoint x: 441, startPoint y: 214, endPoint x: 649, endPoint y: 200, distance: 209.5
click at [646, 221] on input "2nd Oct Smoke House_Blu Bliss_Emmanuel-2328" at bounding box center [534, 218] width 432 height 25
type input "2nd Oct Smoke House"
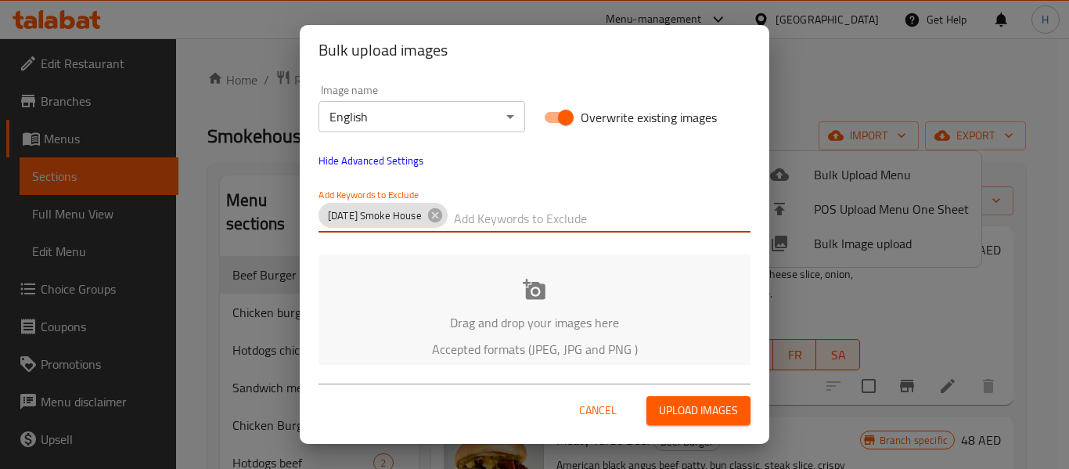
paste input "2nd Oct Smoke House_Blu Bliss_Emmanuel-2328"
drag, startPoint x: 696, startPoint y: 218, endPoint x: 738, endPoint y: 218, distance: 42.3
click at [737, 218] on input "2nd Oct Smoke House_Blu Bliss_Emmanuel-2328" at bounding box center [602, 218] width 297 height 25
drag, startPoint x: 632, startPoint y: 224, endPoint x: 456, endPoint y: 223, distance: 176.1
click at [456, 223] on input "2nd Oct Smoke House_Blu Bliss_Emmanuel" at bounding box center [602, 218] width 297 height 25
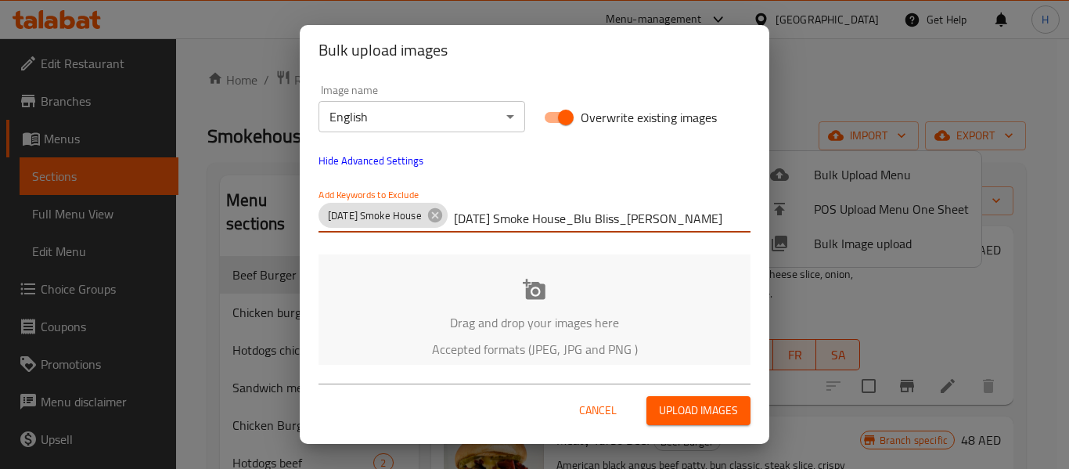
click at [456, 223] on input "2nd Oct Smoke House_Blu Bliss_Emmanuel" at bounding box center [602, 218] width 297 height 25
drag, startPoint x: 456, startPoint y: 225, endPoint x: 631, endPoint y: 223, distance: 174.5
click at [631, 223] on input "2nd Oct Smoke House_Blu Bliss_Emmanuel" at bounding box center [602, 218] width 297 height 25
type input "Emmanuel"
click at [537, 318] on p "Drag and drop your images here" at bounding box center [534, 322] width 385 height 19
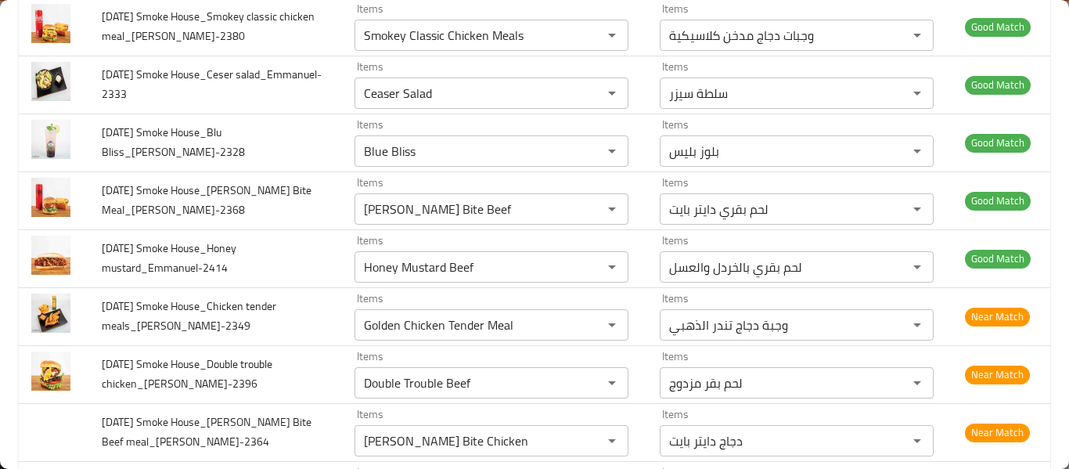
scroll to position [1252, 0]
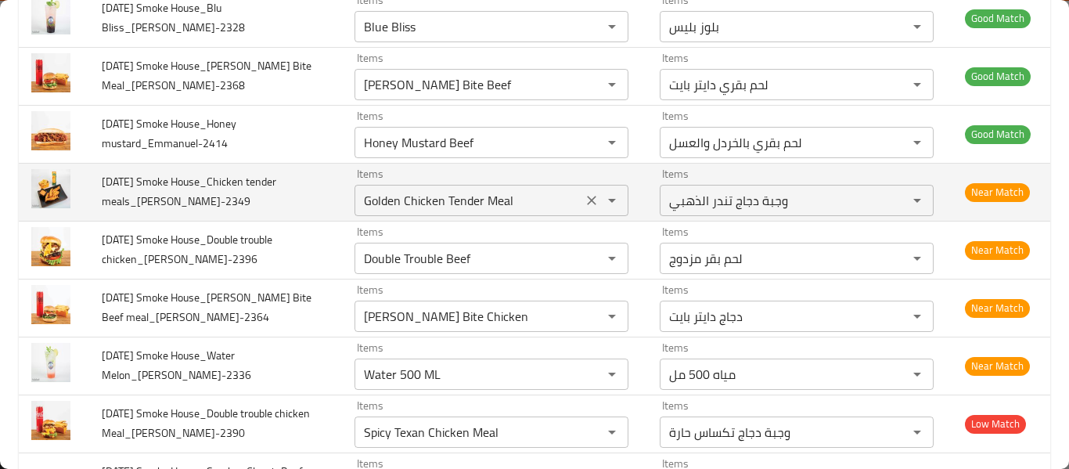
click at [435, 206] on meals_Emmanuel-2349 "Golden Chicken Tender Meal" at bounding box center [468, 200] width 218 height 22
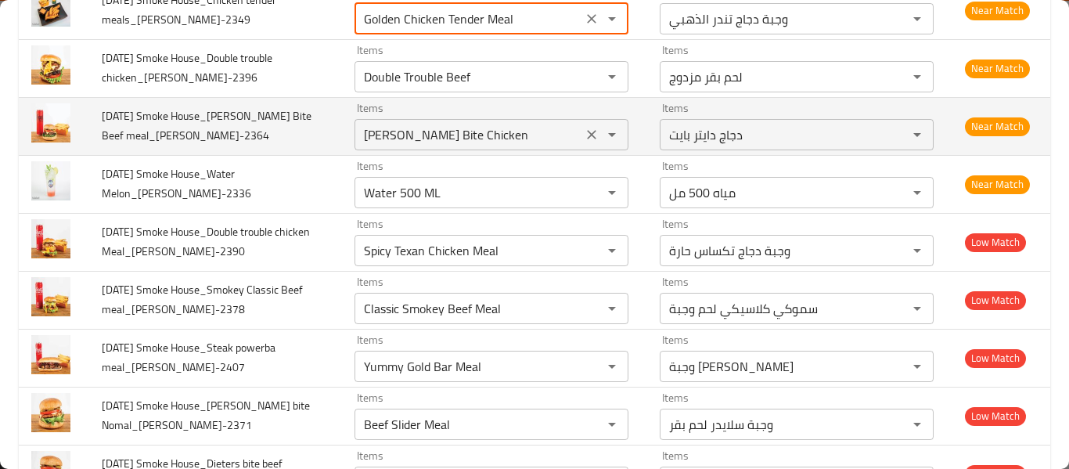
scroll to position [1461, 0]
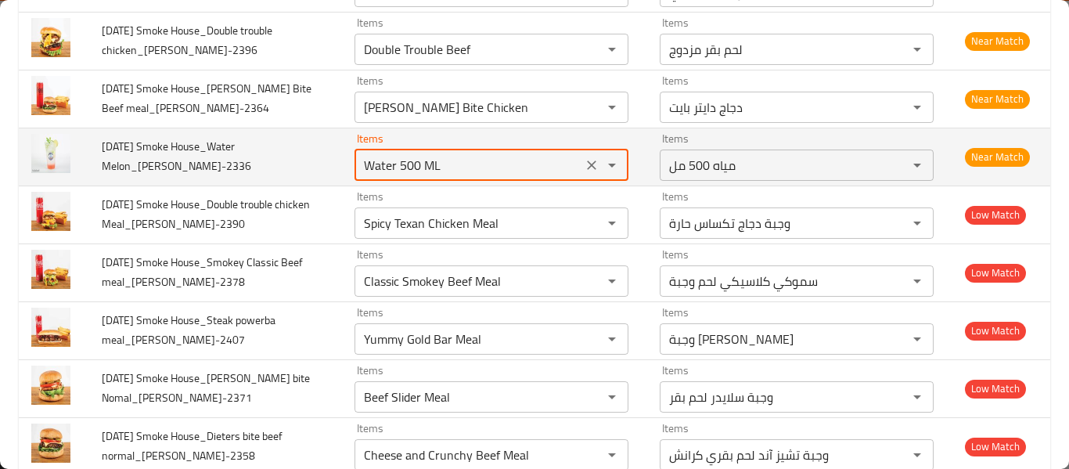
drag, startPoint x: 386, startPoint y: 162, endPoint x: 435, endPoint y: 167, distance: 49.6
click at [435, 167] on Melon_Emmanuel-2336 "Water 500 ML" at bounding box center [468, 165] width 218 height 22
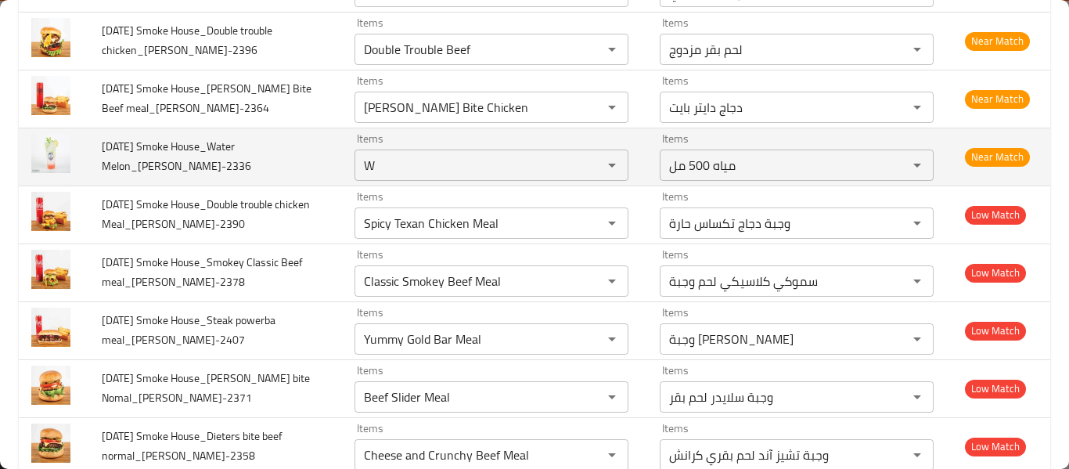
type Melon_Emmanuel-2336 "Water 500 ML"
copy span "Water Melon"
drag, startPoint x: 128, startPoint y: 164, endPoint x: 214, endPoint y: 135, distance: 90.1
click at [214, 135] on td "2nd Oct Smoke House_Water Melon_Emmanuel-2336" at bounding box center [215, 157] width 253 height 58
click at [412, 167] on Melon_Emmanuel-2336 "Water 500 ML" at bounding box center [468, 165] width 218 height 22
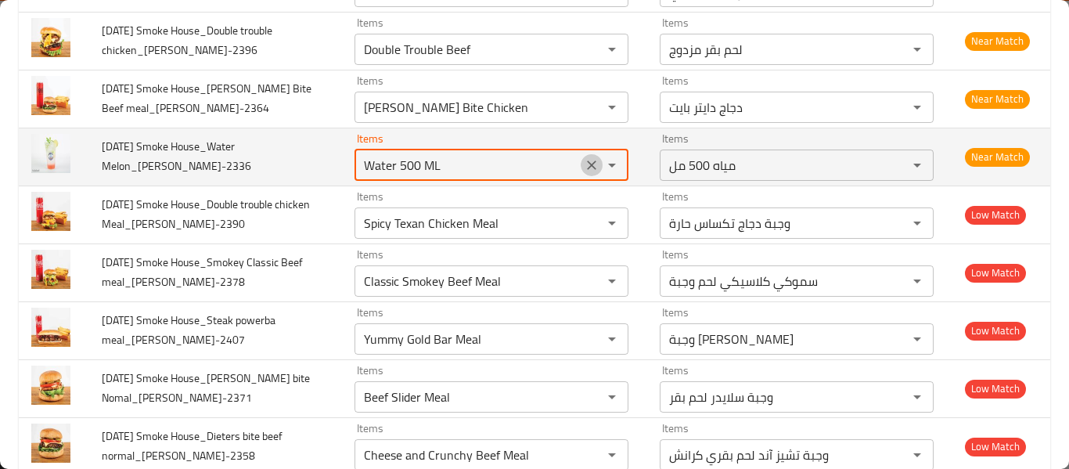
click at [584, 165] on icon "Clear" at bounding box center [592, 165] width 16 height 16
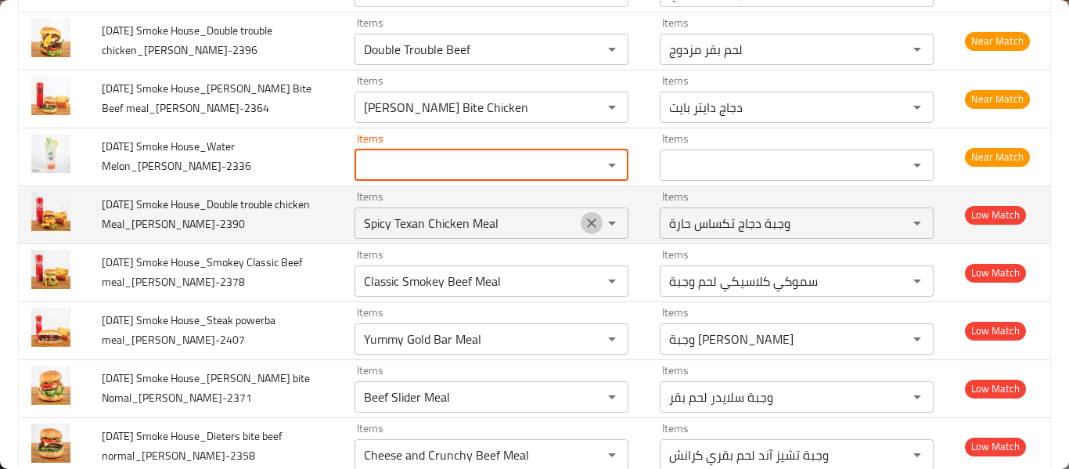
click at [584, 227] on icon "Clear" at bounding box center [592, 223] width 16 height 16
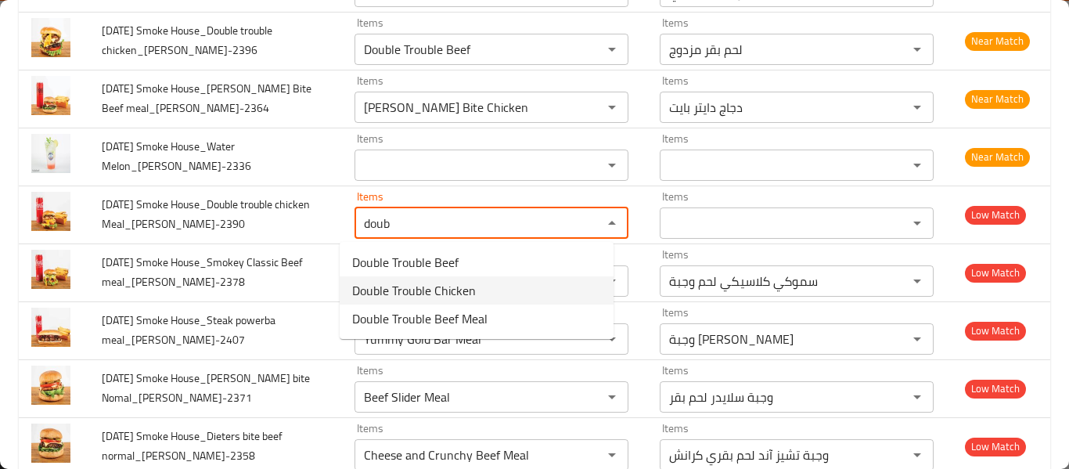
click at [509, 287] on Meal_Emmanuel-2390-option-1 "Double Trouble Chicken" at bounding box center [477, 290] width 274 height 28
type Meal_Emmanuel-2390 "Double Trouble Chicken"
type Meal_Emmanuel-2390-ar "دجاجة مشكلة مزدوجة"
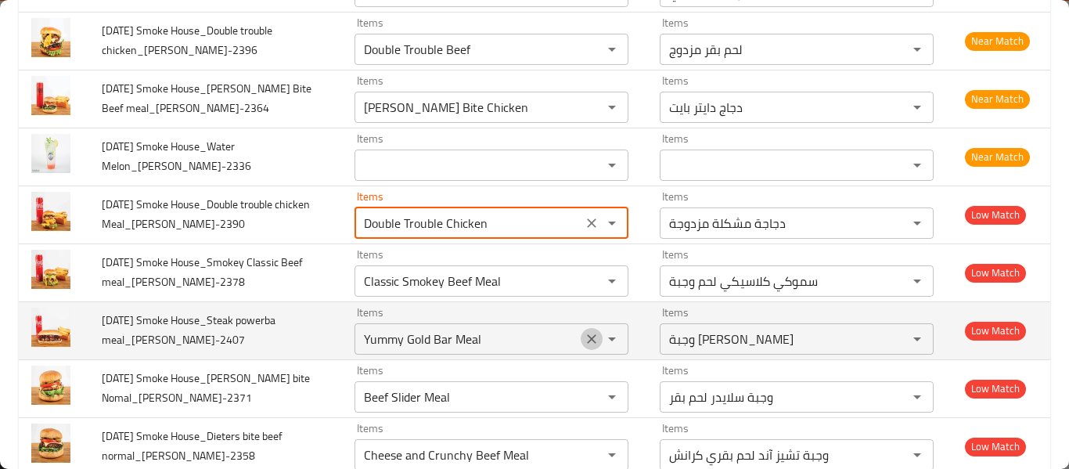
click at [584, 336] on icon "Clear" at bounding box center [592, 339] width 16 height 16
type Meal_Emmanuel-2390 "Double Trouble Chicken"
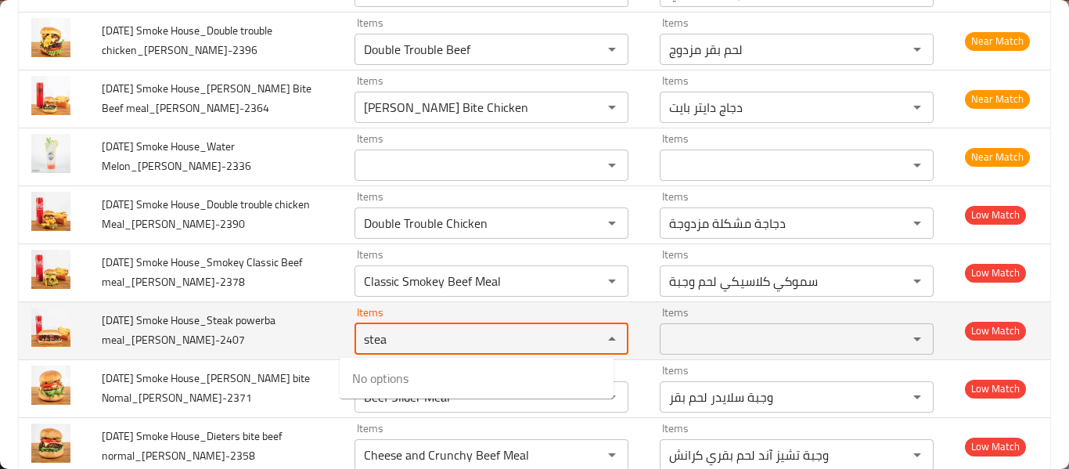
click at [411, 340] on meal_Emmanuel-2407 "stea" at bounding box center [468, 339] width 218 height 22
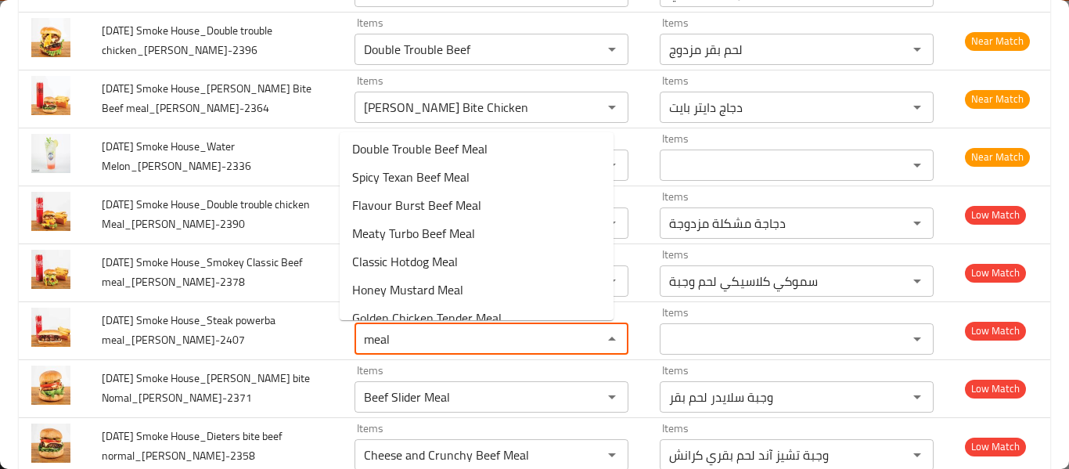
scroll to position [247, 0]
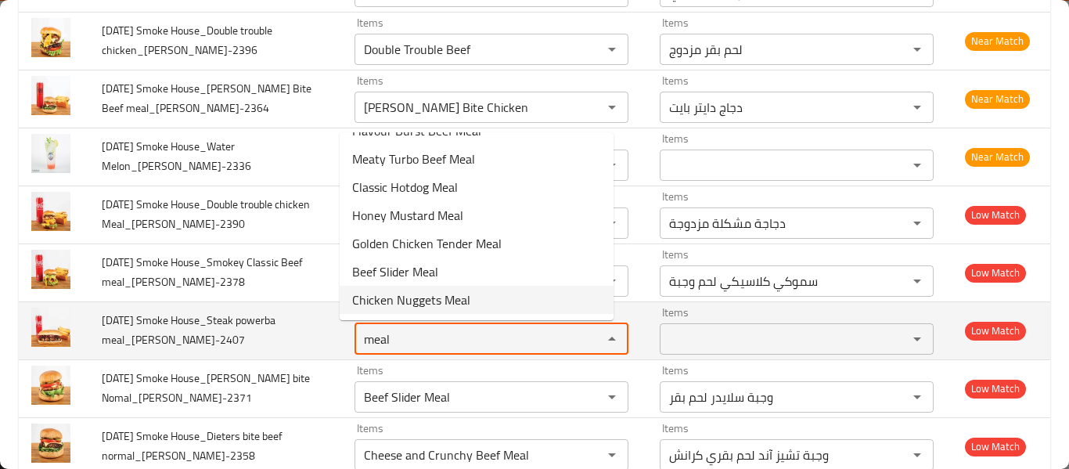
click at [462, 332] on meal_Emmanuel-2407 "meal" at bounding box center [468, 339] width 218 height 22
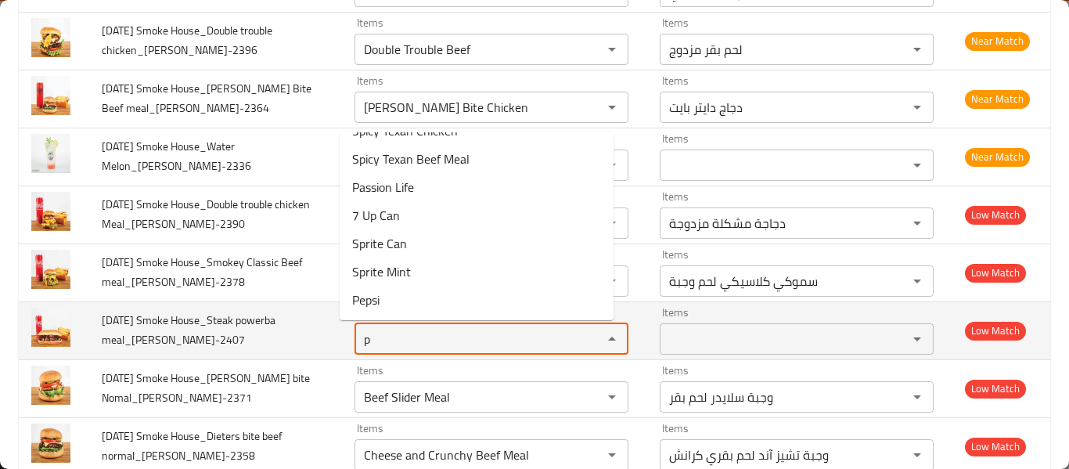
scroll to position [0, 0]
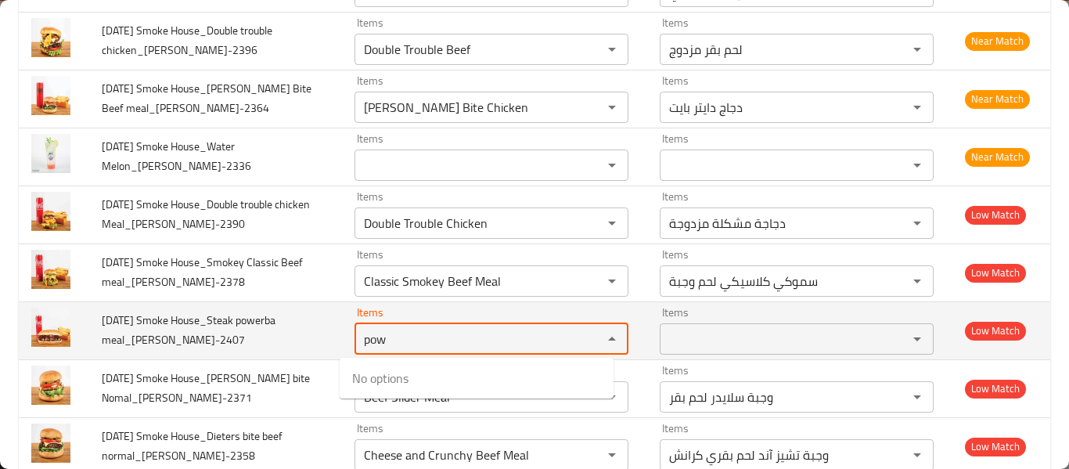
type meal_Emmanuel-2407 "pow"
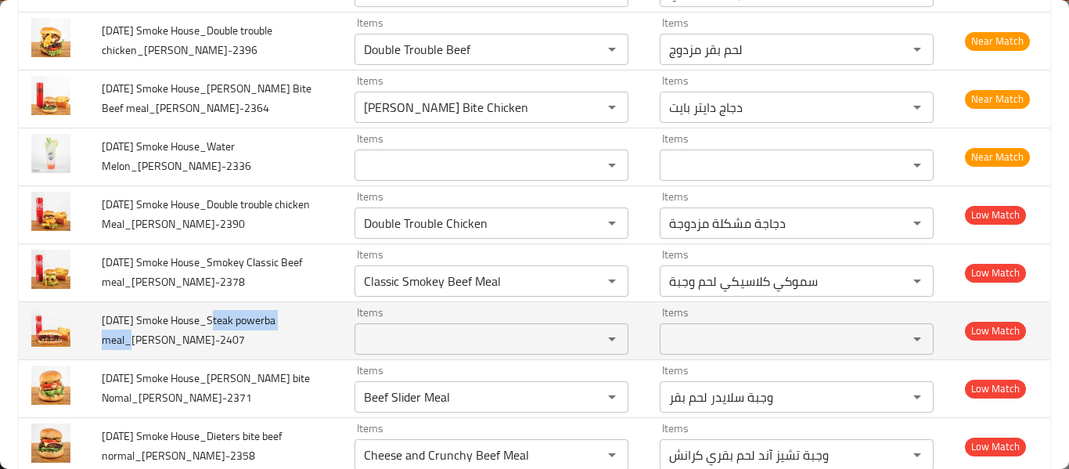
copy span "Steak powerba meal"
drag, startPoint x: 119, startPoint y: 336, endPoint x: 210, endPoint y: 316, distance: 93.6
click at [210, 316] on span "2nd Oct Smoke House_Steak powerba meal_Emmanuel-2407" at bounding box center [189, 330] width 174 height 40
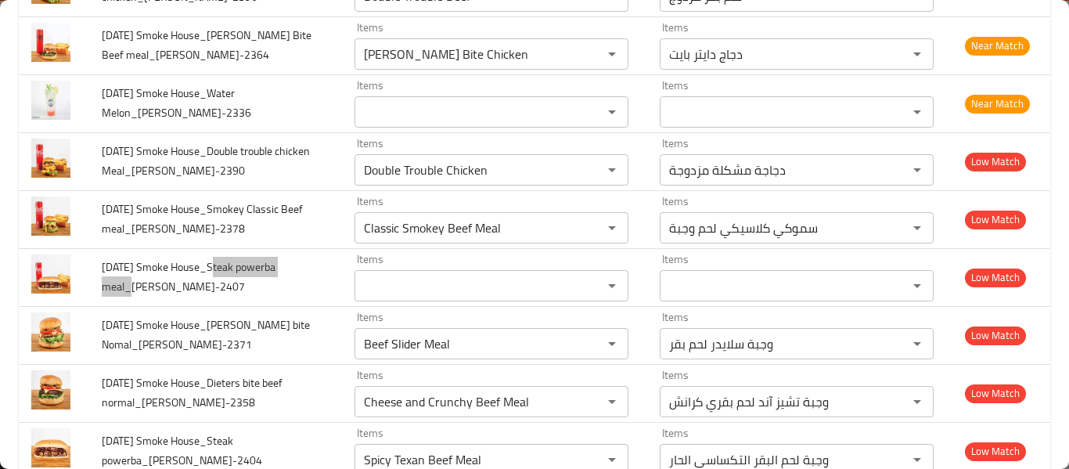
scroll to position [1557, 0]
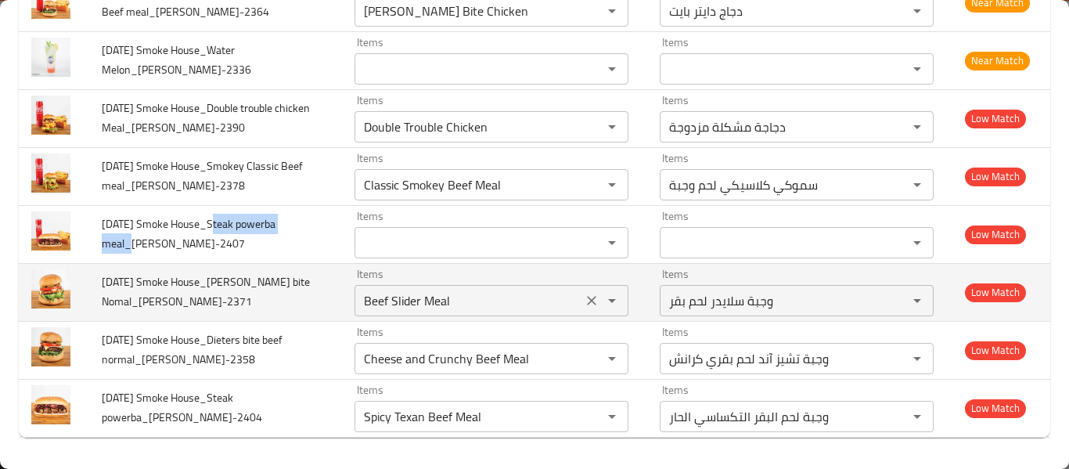
click at [584, 297] on icon "Clear" at bounding box center [592, 301] width 16 height 16
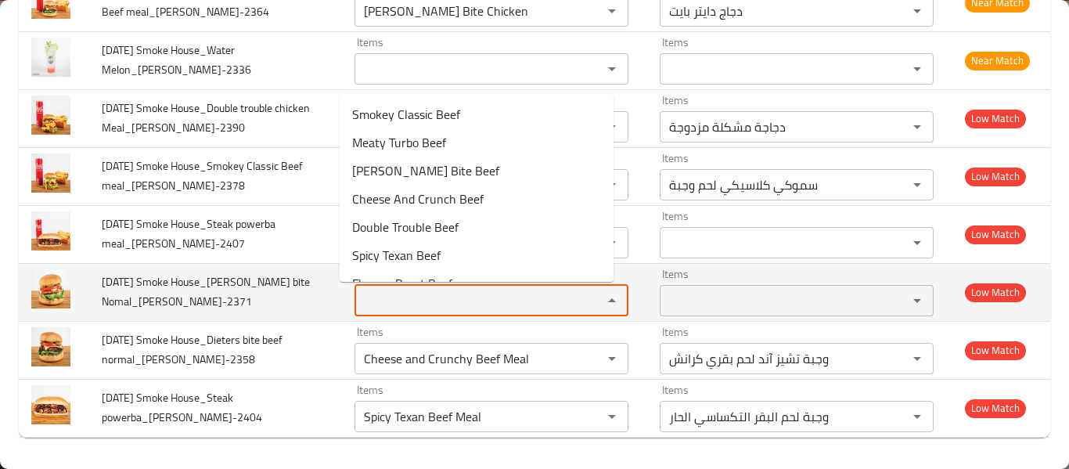
click at [518, 304] on Nomal_Emmanuel-2371 "Items" at bounding box center [468, 301] width 218 height 22
type Nomal_Emmanuel-2371 "s"
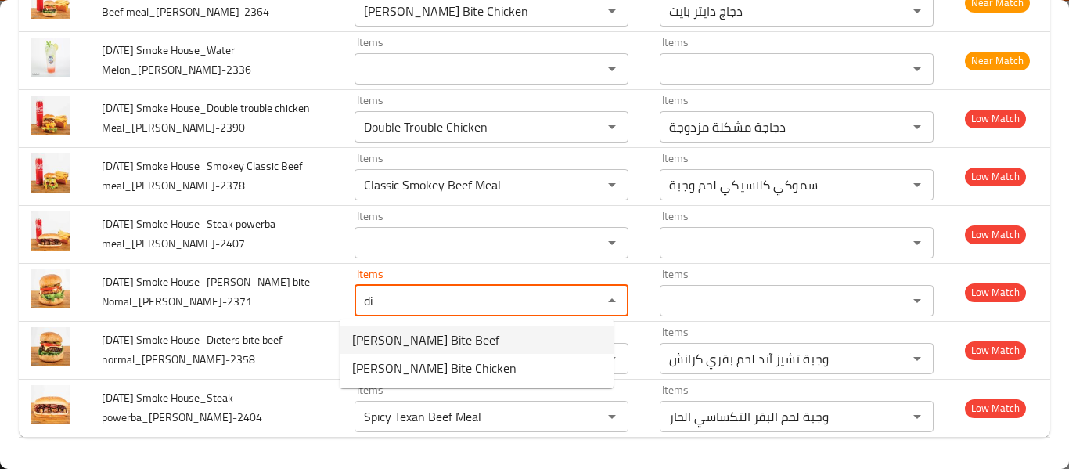
click at [477, 320] on Nomal_Emmanuel-2371-popup "Dieter's Bite Beef Dieter's Bite Chicken" at bounding box center [477, 353] width 274 height 69
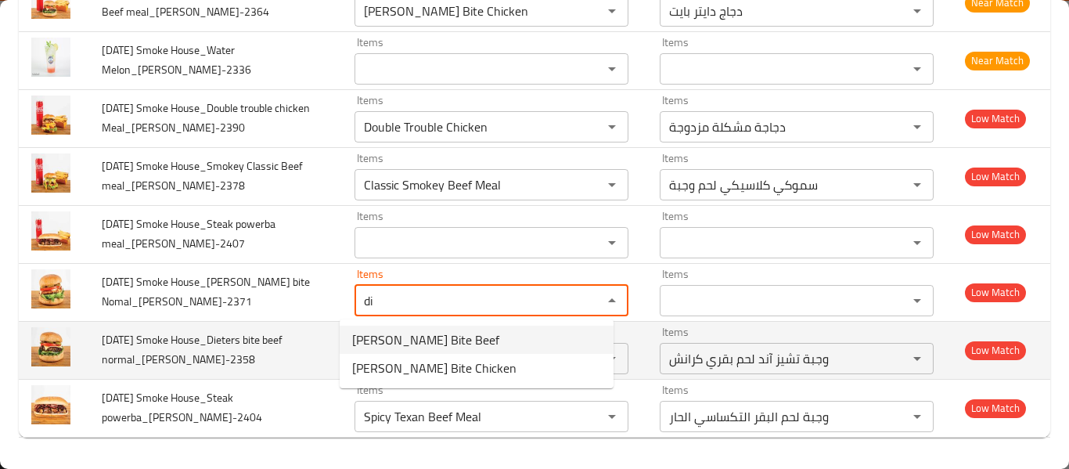
click at [461, 331] on Nomal_Emmanuel-2371-option-0 "Dieter's Bite Beef" at bounding box center [477, 340] width 274 height 28
type Nomal_Emmanuel-2371 "Dieter's Bite Beef"
type Nomal_Emmanuel-2371-ar "لحم بقري دايتر بايت"
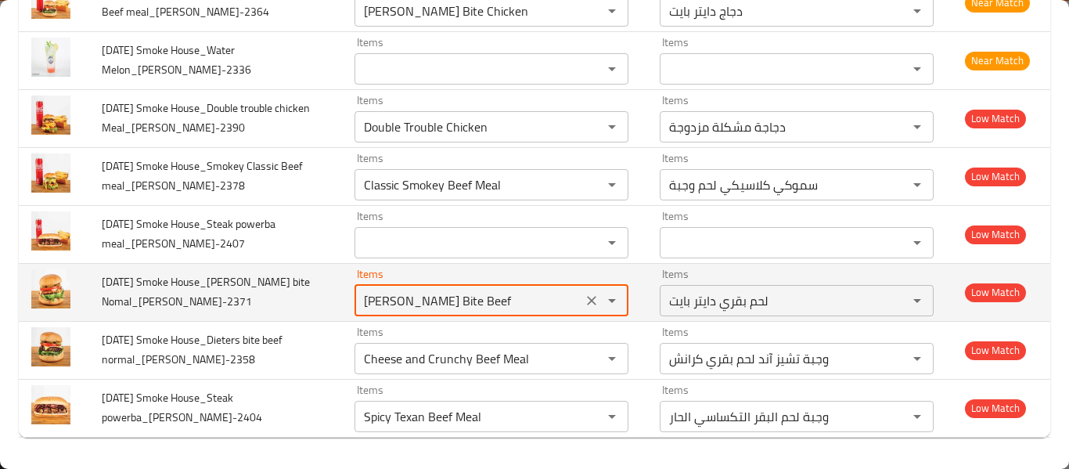
drag, startPoint x: 419, startPoint y: 298, endPoint x: 462, endPoint y: 298, distance: 42.3
click at [425, 297] on Nomal_Emmanuel-2371 "Dieter's Bite Beef" at bounding box center [468, 301] width 218 height 22
drag, startPoint x: 462, startPoint y: 298, endPoint x: 504, endPoint y: 299, distance: 42.3
click at [504, 299] on Nomal_Emmanuel-2371 "Dieter's Bite Beef" at bounding box center [468, 301] width 218 height 22
click at [431, 300] on Nomal_Emmanuel-2371 "Dieter's Bite Beef" at bounding box center [468, 301] width 218 height 22
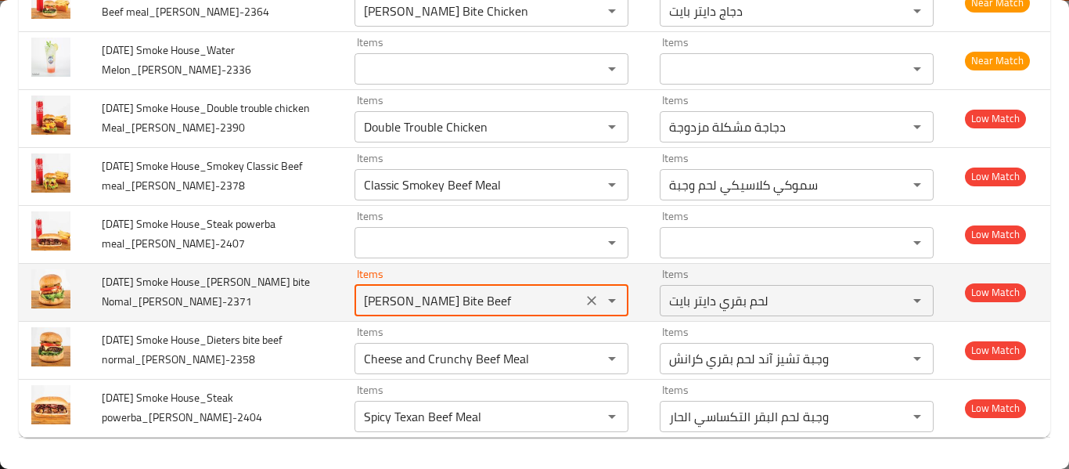
click at [431, 300] on Nomal_Emmanuel-2371 "Dieter's Bite Beef" at bounding box center [468, 301] width 218 height 22
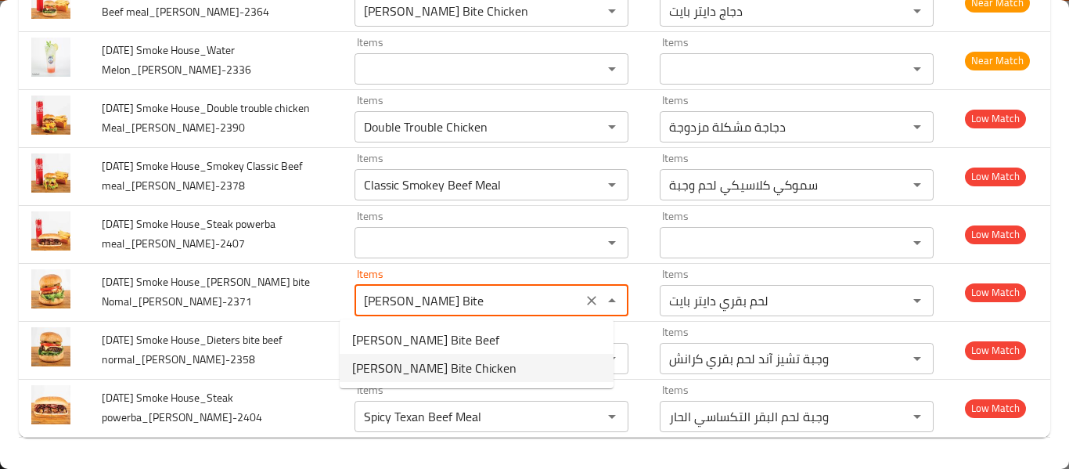
click at [448, 365] on span "Dieter's Bite Chicken" at bounding box center [434, 367] width 164 height 19
type Nomal_Emmanuel-2371 "Dieter's Bite Chicken"
type Nomal_Emmanuel-2371-ar "دجاج دايتر بايت"
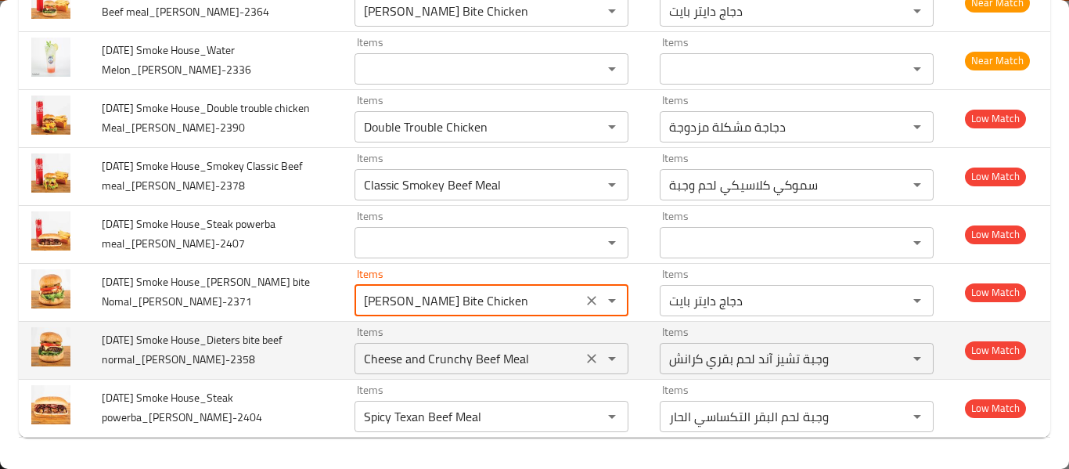
click at [584, 354] on icon "Clear" at bounding box center [592, 359] width 16 height 16
type Nomal_Emmanuel-2371 "Dieter's Bite Chicken"
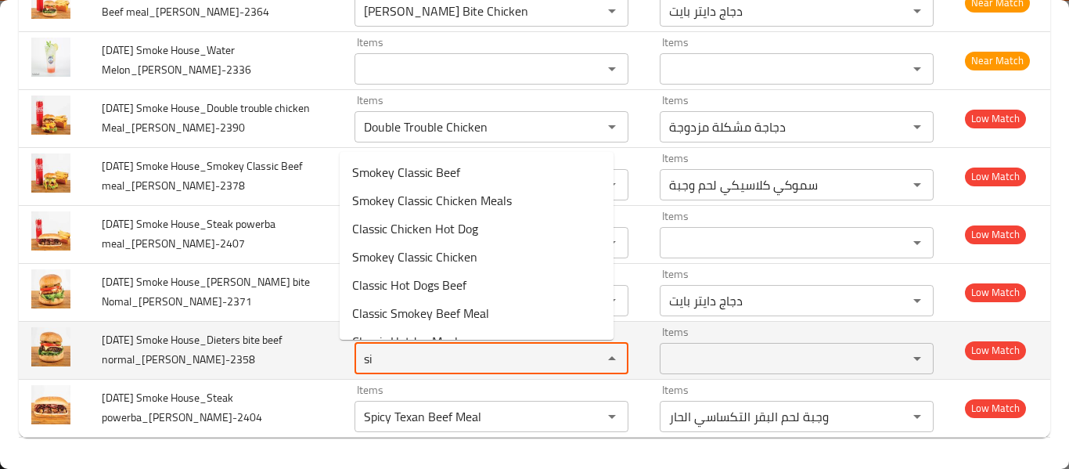
type normal_Emmanuel-2358 "s"
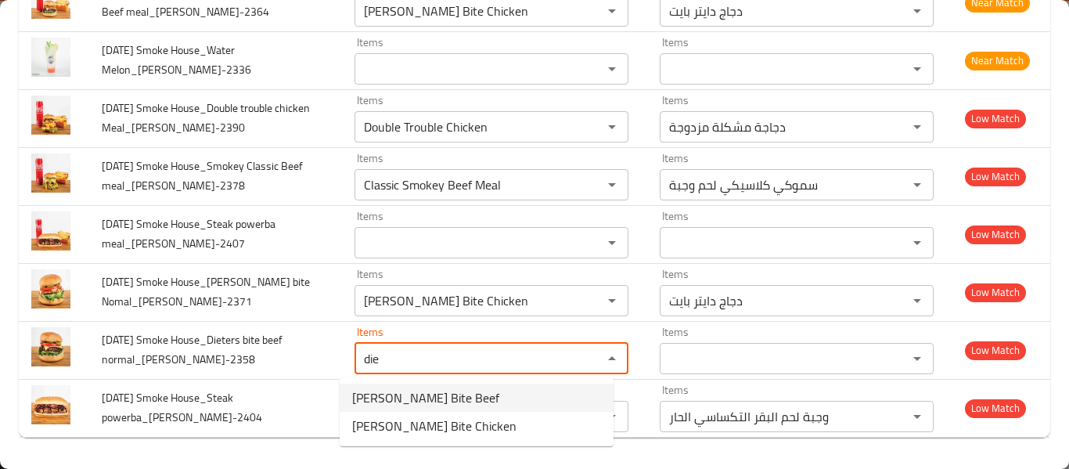
click at [490, 394] on normal_Emmanuel-2358-option-0 "Dieter's Bite Beef" at bounding box center [477, 397] width 274 height 28
type normal_Emmanuel-2358 "Dieter's Bite Beef"
type normal_Emmanuel-2358-ar "لحم بقري دايتر بايت"
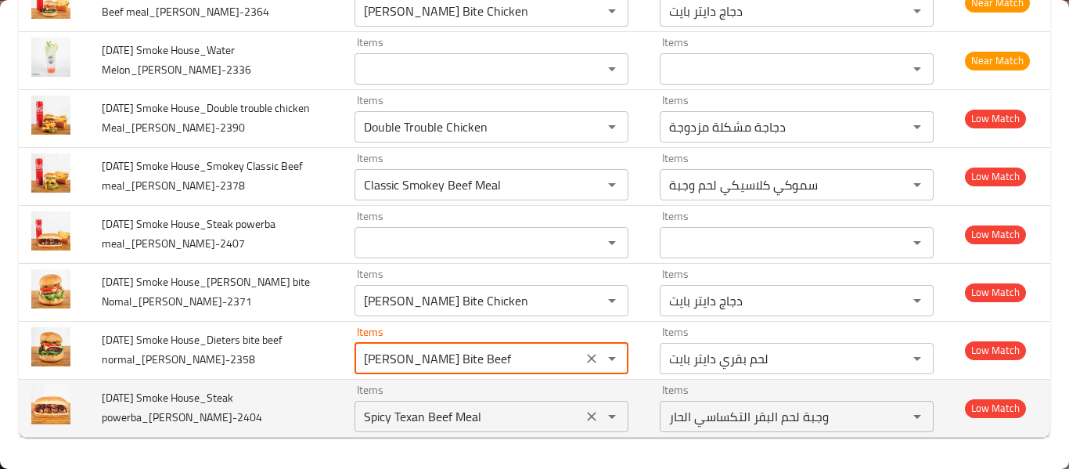
click at [587, 419] on icon "Clear" at bounding box center [591, 416] width 9 height 9
type normal_Emmanuel-2358 "Dieter's Bite Beef"
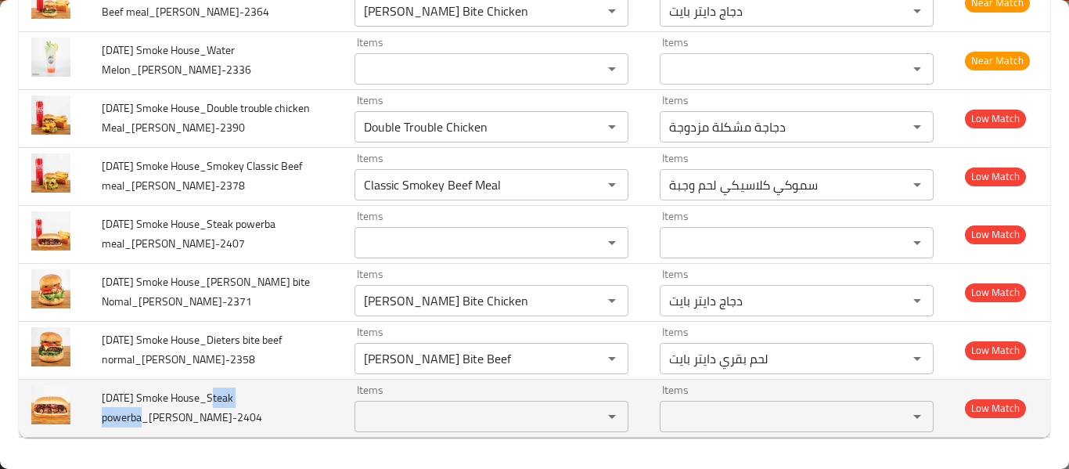
copy span "Steak powerb"
drag, startPoint x: 139, startPoint y: 416, endPoint x: 213, endPoint y: 391, distance: 78.2
click at [213, 391] on span "2nd Oct Smoke House_Steak powerba_Emmanuel-2404" at bounding box center [182, 407] width 160 height 40
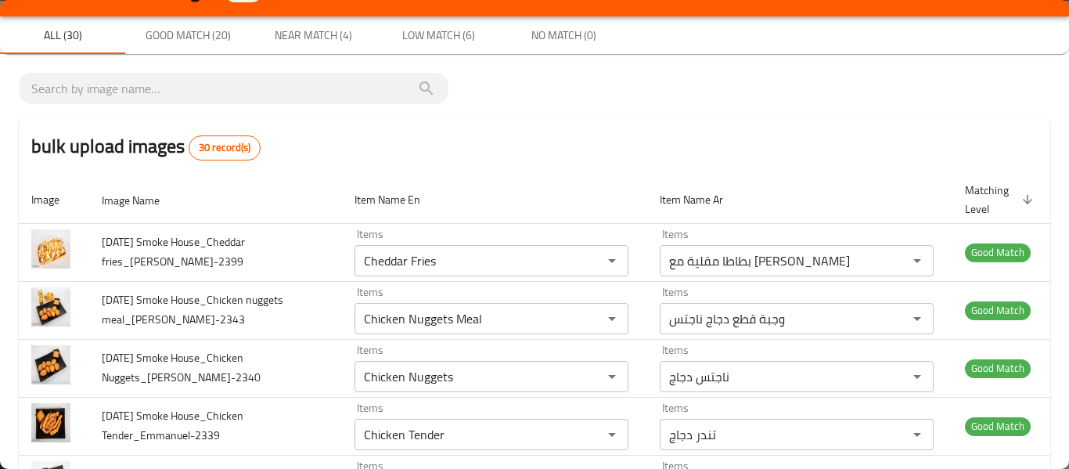
scroll to position [0, 0]
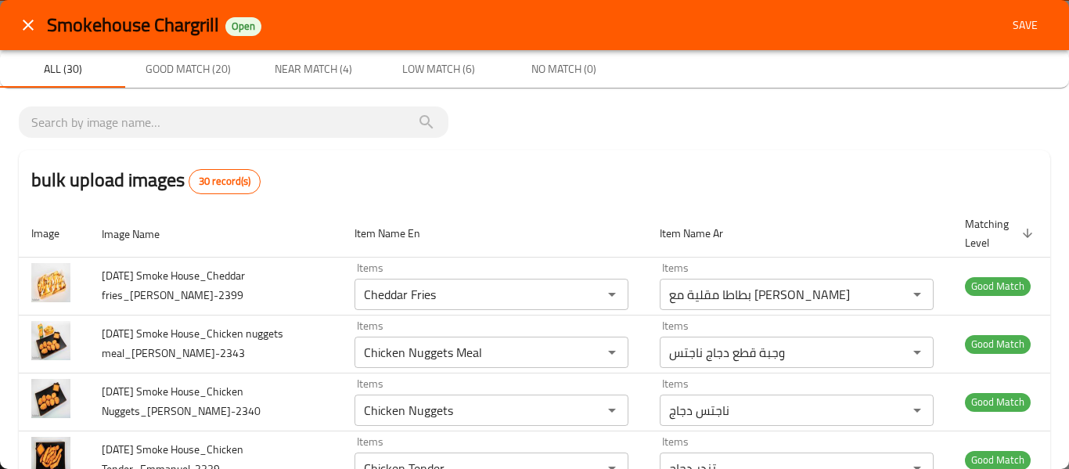
click at [1024, 26] on span "Save" at bounding box center [1025, 26] width 38 height 20
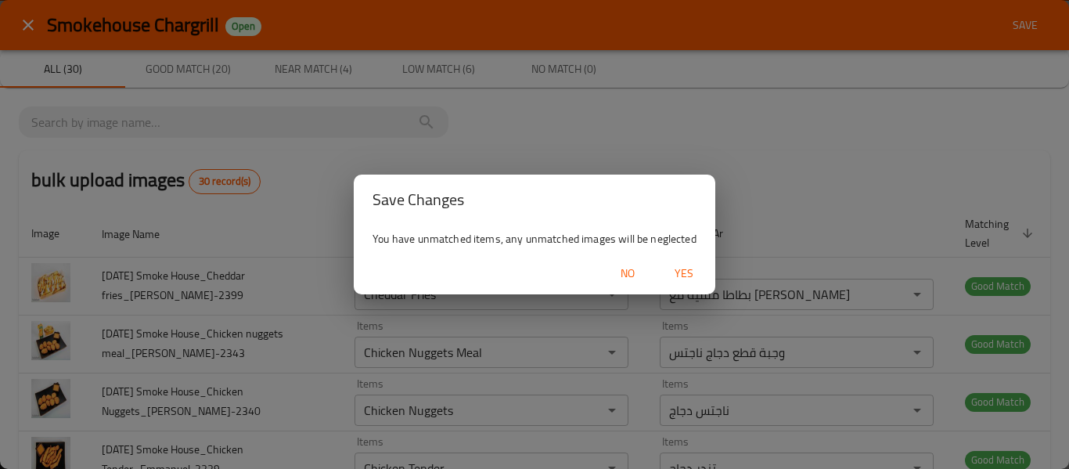
click at [678, 275] on span "Yes" at bounding box center [684, 274] width 38 height 20
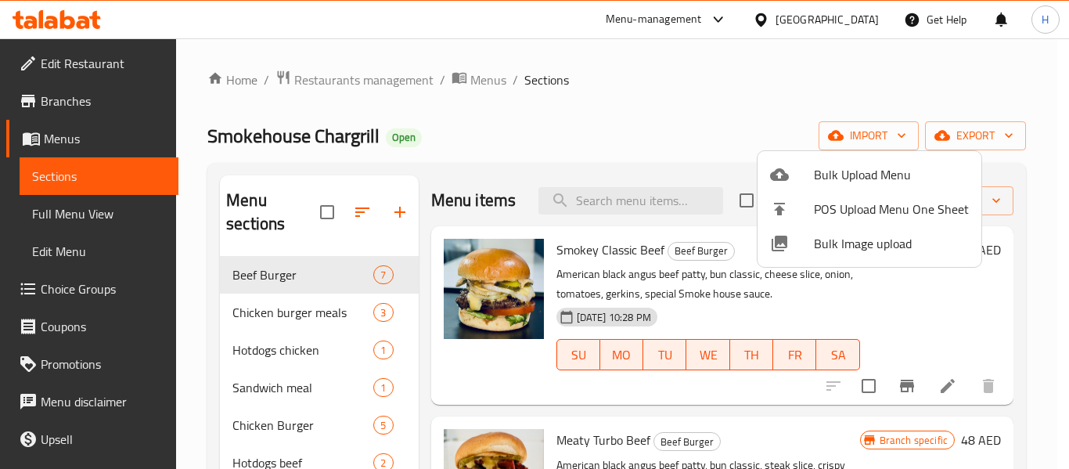
click at [35, 200] on div at bounding box center [534, 234] width 1069 height 469
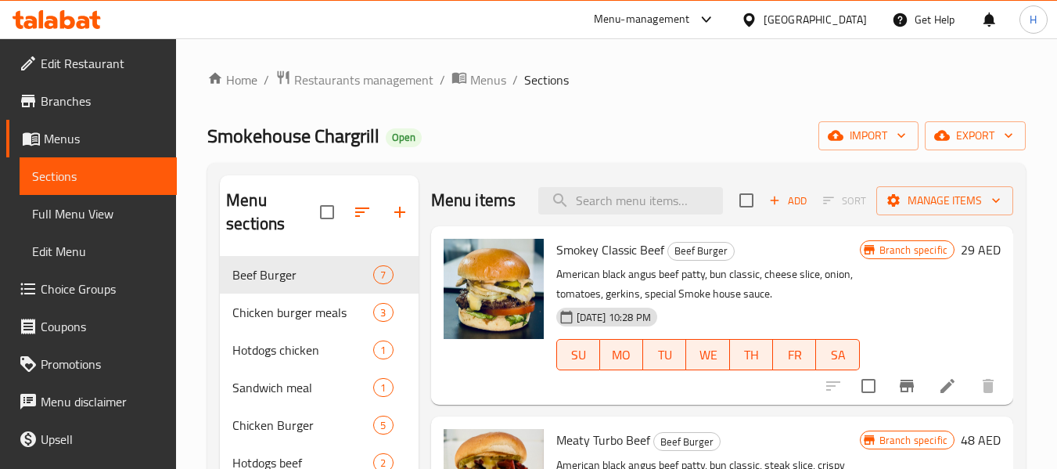
click at [36, 211] on span "Full Menu View" at bounding box center [98, 213] width 132 height 19
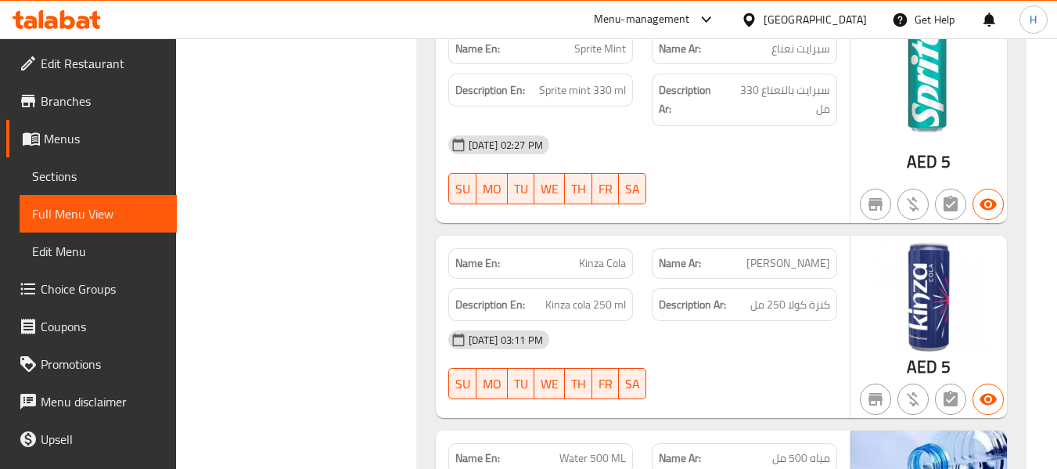
scroll to position [16956, 0]
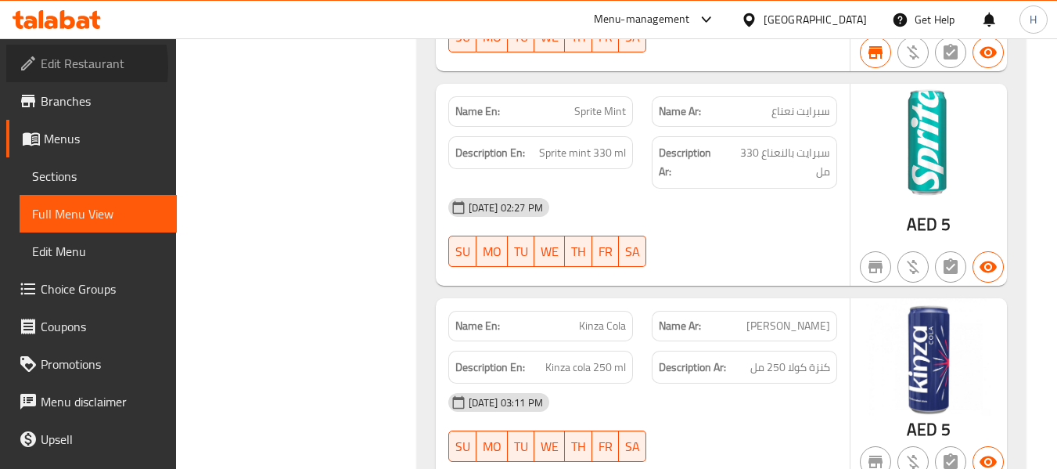
click at [41, 67] on span "Edit Restaurant" at bounding box center [103, 63] width 124 height 19
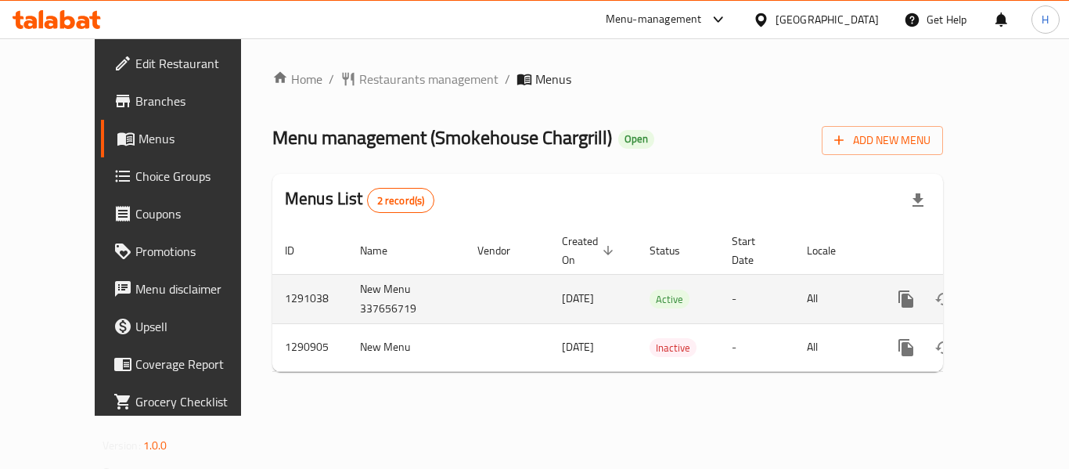
click at [1003, 280] on link "enhanced table" at bounding box center [1019, 299] width 38 height 38
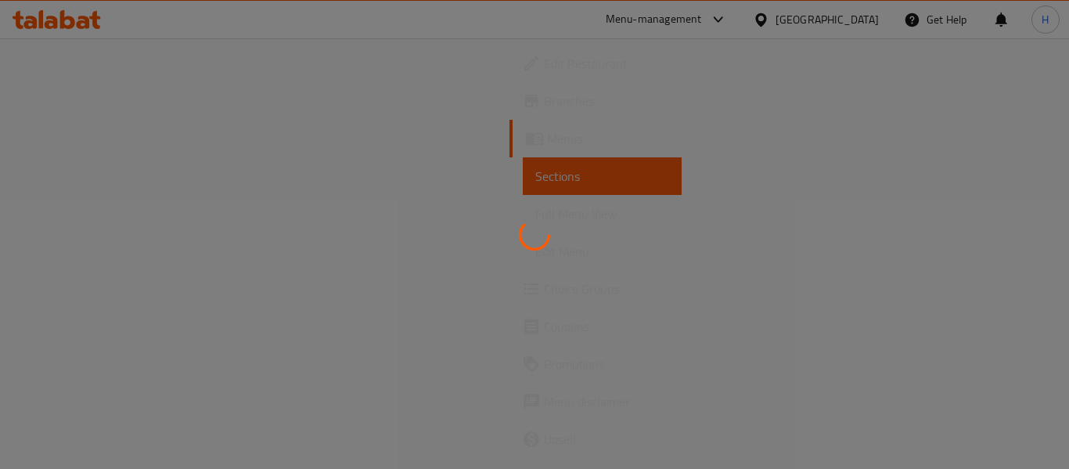
click at [1003, 271] on div at bounding box center [534, 234] width 1069 height 469
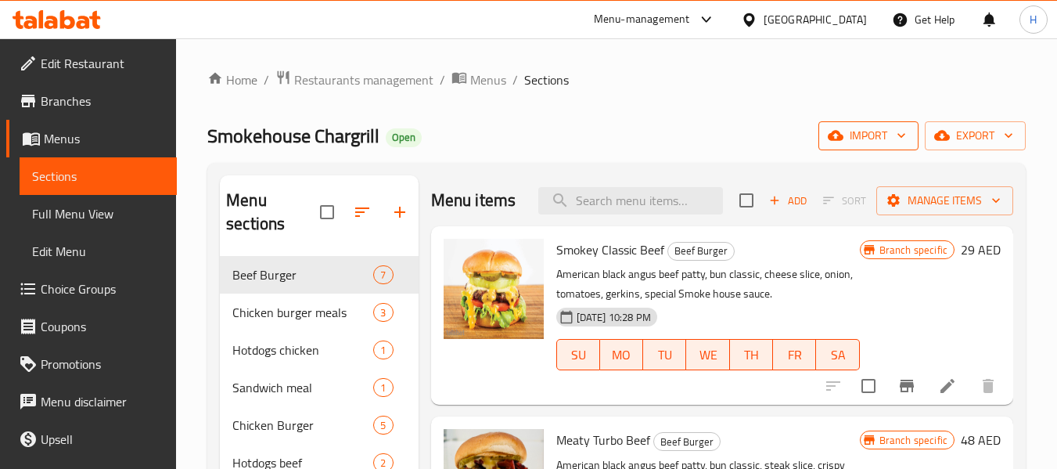
click at [872, 139] on span "import" at bounding box center [868, 136] width 75 height 20
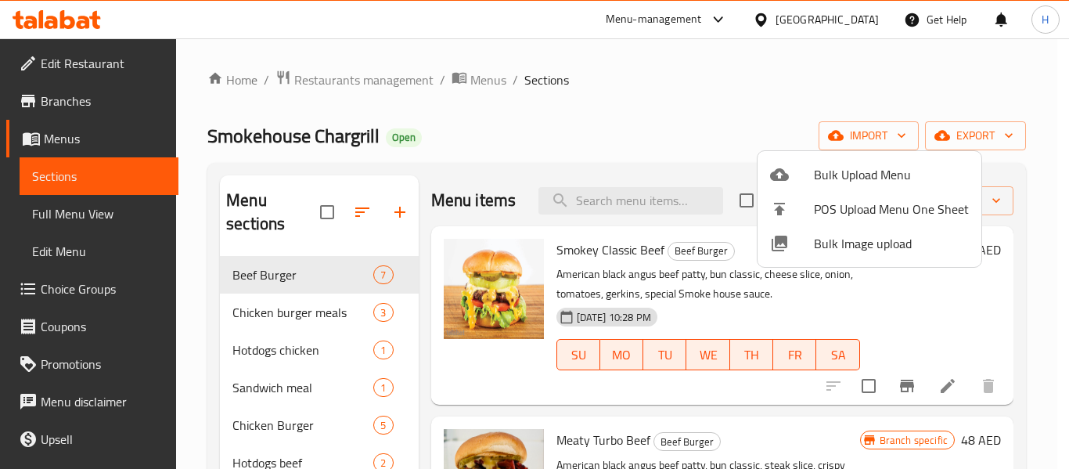
click at [830, 243] on span "Bulk Image upload" at bounding box center [891, 243] width 155 height 19
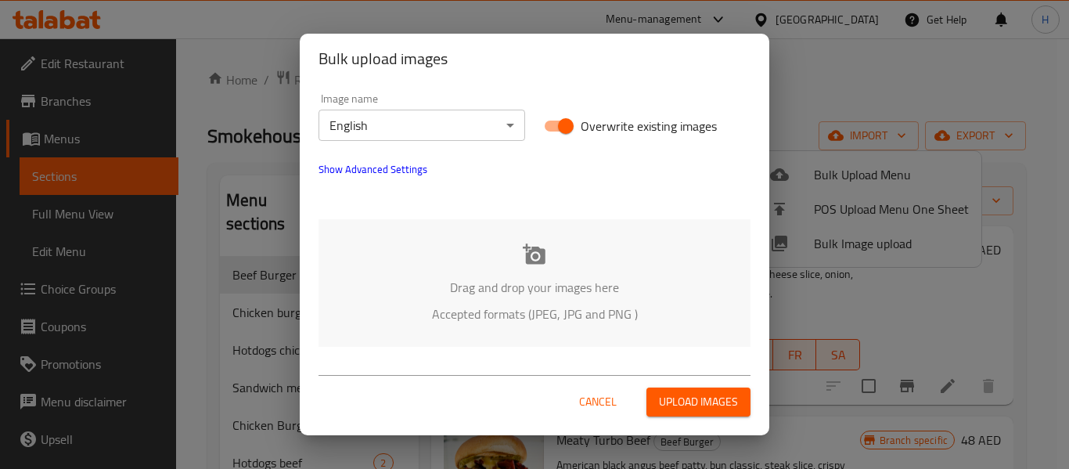
click at [528, 206] on div at bounding box center [534, 197] width 451 height 19
click at [525, 228] on div "Drag and drop your images here Accepted formats (JPEG, JPG and PNG )" at bounding box center [534, 283] width 432 height 128
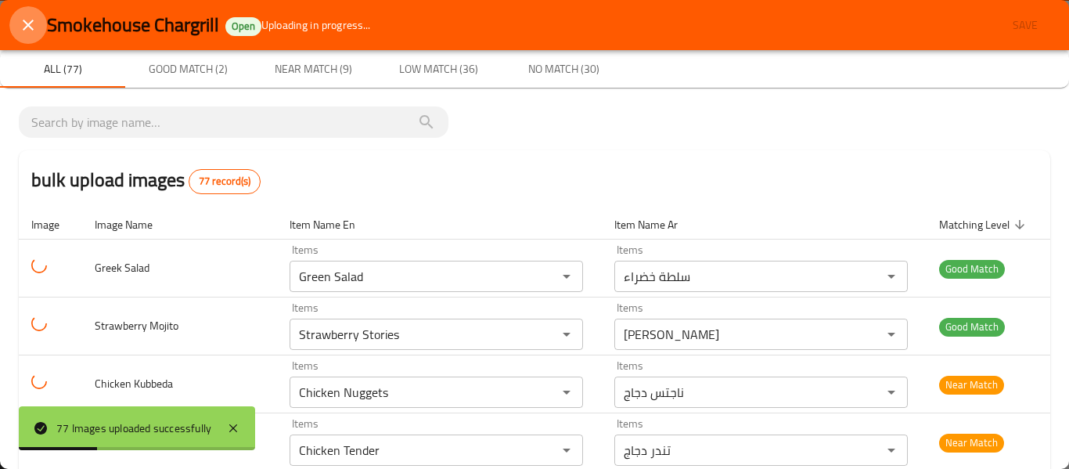
click at [27, 18] on icon "close" at bounding box center [28, 25] width 19 height 19
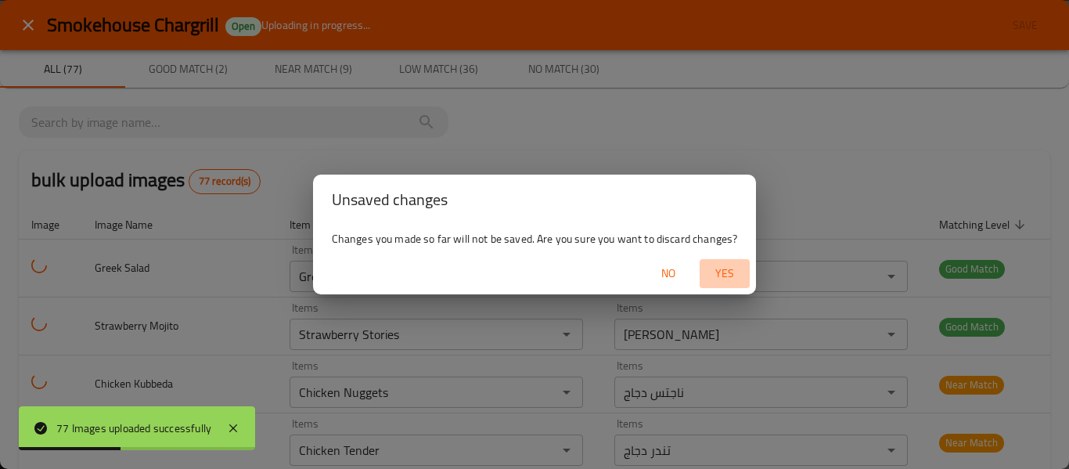
click at [721, 273] on span "Yes" at bounding box center [725, 274] width 38 height 20
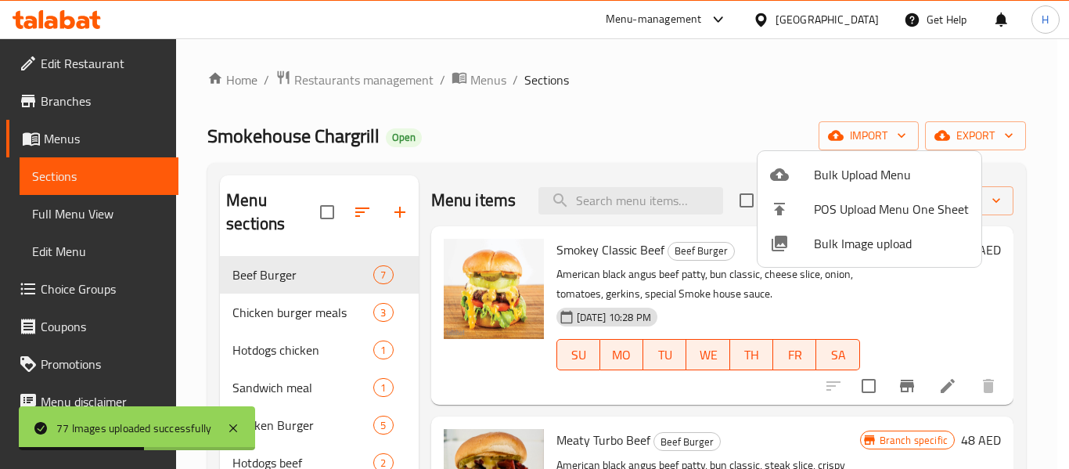
click at [383, 71] on div at bounding box center [534, 234] width 1069 height 469
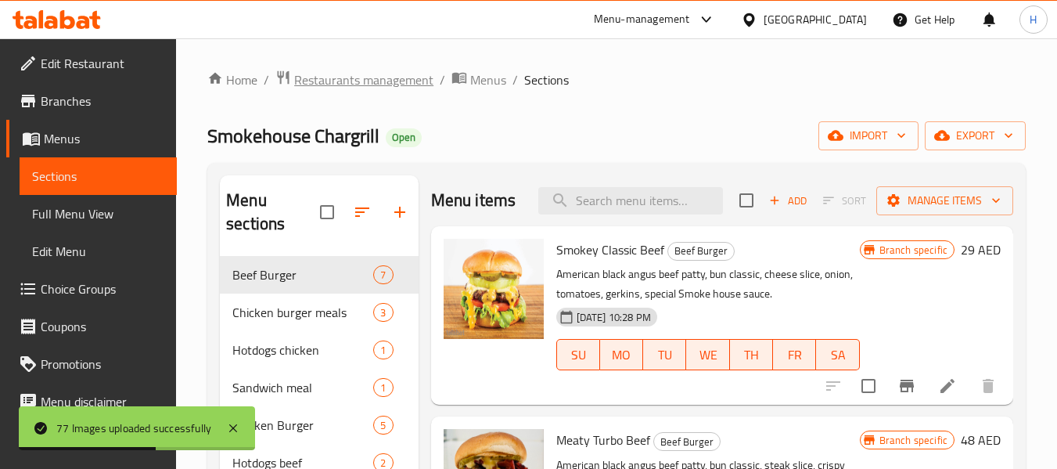
click at [375, 74] on span "Restaurants management" at bounding box center [363, 79] width 139 height 19
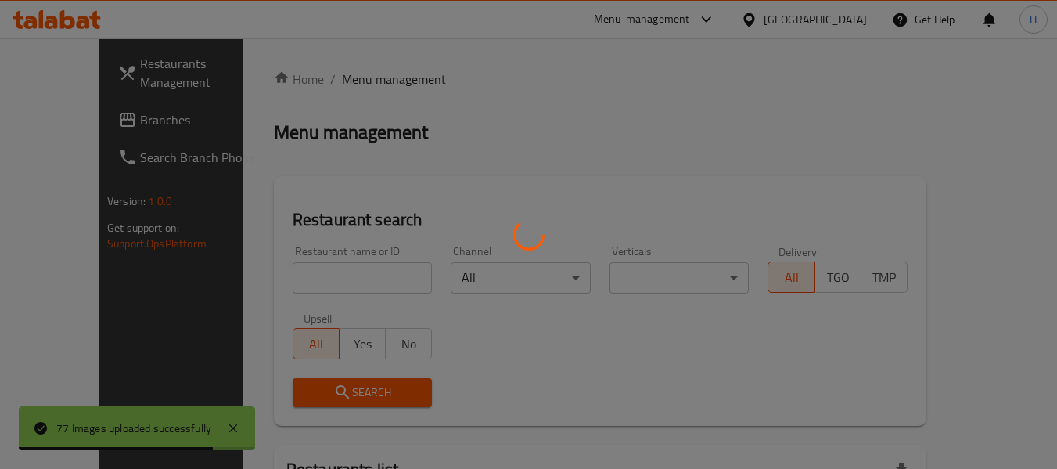
click at [20, 157] on div at bounding box center [528, 234] width 1057 height 469
click at [37, 121] on div at bounding box center [528, 234] width 1057 height 469
click at [38, 121] on div at bounding box center [528, 234] width 1057 height 469
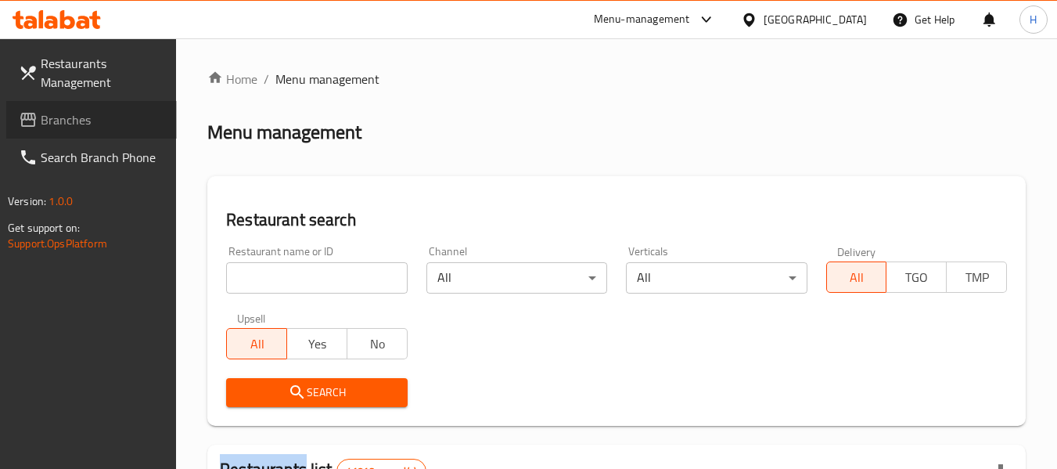
click at [78, 122] on span "Branches" at bounding box center [103, 119] width 124 height 19
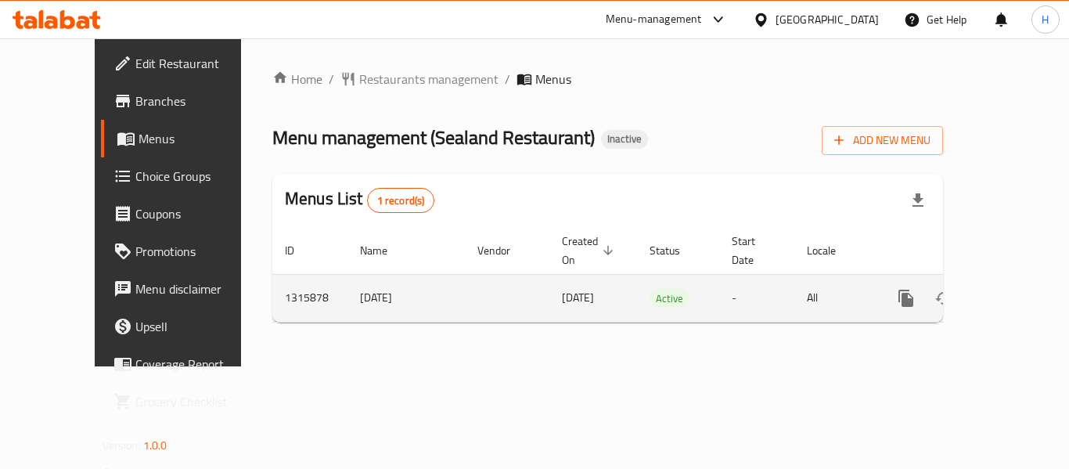
click at [1013, 289] on icon "enhanced table" at bounding box center [1018, 298] width 19 height 19
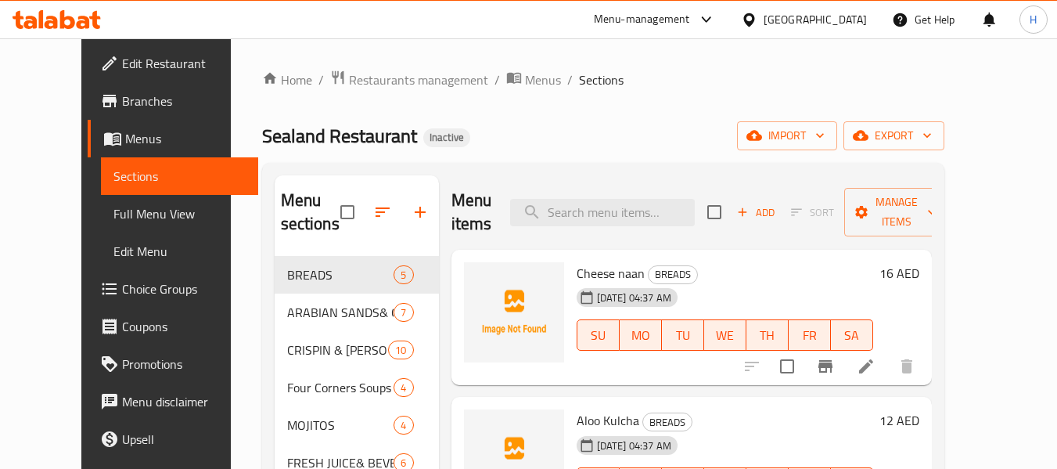
click at [894, 120] on div "Home / Restaurants management / Menus / Sections Sealand Restaurant Inactive im…" at bounding box center [603, 416] width 682 height 693
click at [825, 142] on span "import" at bounding box center [787, 136] width 75 height 20
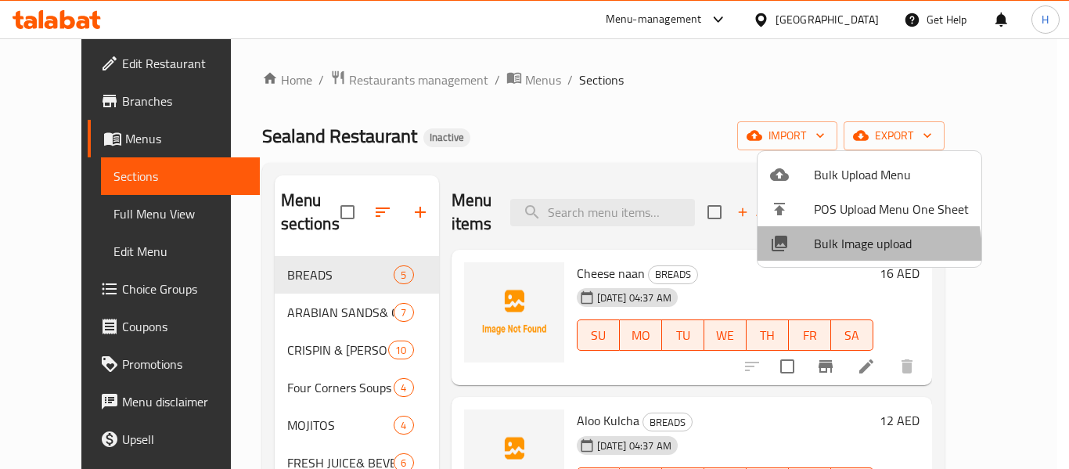
click at [832, 253] on span "Bulk Image upload" at bounding box center [891, 243] width 155 height 19
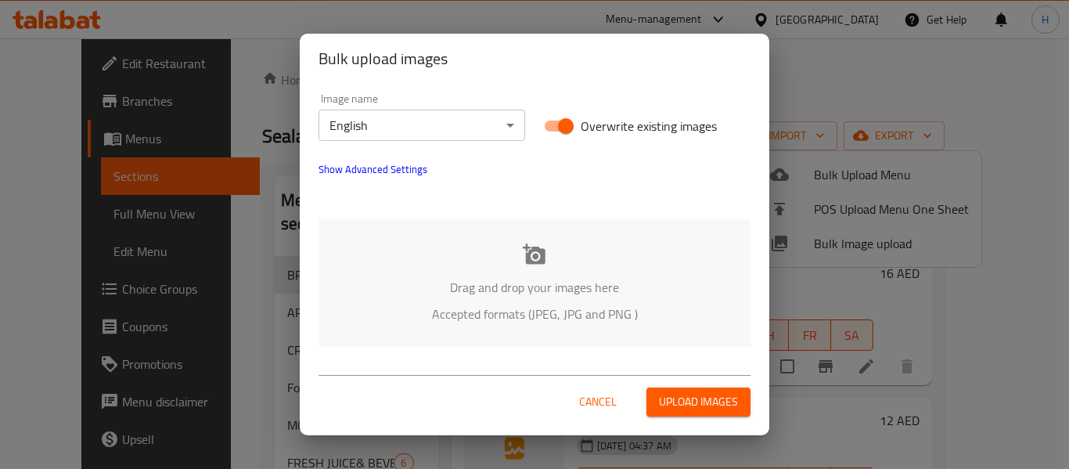
click at [459, 252] on div "Drag and drop your images here Accepted formats (JPEG, JPG and PNG )" at bounding box center [534, 283] width 432 height 128
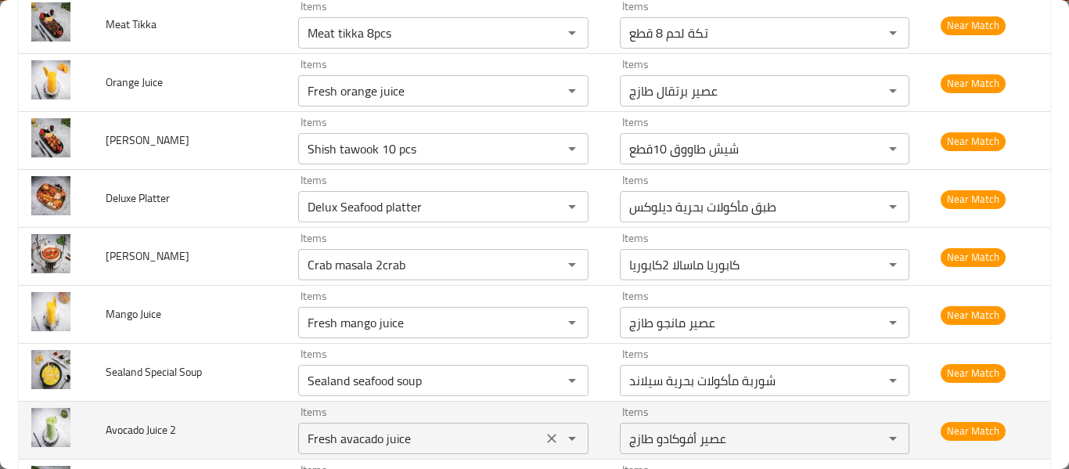
scroll to position [2295, 0]
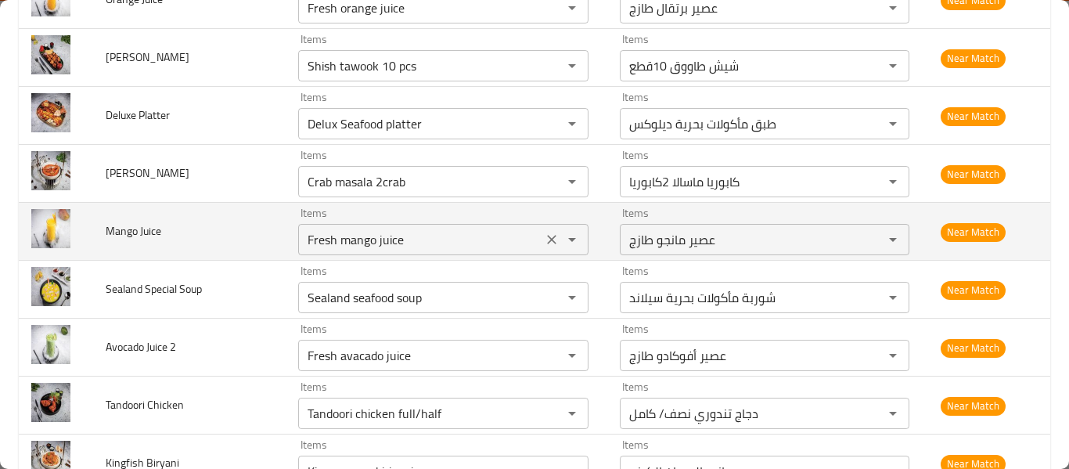
drag, startPoint x: 401, startPoint y: 242, endPoint x: 401, endPoint y: 252, distance: 10.2
click at [401, 241] on Juice "Fresh mango juice" at bounding box center [420, 239] width 235 height 22
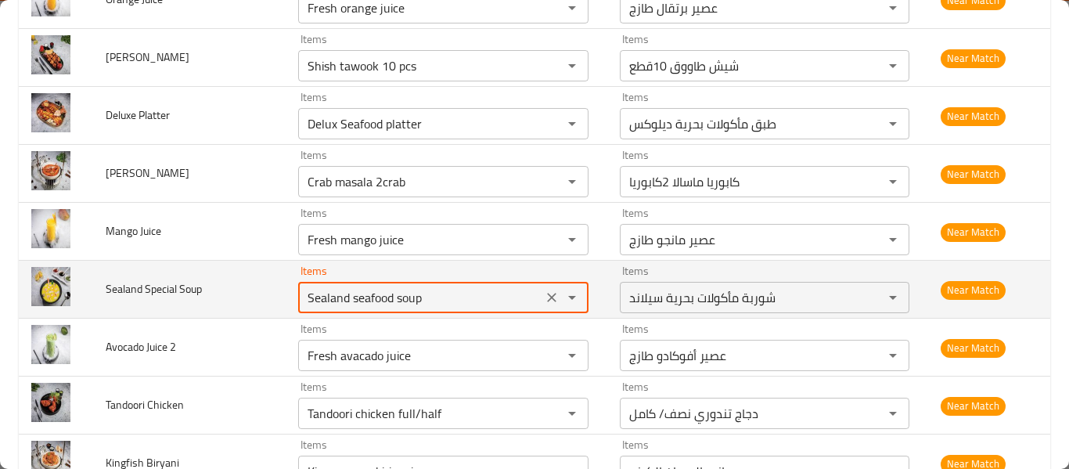
click at [404, 287] on Soup "Sealand seafood soup" at bounding box center [420, 297] width 235 height 22
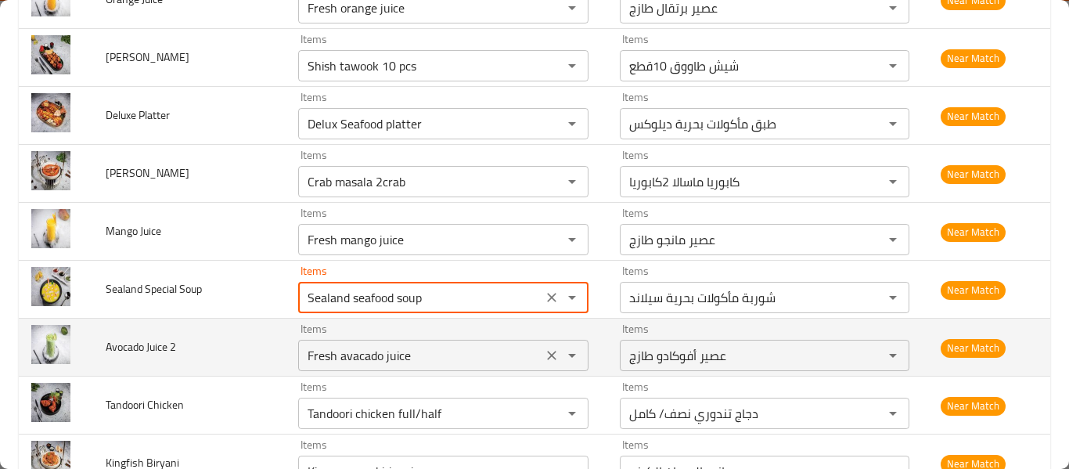
click at [411, 347] on 2 "Fresh avacado juice" at bounding box center [420, 355] width 235 height 22
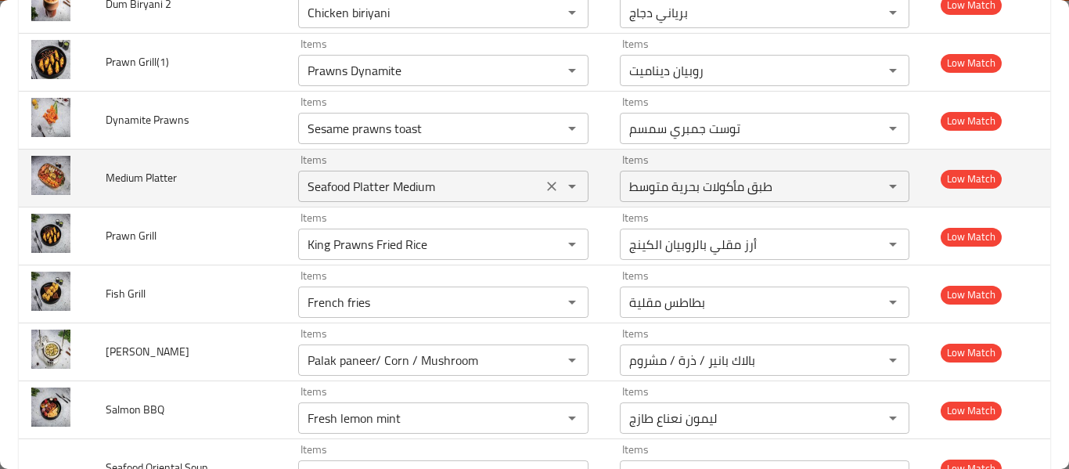
scroll to position [3182, 0]
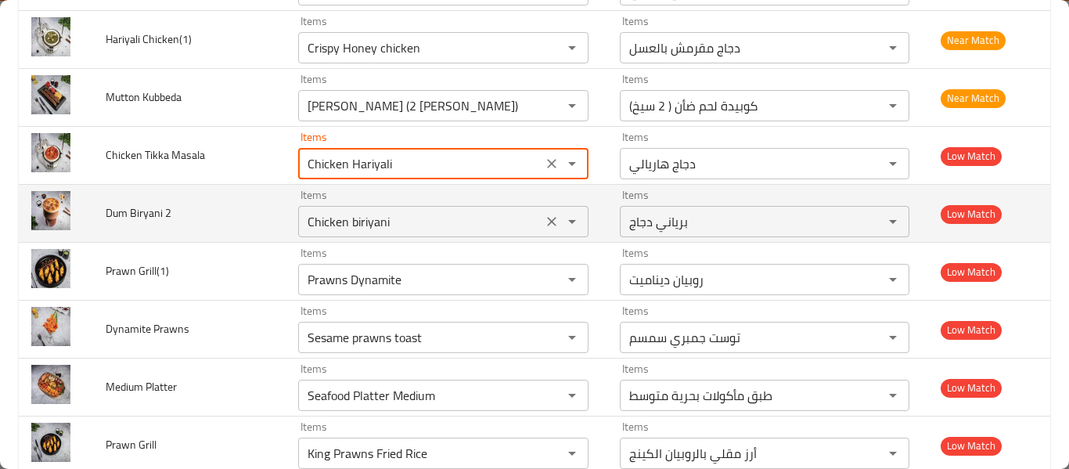
drag, startPoint x: 344, startPoint y: 160, endPoint x: 542, endPoint y: 204, distance: 203.7
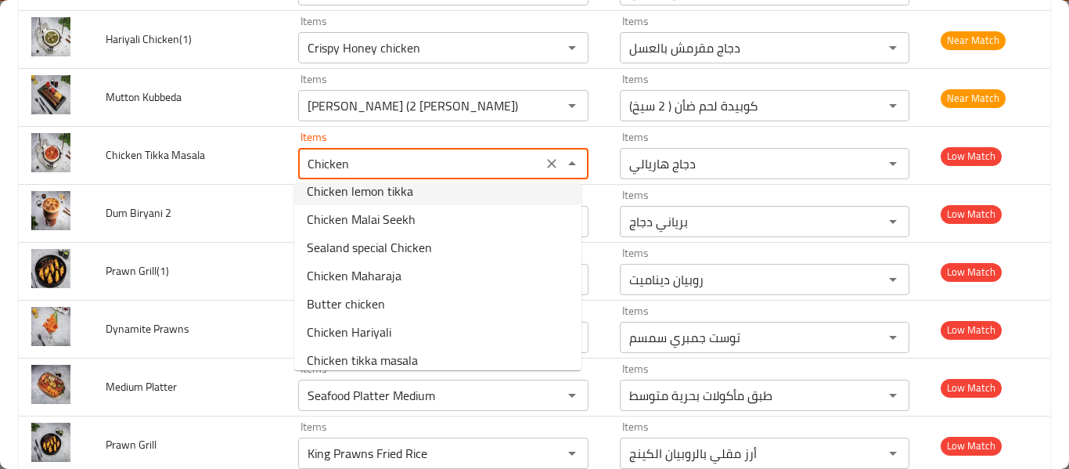
scroll to position [417, 0]
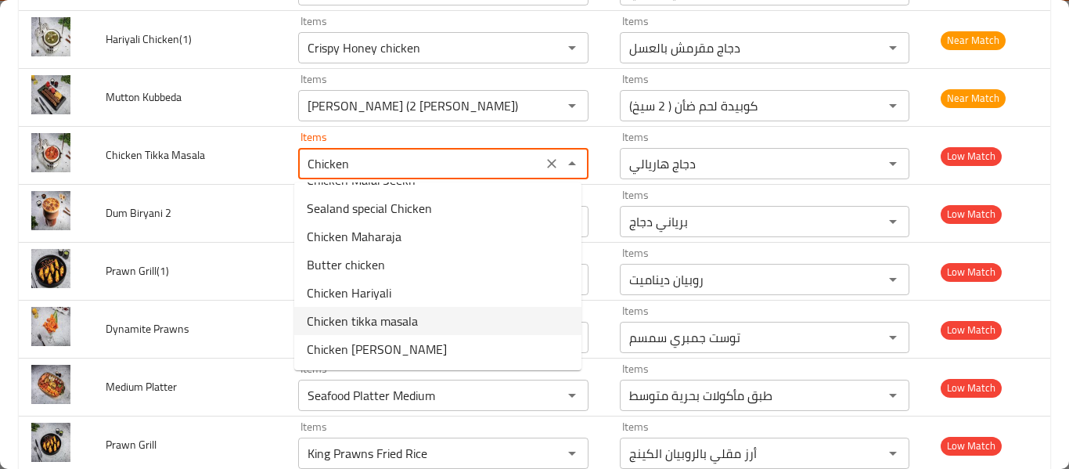
click at [425, 329] on Masala-option-19 "Chicken tikka masala" at bounding box center [437, 321] width 287 height 28
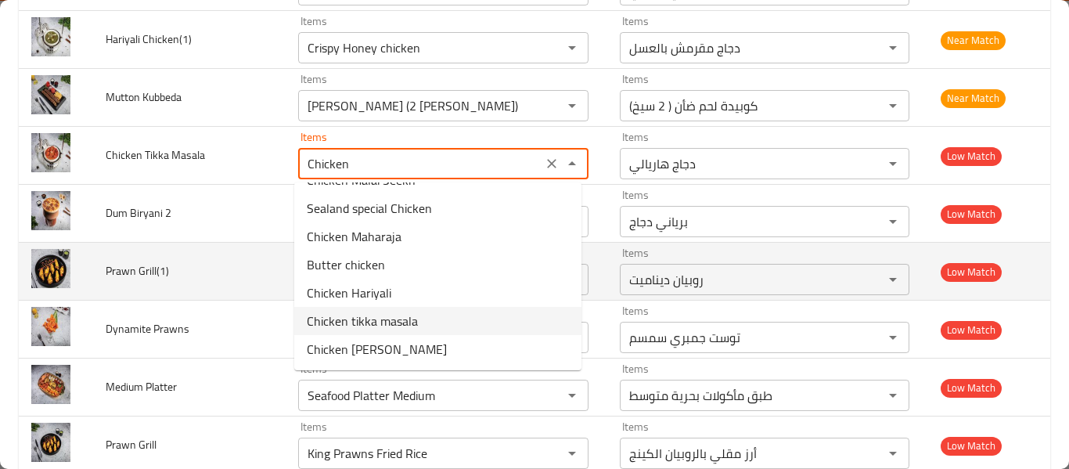
type Masala "Chicken tikka masala"
type Masala-ar "دجاج تكا ماسالا"
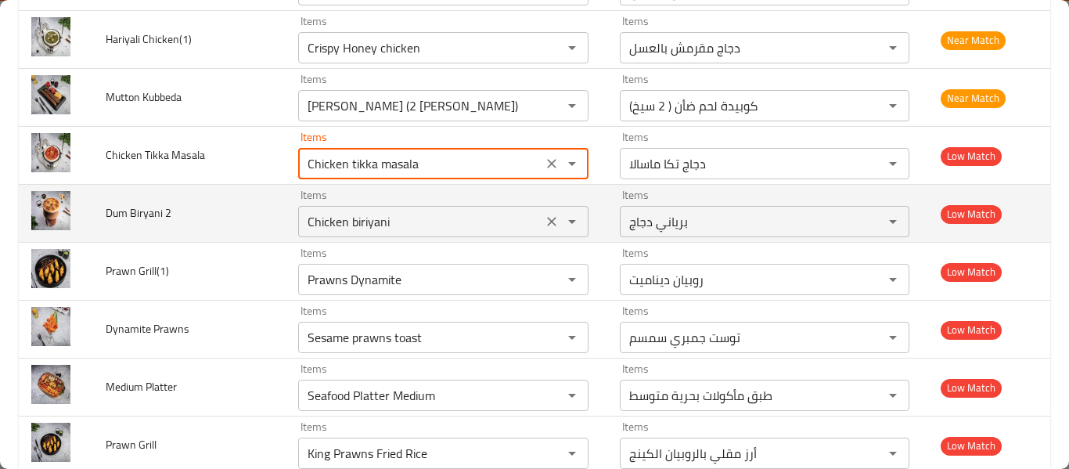
type Masala "Chicken tikka masala"
click at [376, 221] on 2 "Chicken biriyani" at bounding box center [420, 221] width 235 height 22
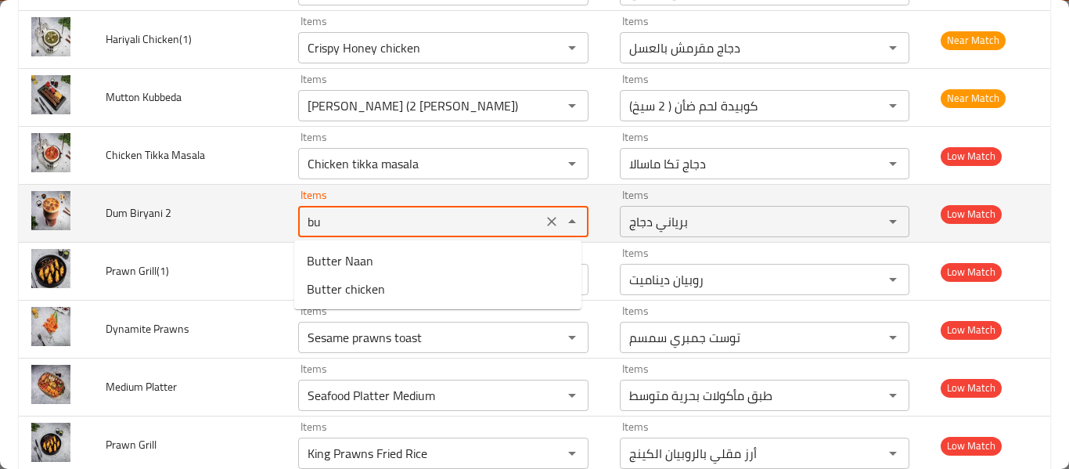
type 2 "b"
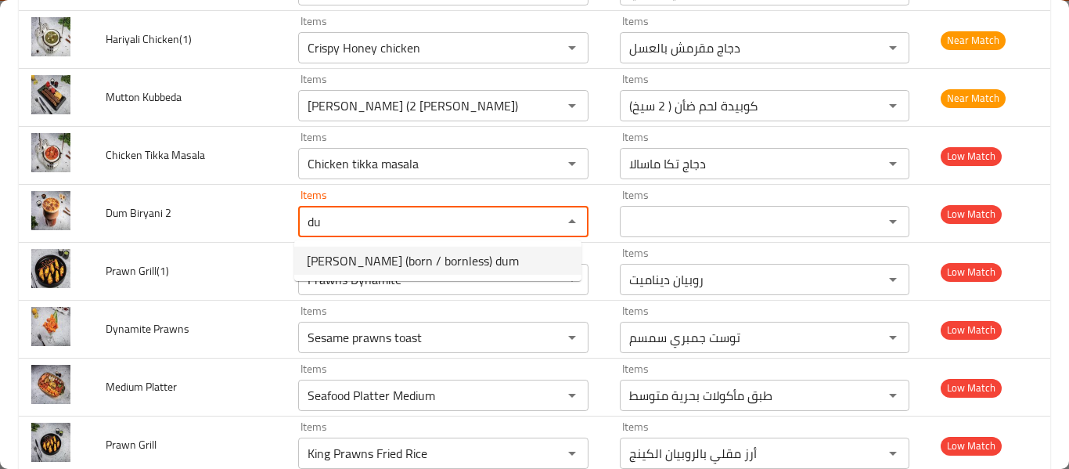
click at [398, 261] on span "[PERSON_NAME] (born / bornless) dum" at bounding box center [413, 260] width 212 height 19
type 2 "[PERSON_NAME] (born / bornless) dum"
type 2-ar "برياني لحم ضاني ( بورن /بورنليس) دوم"
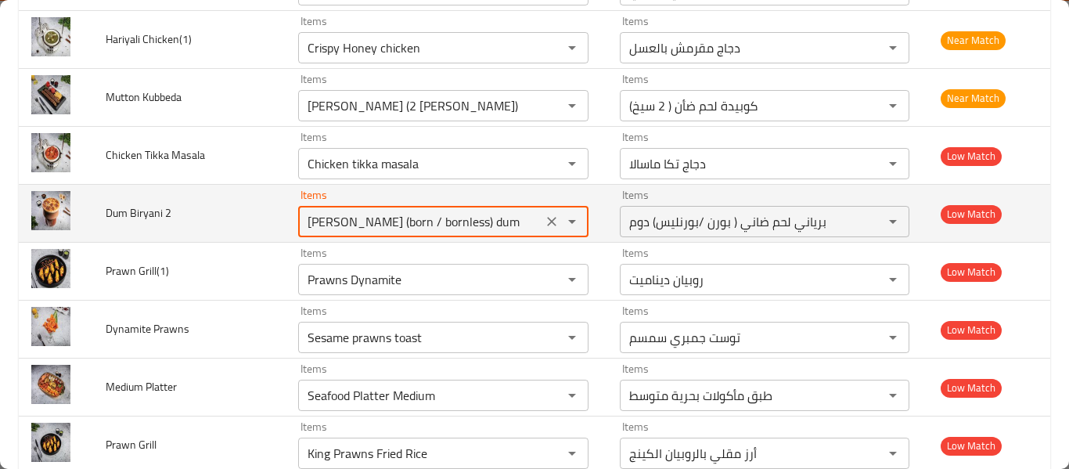
click at [322, 223] on 2 "[PERSON_NAME] (born / bornless) dum" at bounding box center [420, 221] width 235 height 22
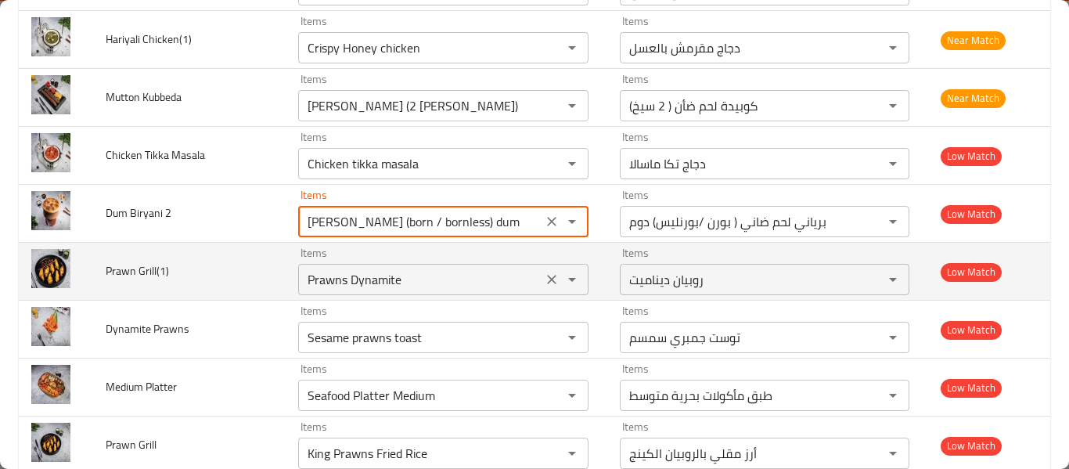
type 2 "[PERSON_NAME] (born / bornless) dum"
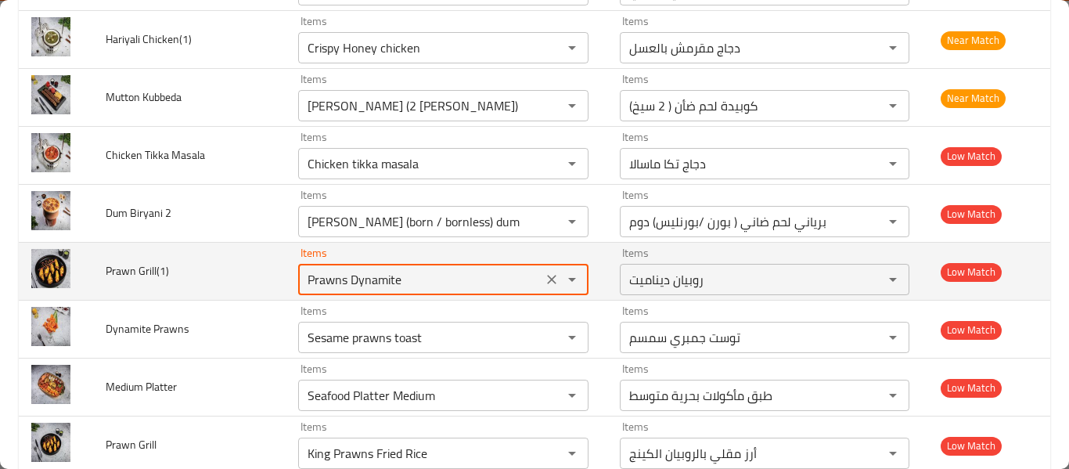
drag, startPoint x: 345, startPoint y: 282, endPoint x: 502, endPoint y: 295, distance: 157.8
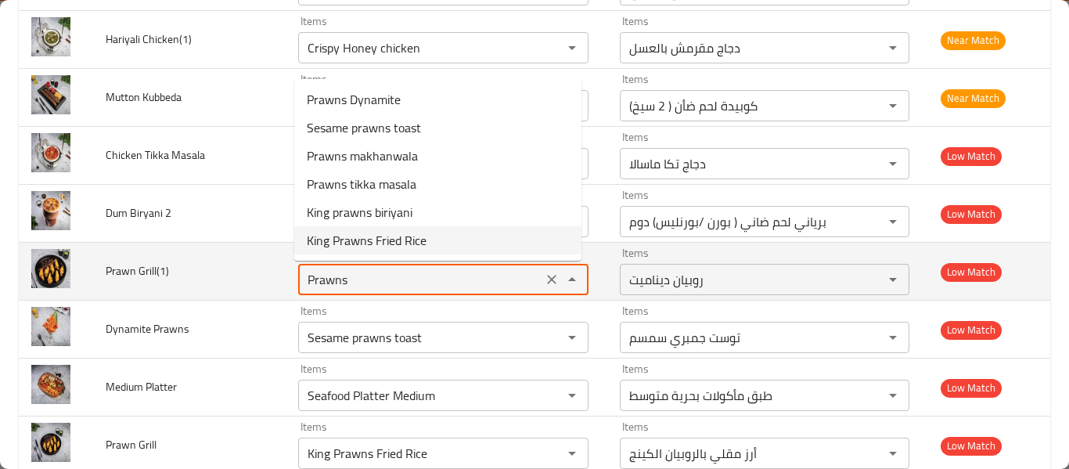
click at [391, 282] on Grill\(1\) "Prawns" at bounding box center [420, 279] width 235 height 22
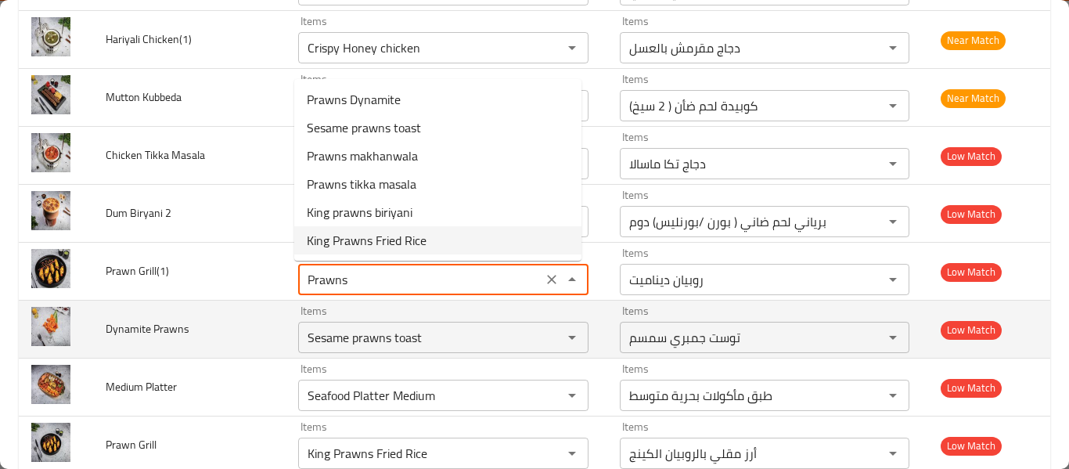
type Grill\(1\) "Prawns Dynamite"
click at [238, 315] on td "Dynamite Prawns" at bounding box center [189, 329] width 192 height 58
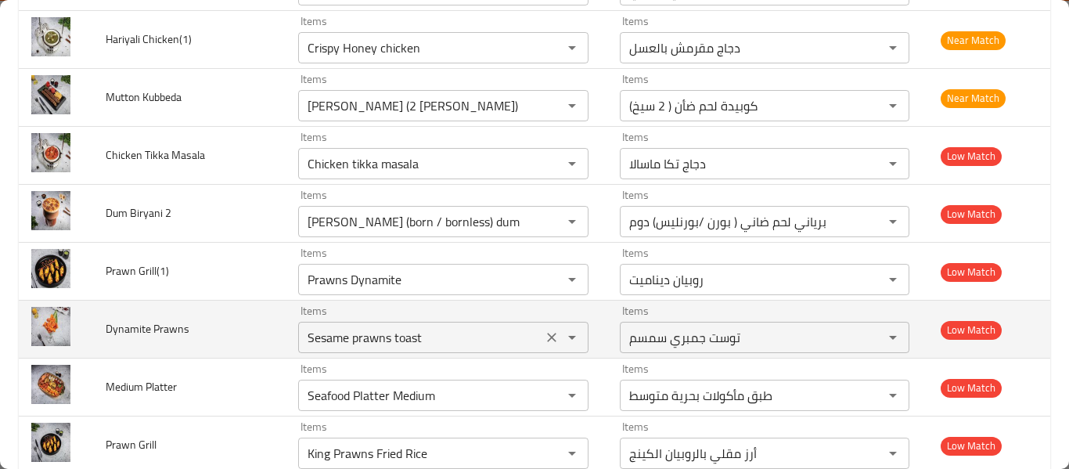
click at [547, 334] on icon "Clear" at bounding box center [551, 337] width 9 height 9
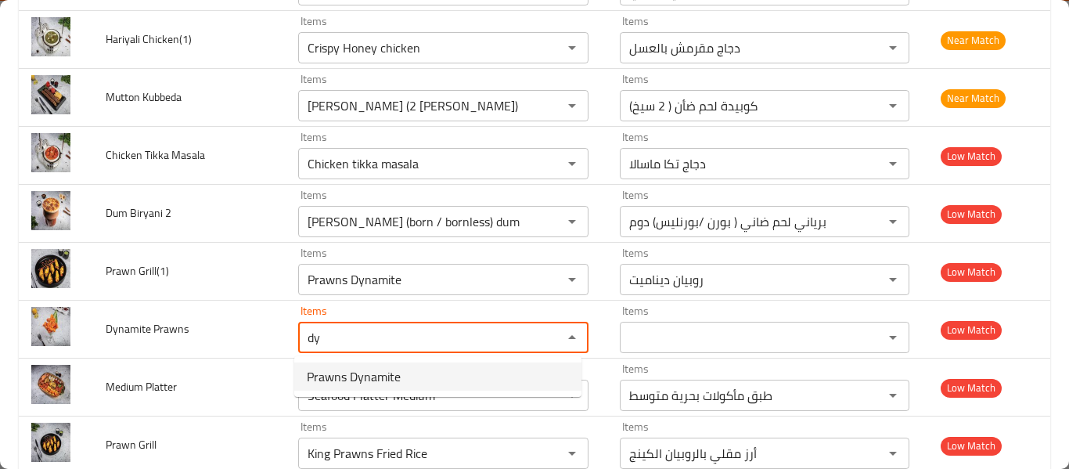
click at [427, 377] on Prawns-option-0 "Prawns Dynamite" at bounding box center [437, 376] width 287 height 28
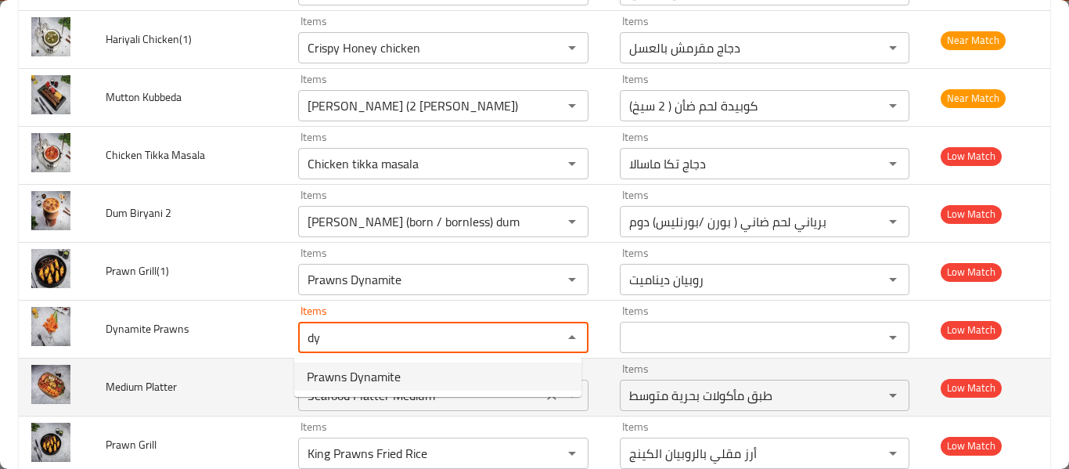
type Prawns "Prawns Dynamite"
type Prawns-ar "روبيان ديناميت"
type Prawns "Prawns Dynamite"
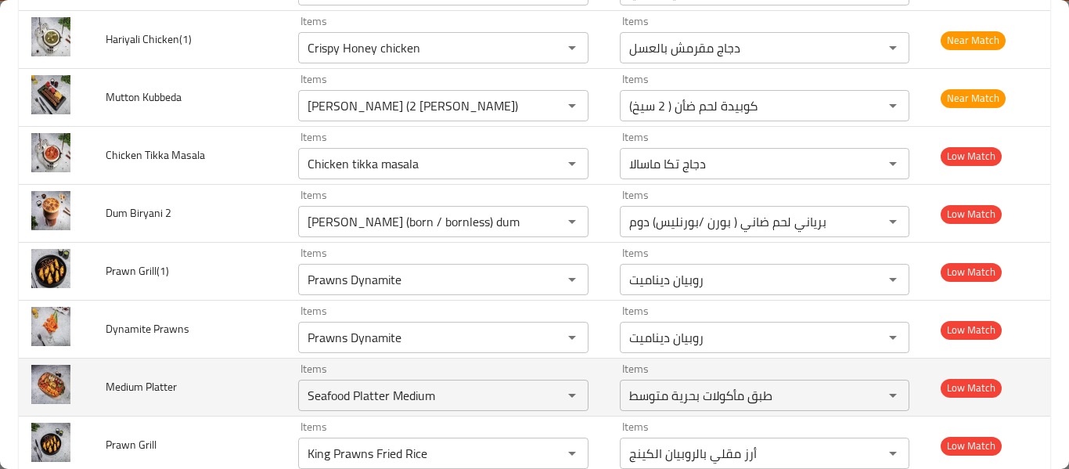
click at [255, 402] on td "Medium Platter" at bounding box center [189, 387] width 192 height 58
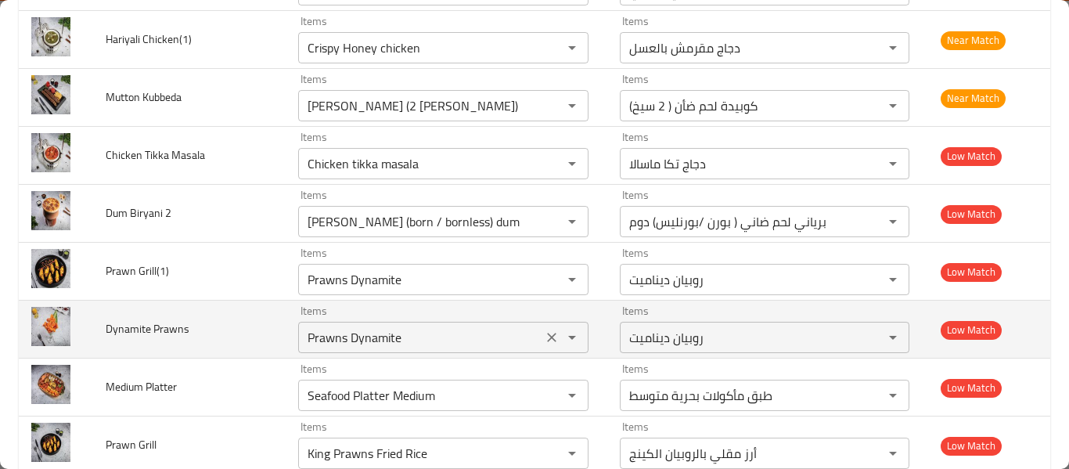
click at [439, 351] on div "Prawns Dynamite Items" at bounding box center [443, 337] width 290 height 31
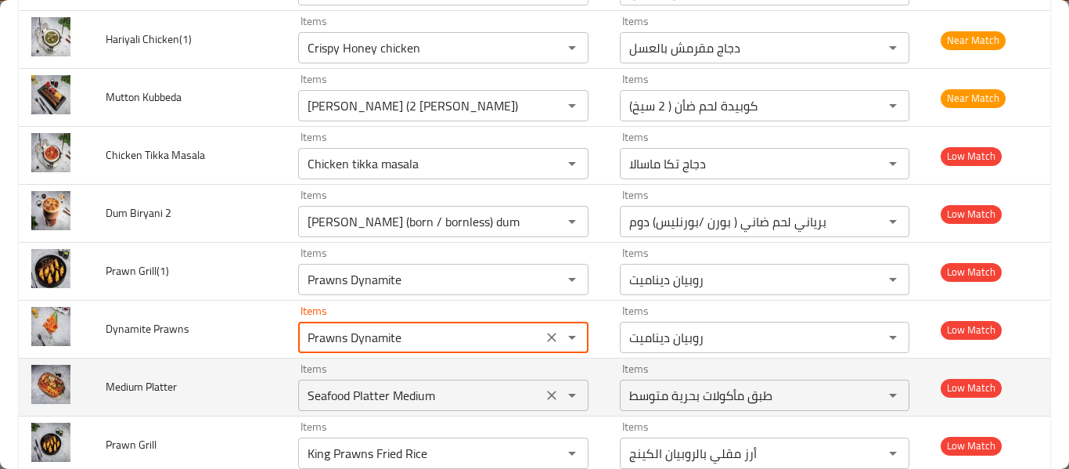
click at [363, 405] on Platter "Seafood Platter Medium" at bounding box center [420, 395] width 235 height 22
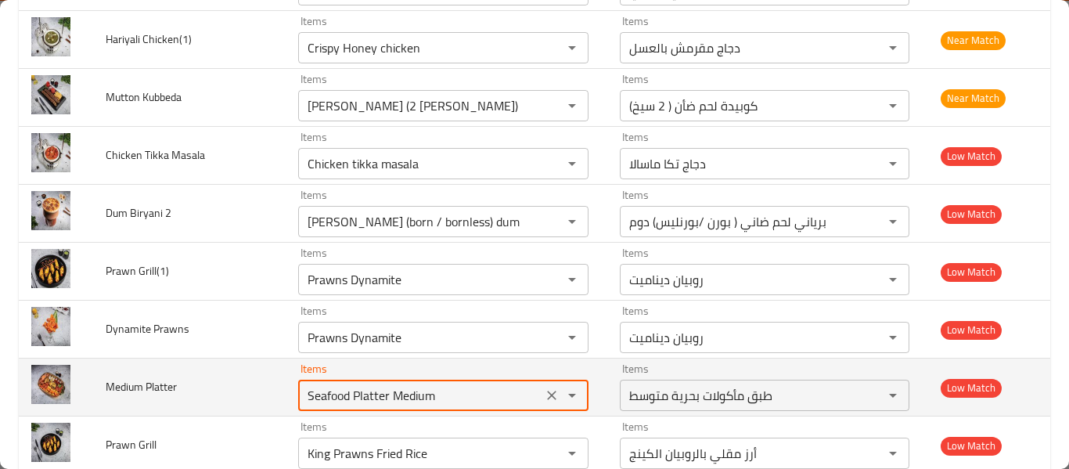
click at [545, 390] on icon "Clear" at bounding box center [552, 395] width 16 height 16
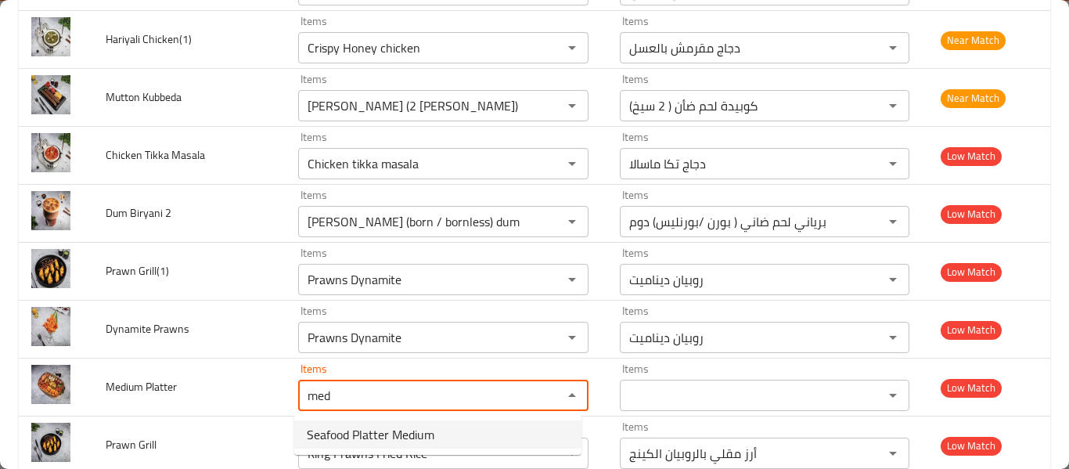
click at [396, 450] on Platter-popup "Seafood Platter Medium" at bounding box center [437, 434] width 287 height 41
click at [395, 442] on span "Seafood Platter Medium" at bounding box center [371, 434] width 128 height 19
type Platter "Seafood Platter Medium"
type Platter-ar "طبق مأكولات بحرية متوسط"
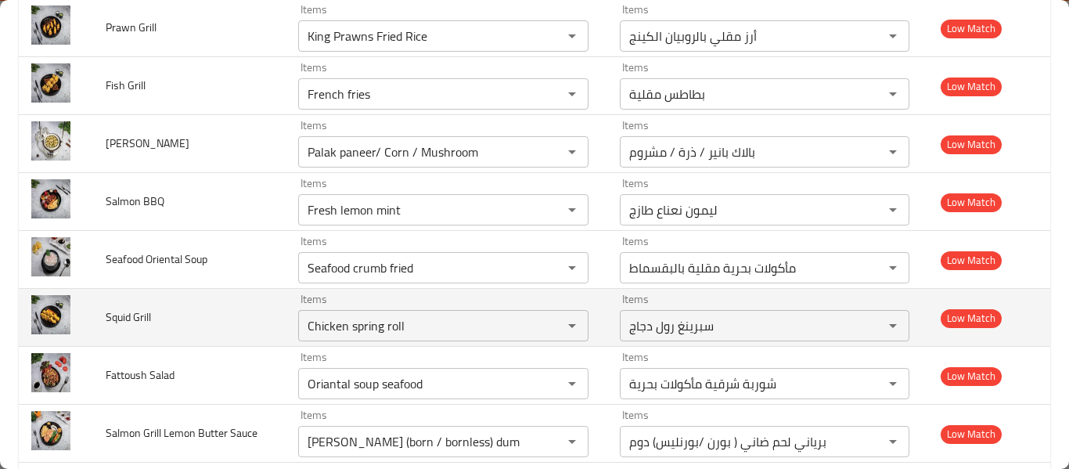
scroll to position [3391, 0]
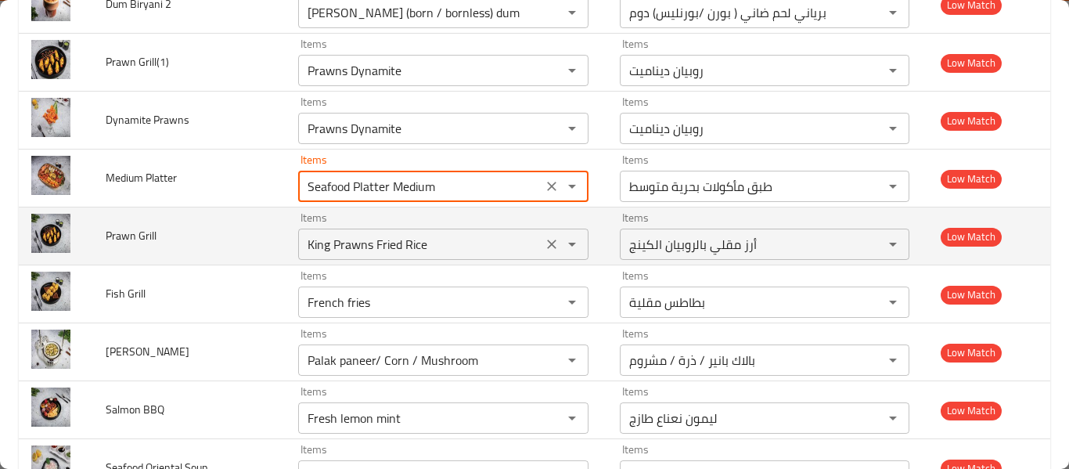
click at [544, 243] on icon "Clear" at bounding box center [552, 244] width 16 height 16
type Platter "Seafood Platter Medium"
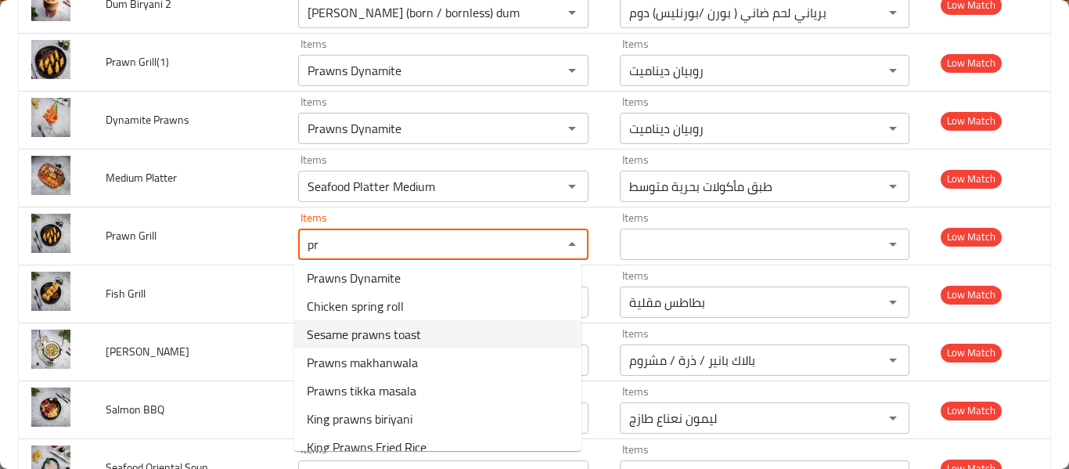
scroll to position [50, 0]
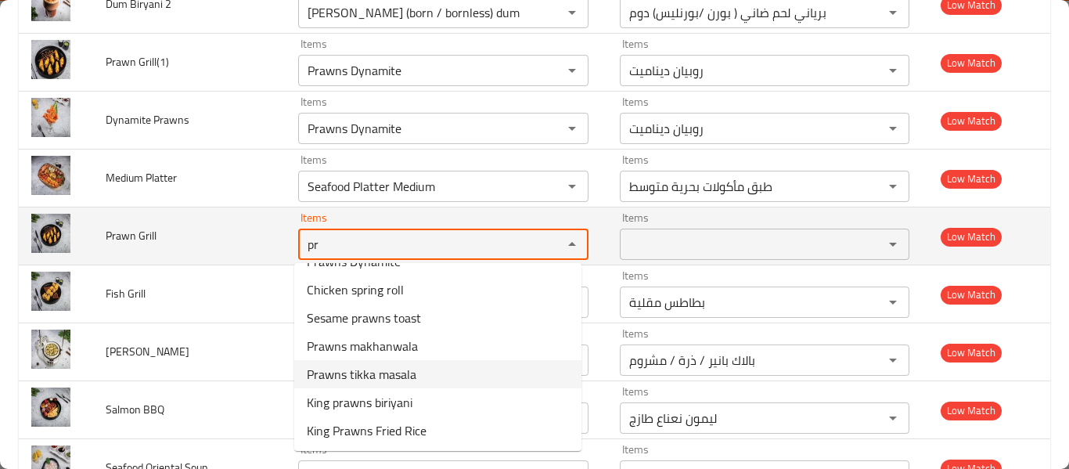
type Grill "pr"
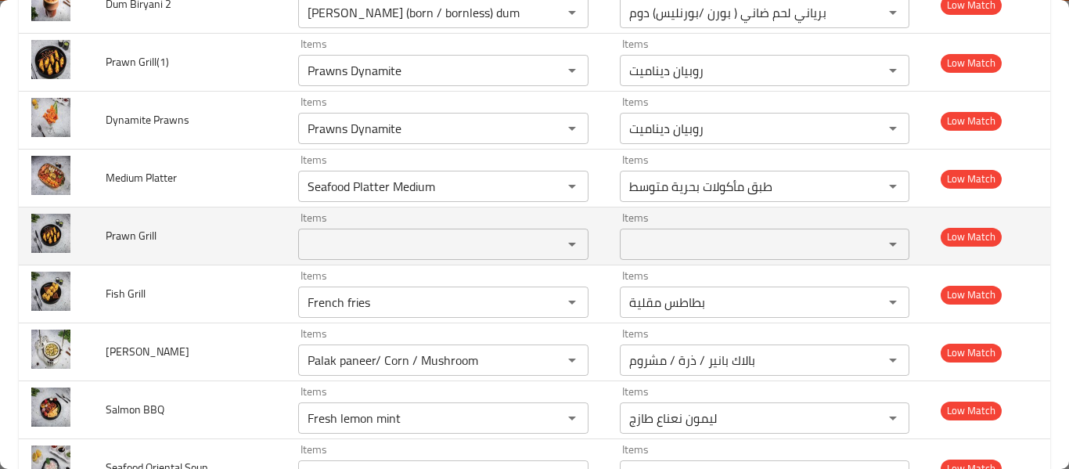
click at [192, 264] on td "Prawn Grill" at bounding box center [189, 236] width 192 height 58
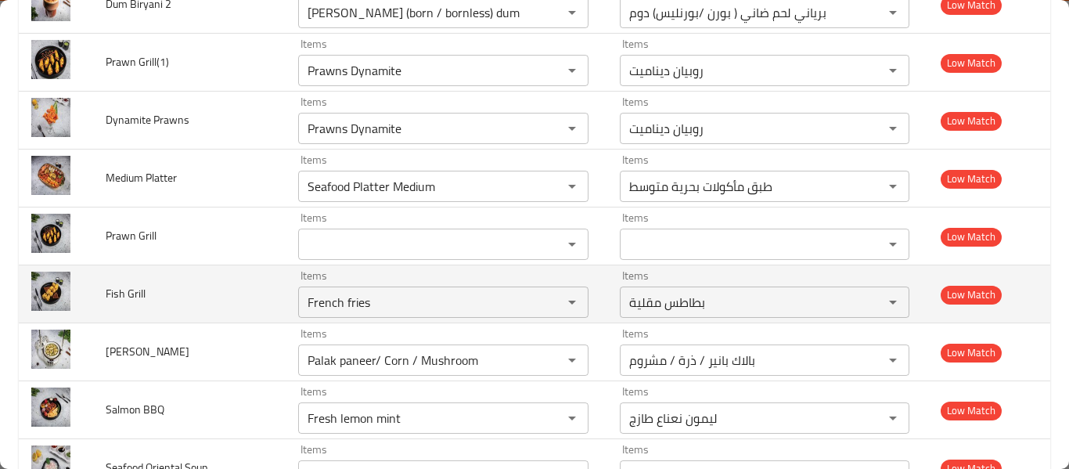
click at [187, 300] on td "Fish Grill" at bounding box center [189, 294] width 192 height 58
click at [354, 293] on Grill "French fries" at bounding box center [420, 302] width 235 height 22
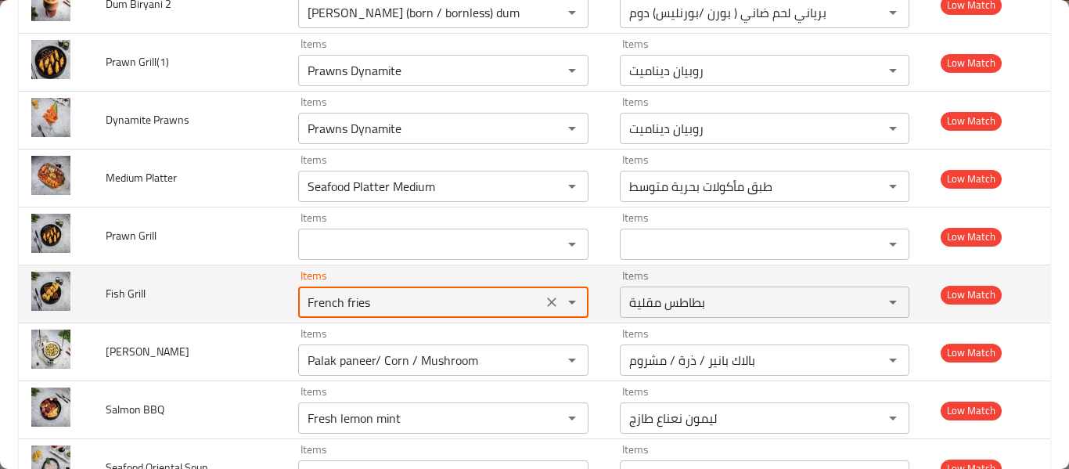
click at [354, 293] on Grill "French fries" at bounding box center [420, 302] width 235 height 22
type Grill "fis"
click at [549, 305] on icon "Clear" at bounding box center [552, 302] width 16 height 16
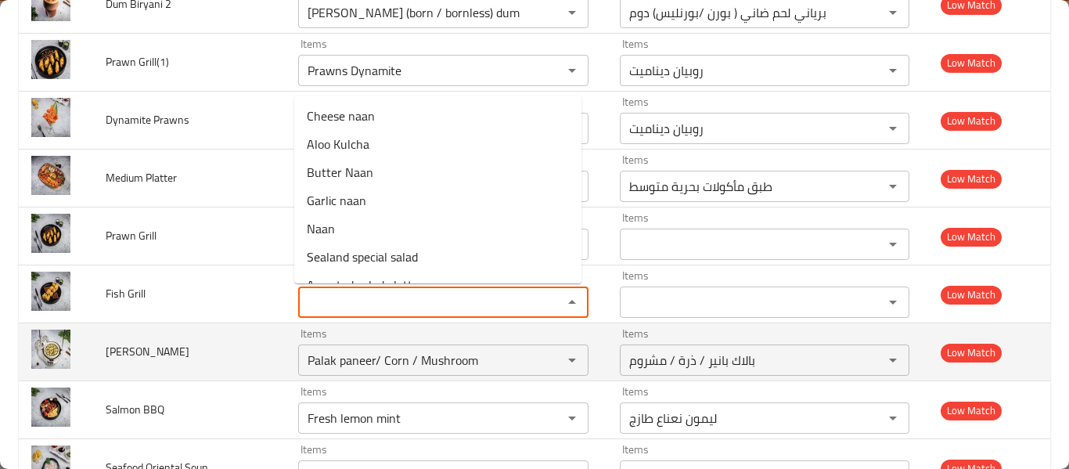
click at [165, 366] on td "Palak Corn" at bounding box center [189, 352] width 192 height 58
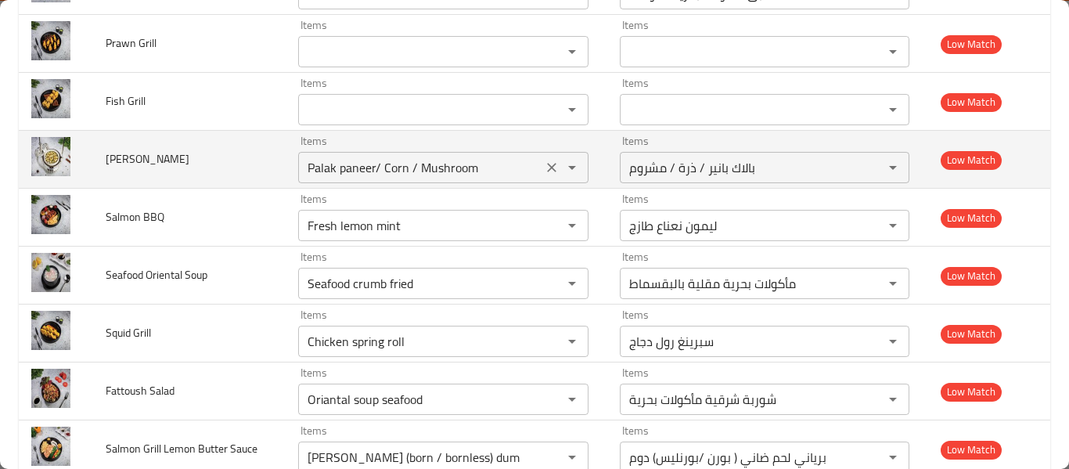
scroll to position [3599, 0]
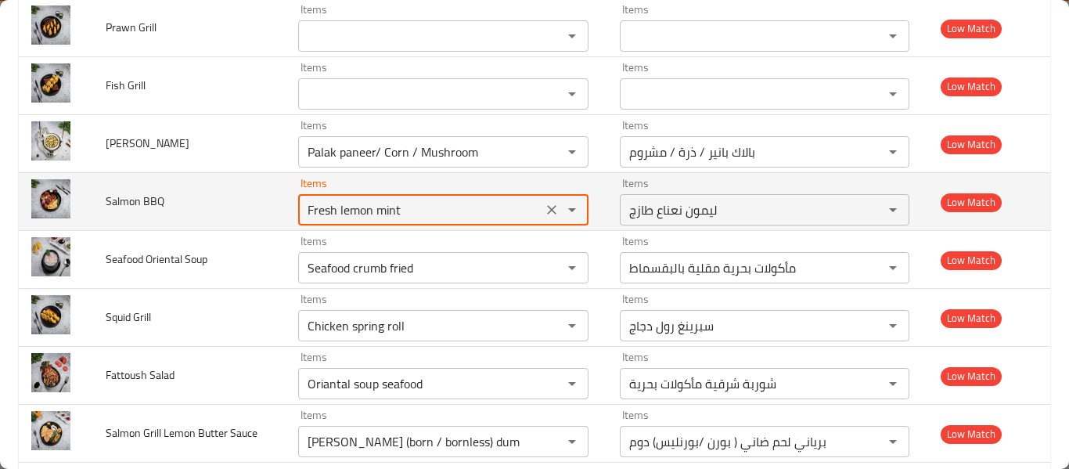
drag, startPoint x: 523, startPoint y: 209, endPoint x: 536, endPoint y: 210, distance: 12.6
click at [534, 210] on div "Fresh lemon mint Items" at bounding box center [443, 209] width 290 height 31
click at [547, 207] on icon "Clear" at bounding box center [551, 209] width 9 height 9
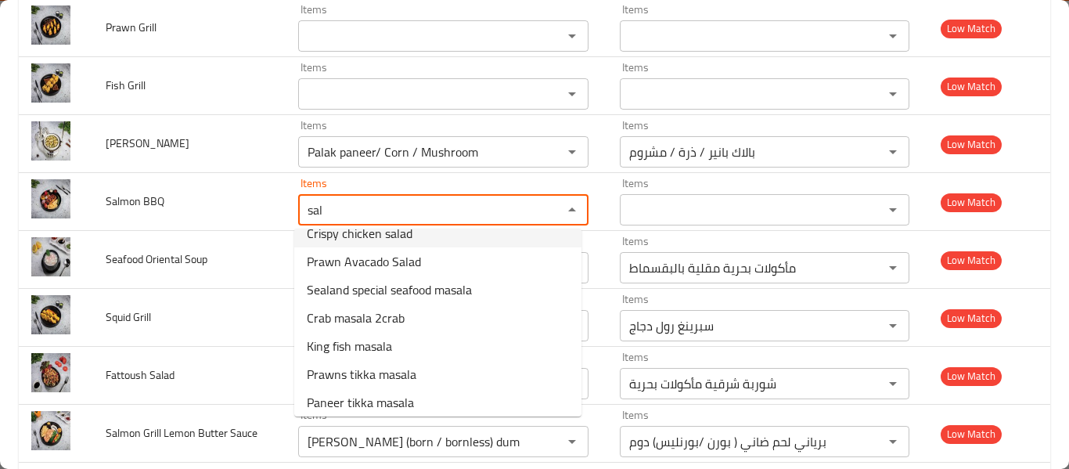
scroll to position [163, 0]
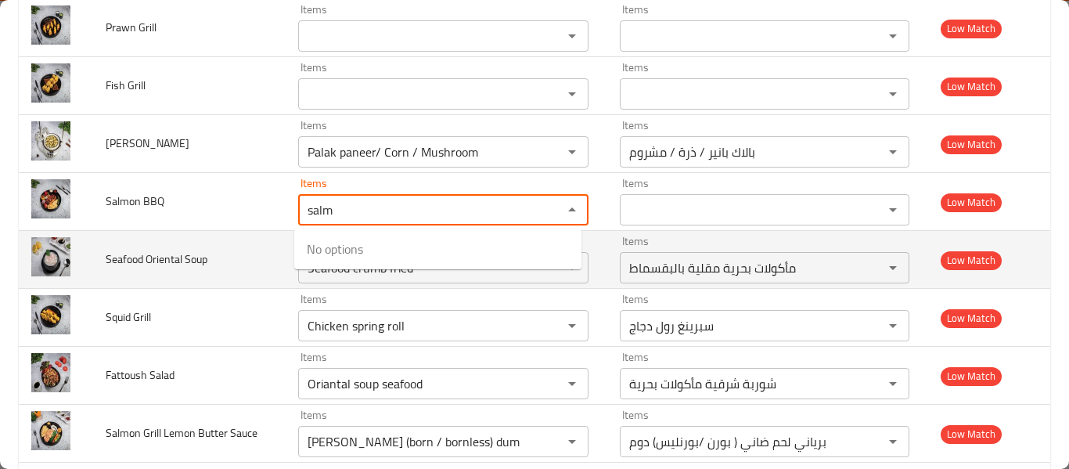
type BBQ "salm"
click at [185, 254] on span "Seafood Oriental Soup" at bounding box center [157, 259] width 102 height 20
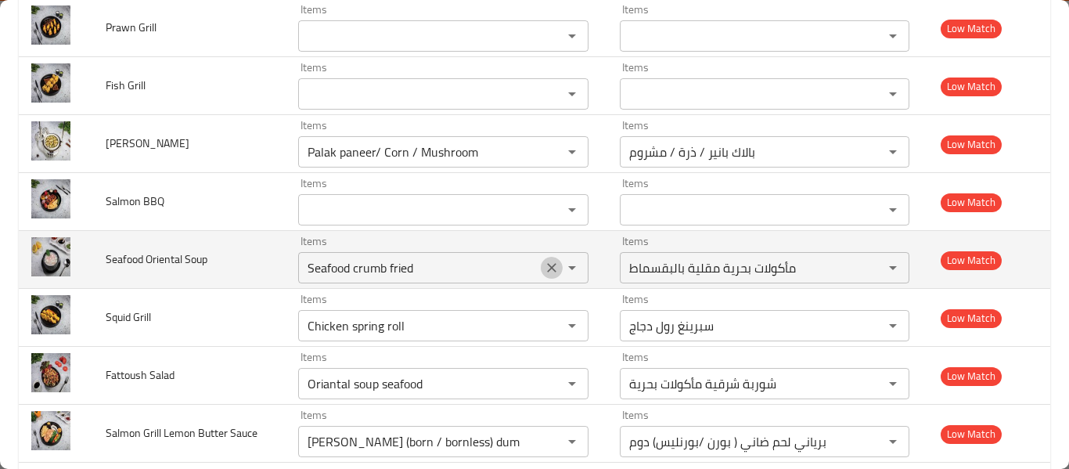
click at [544, 270] on icon "Clear" at bounding box center [552, 268] width 16 height 16
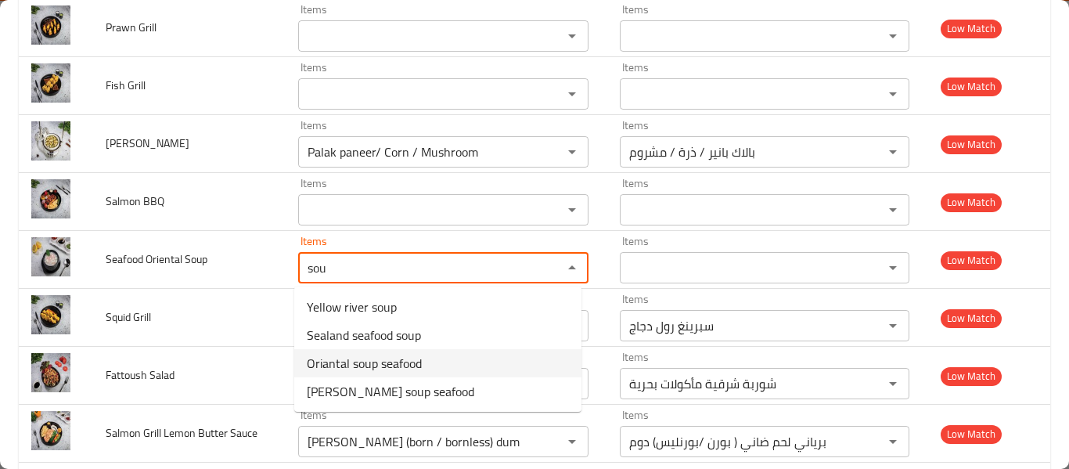
click at [442, 357] on Soup-option-2 "Oriantal soup seafood" at bounding box center [437, 363] width 287 height 28
type Soup "Oriantal soup seafood"
type Soup-ar "شوربة شرقية مأكولات بحرية"
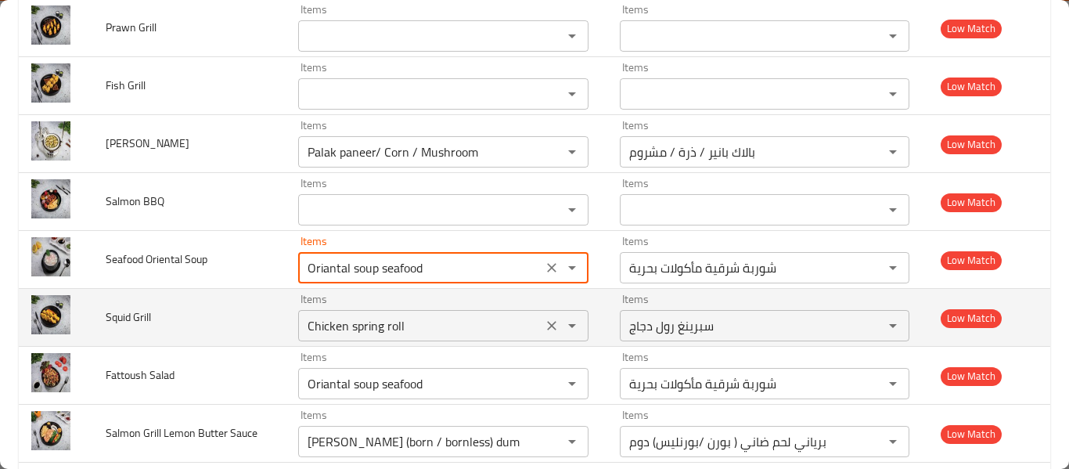
type Soup "Oriantal soup seafood"
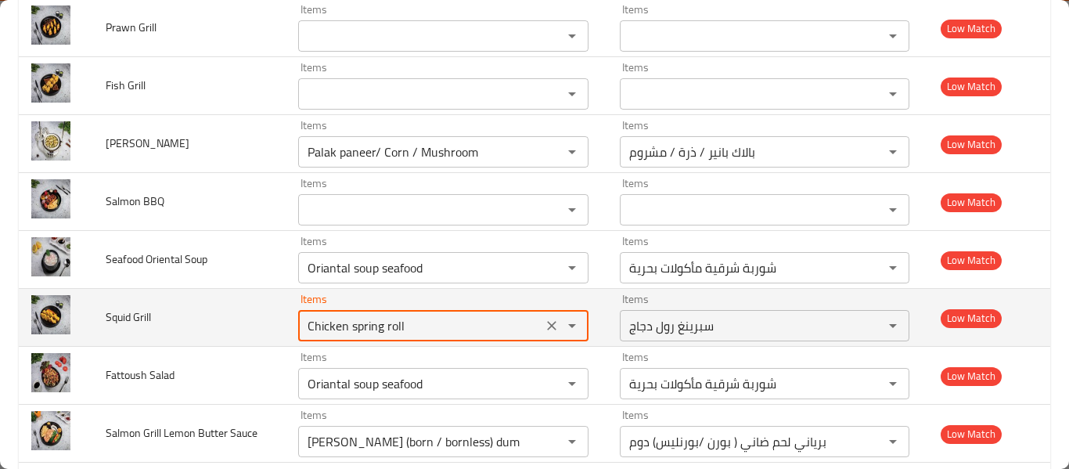
click at [452, 325] on Grill "Chicken spring roll" at bounding box center [420, 326] width 235 height 22
type Grill "Chicken spring roll"
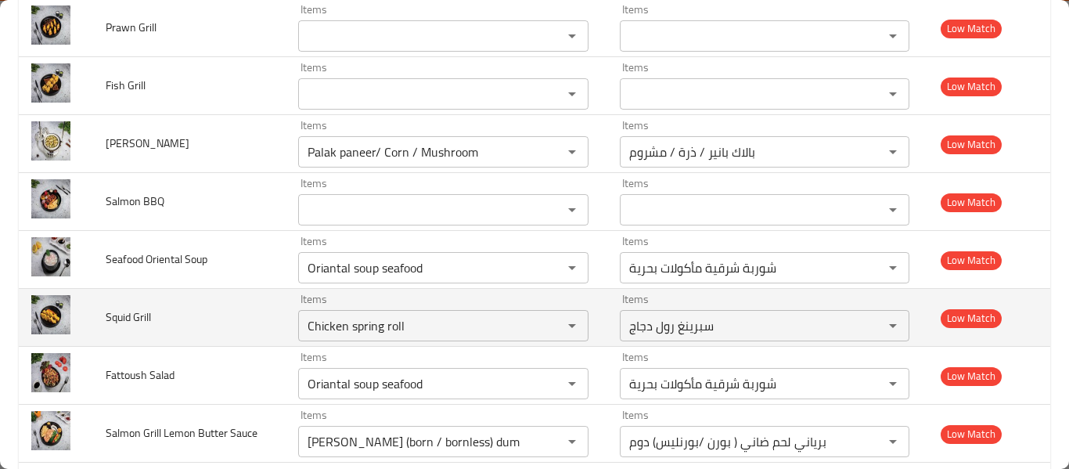
click at [187, 301] on td "Squid Grill" at bounding box center [189, 318] width 192 height 58
click at [545, 322] on icon "Clear" at bounding box center [552, 326] width 16 height 16
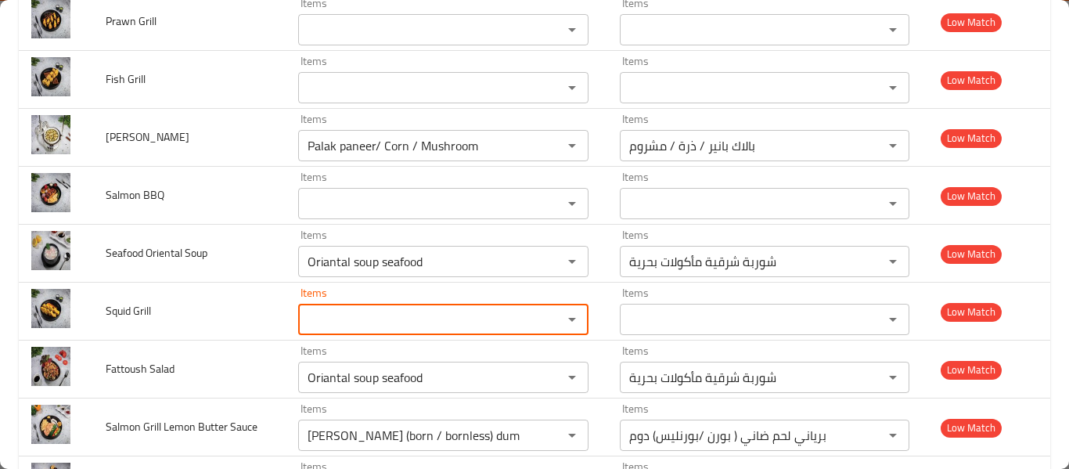
scroll to position [3599, 0]
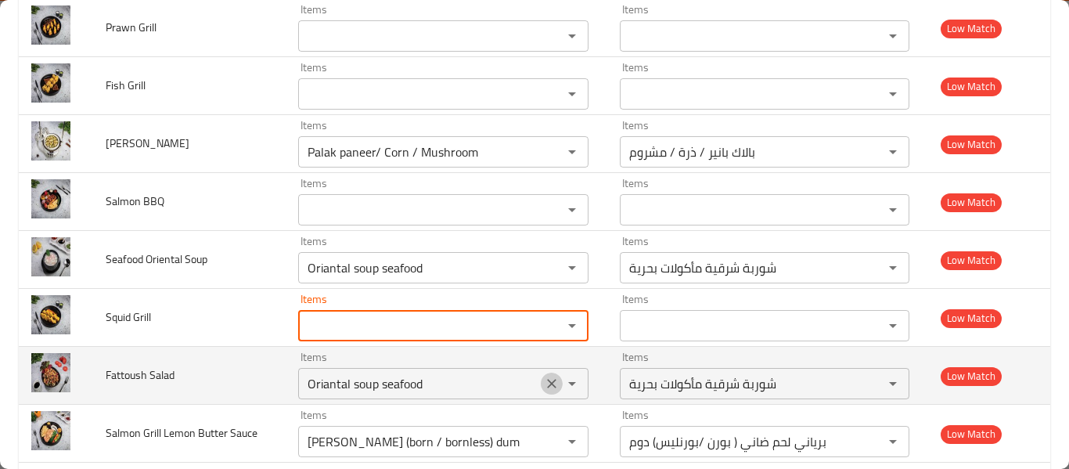
click at [548, 383] on icon "Clear" at bounding box center [552, 384] width 16 height 16
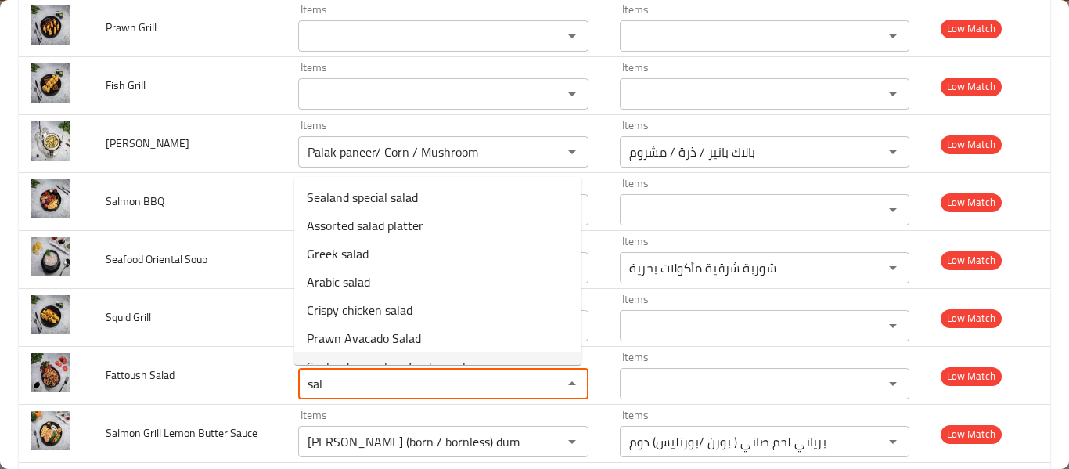
scroll to position [163, 0]
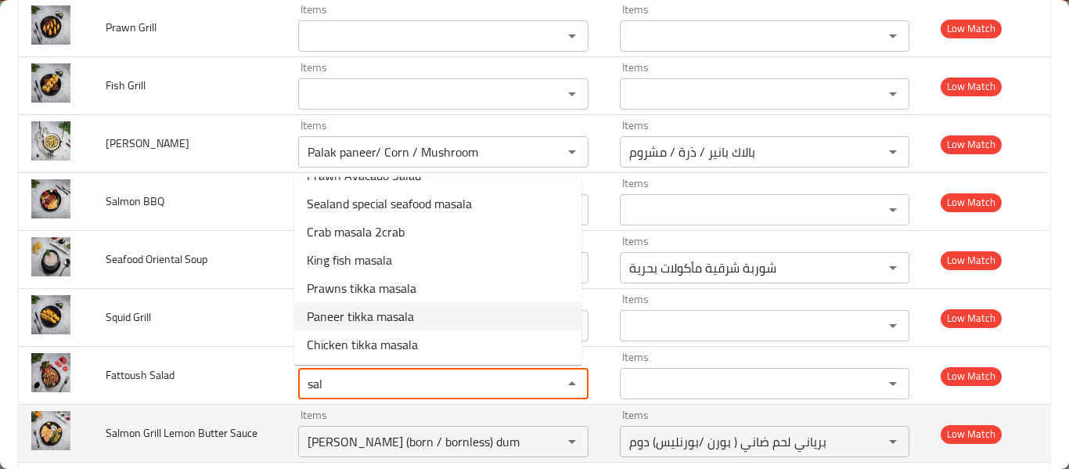
type Salad "sal"
click at [139, 412] on td "Salmon Grill Lemon Butter Sauce" at bounding box center [189, 434] width 192 height 58
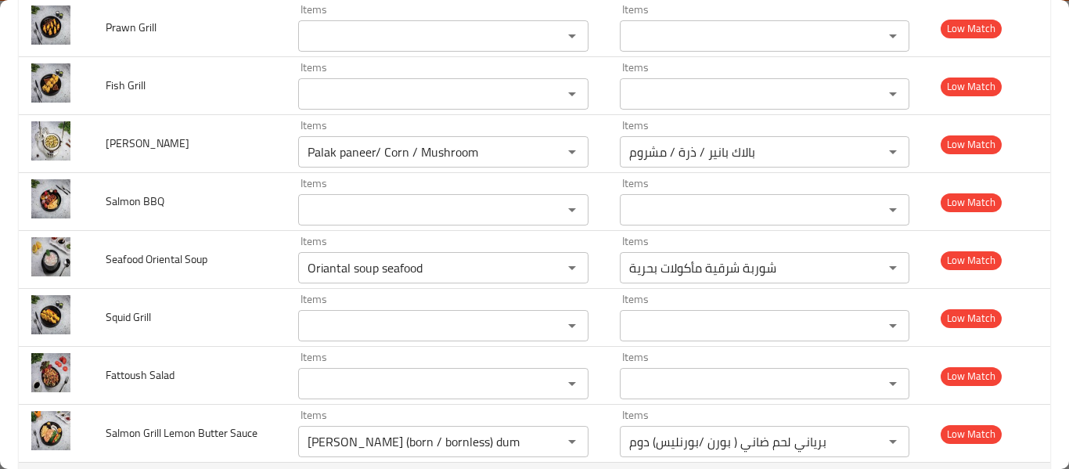
scroll to position [4017, 0]
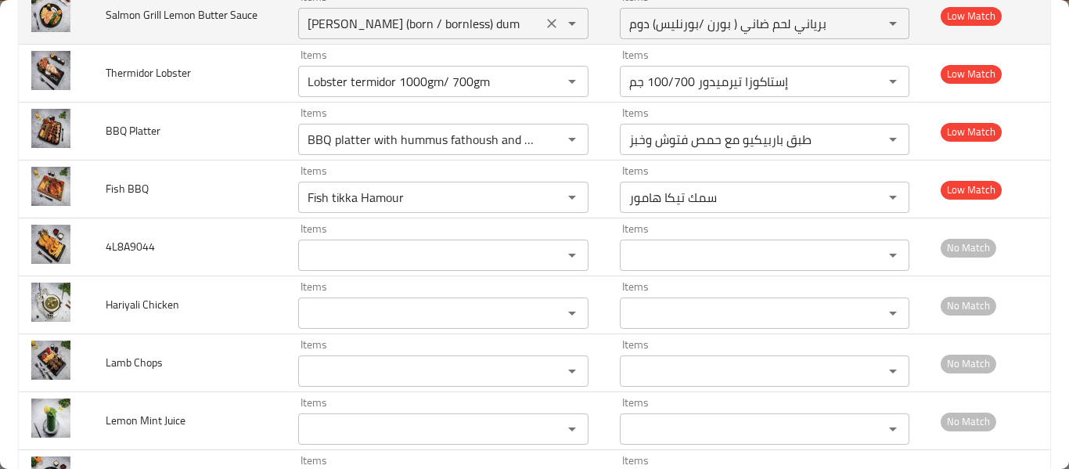
click at [547, 29] on icon "Clear" at bounding box center [552, 24] width 16 height 16
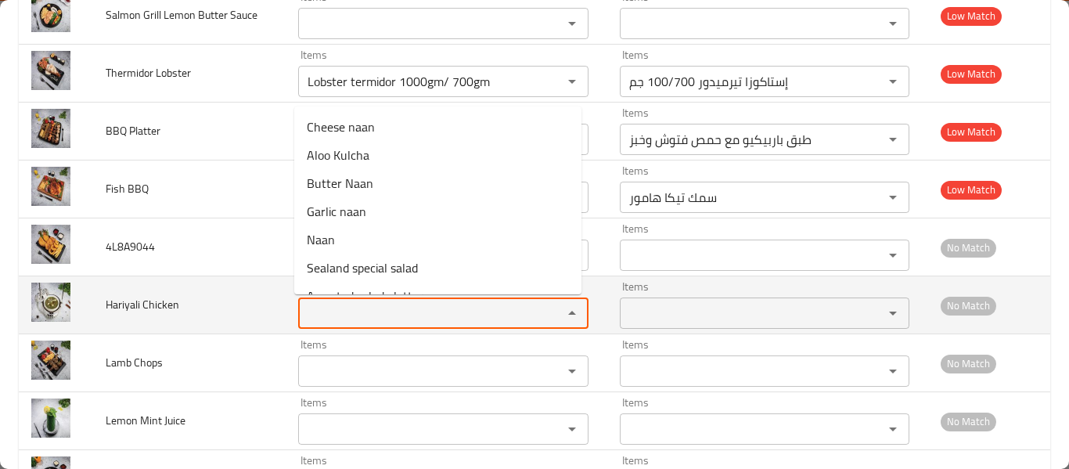
click at [359, 310] on Chicken "Items" at bounding box center [420, 313] width 235 height 22
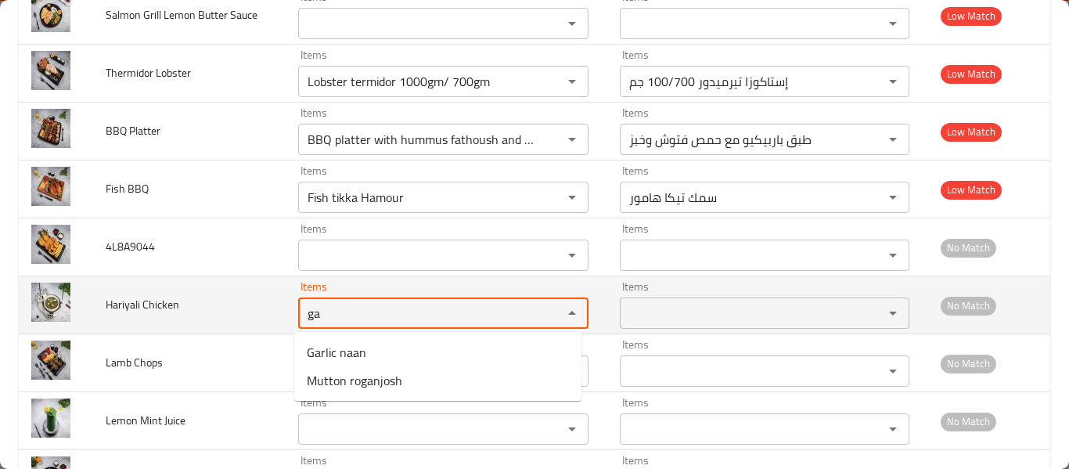
type Chicken "g"
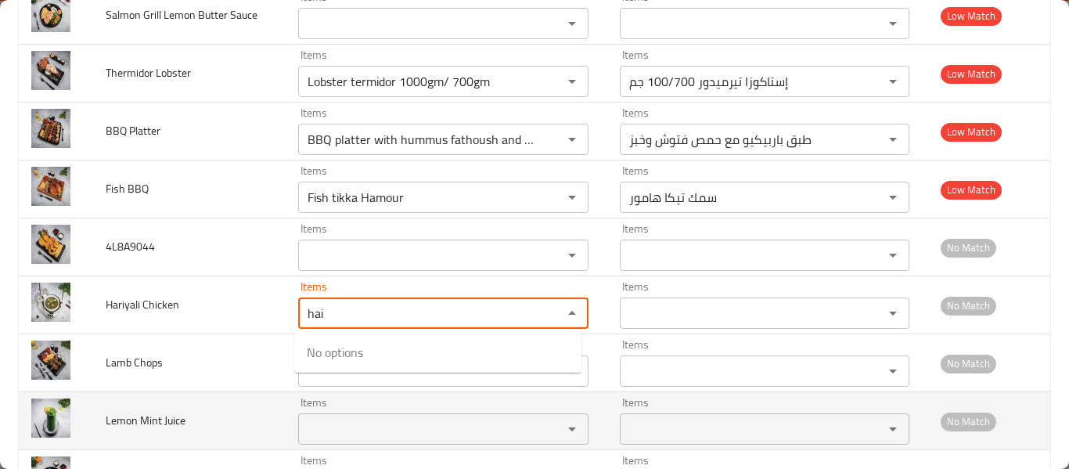
type Chicken "hai"
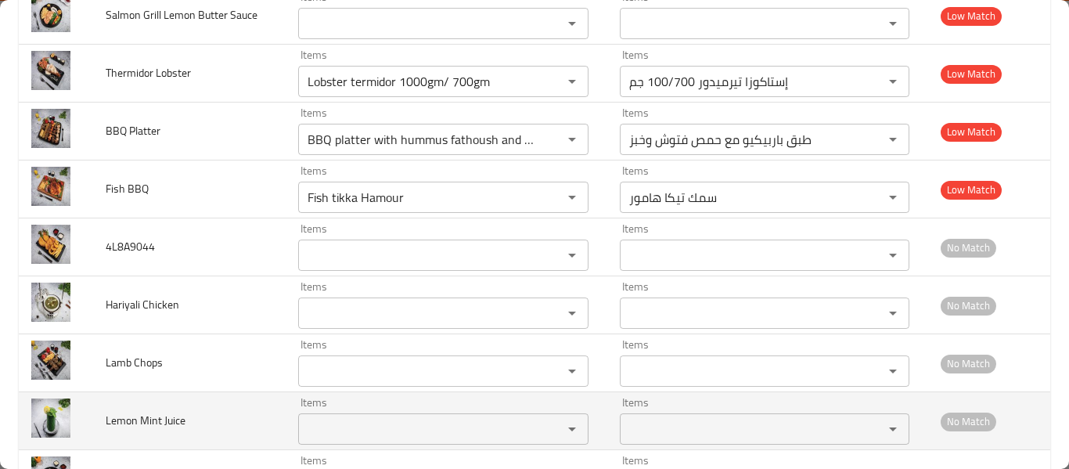
click at [228, 394] on td "Lemon Mint Juice" at bounding box center [189, 421] width 192 height 58
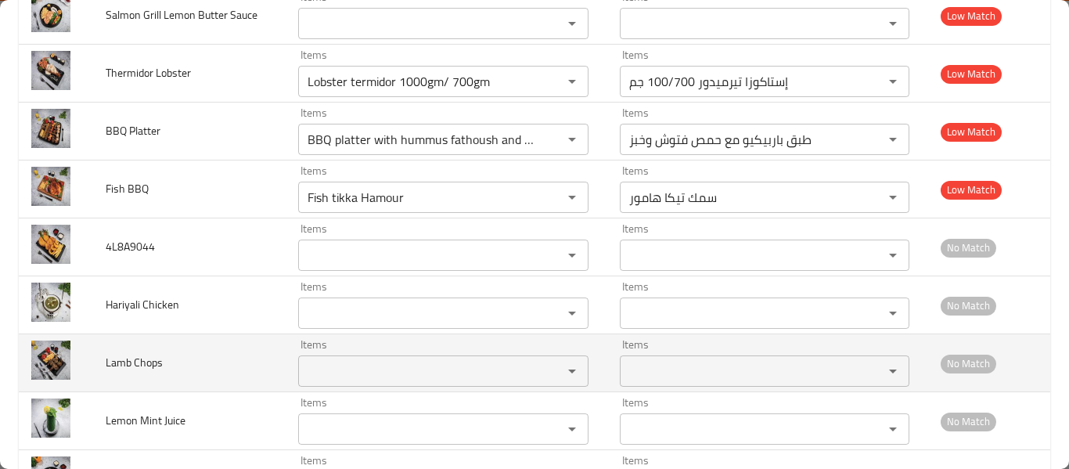
click at [363, 376] on Chops "Items" at bounding box center [420, 371] width 235 height 22
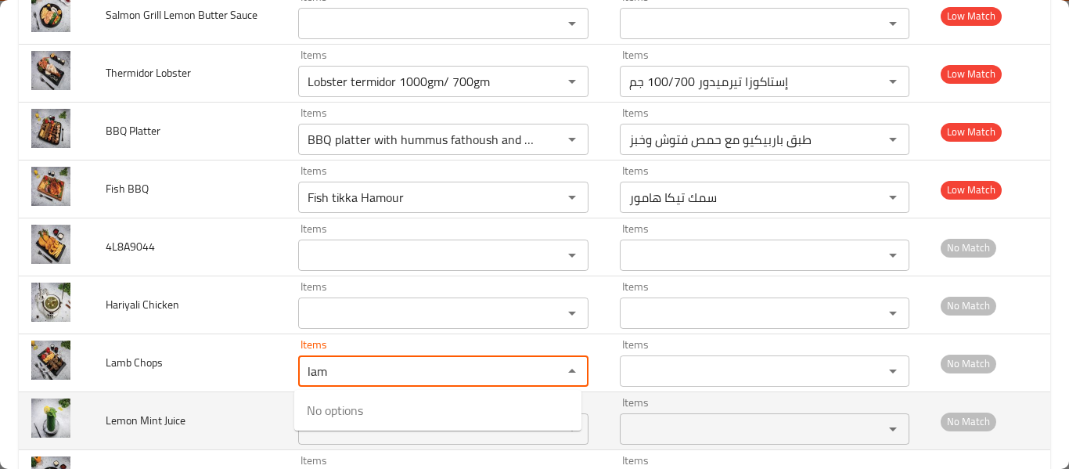
type Chops "lam"
click at [143, 423] on span "Lemon Mint Juice" at bounding box center [146, 420] width 80 height 20
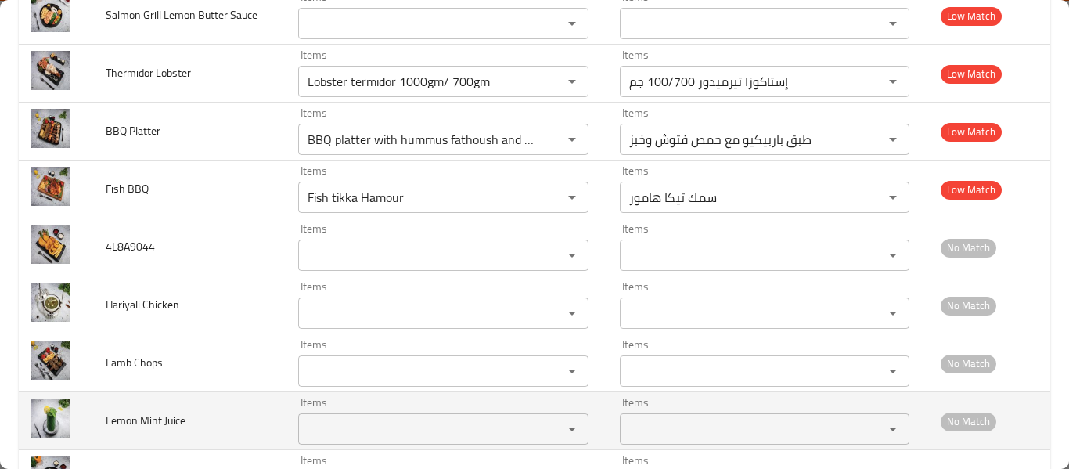
scroll to position [4261, 0]
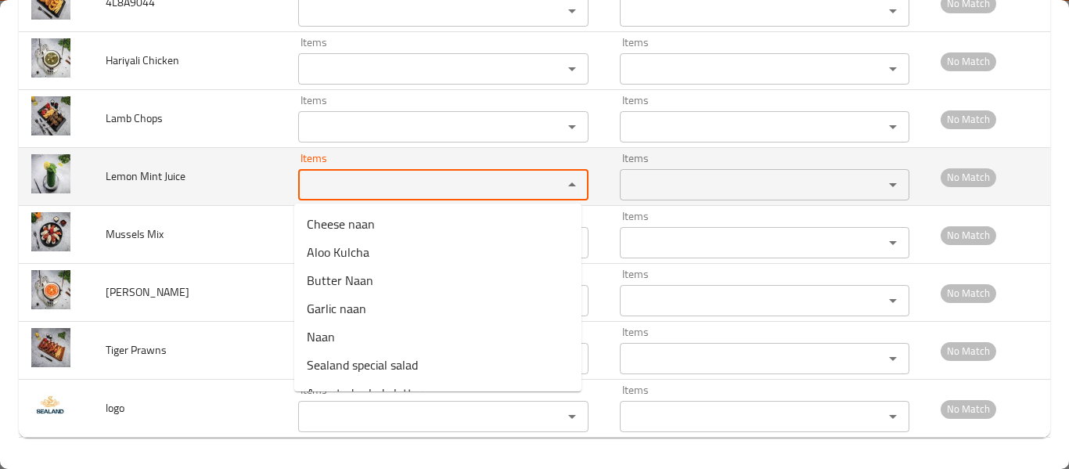
click at [390, 184] on Juice "Items" at bounding box center [420, 185] width 235 height 22
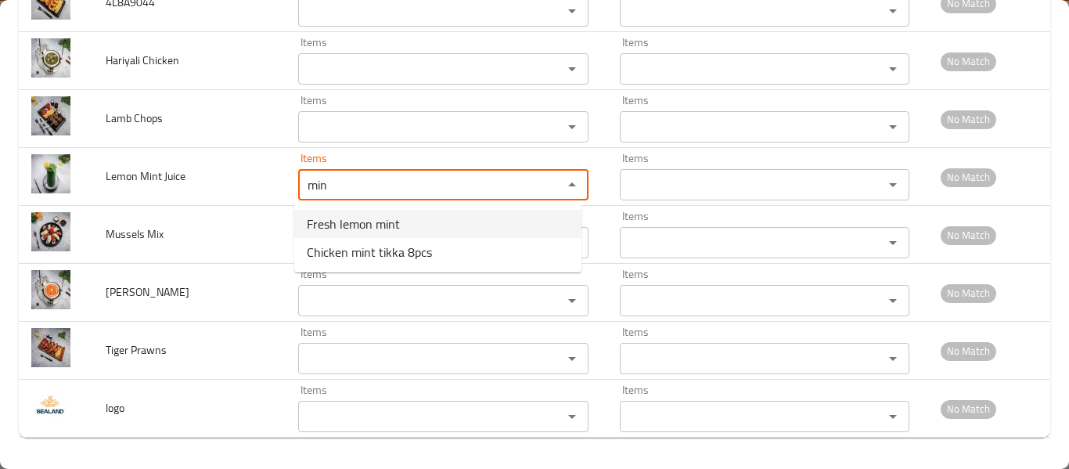
click at [405, 228] on Juice-option-0 "Fresh lemon mint" at bounding box center [437, 224] width 287 height 28
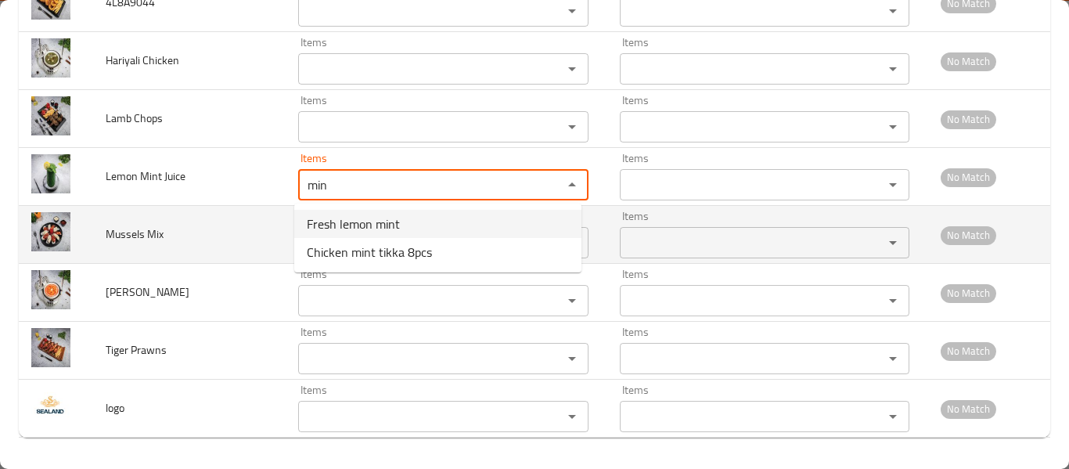
type Juice "Fresh lemon mint"
type Juice-ar "ليمون نعناع طازج"
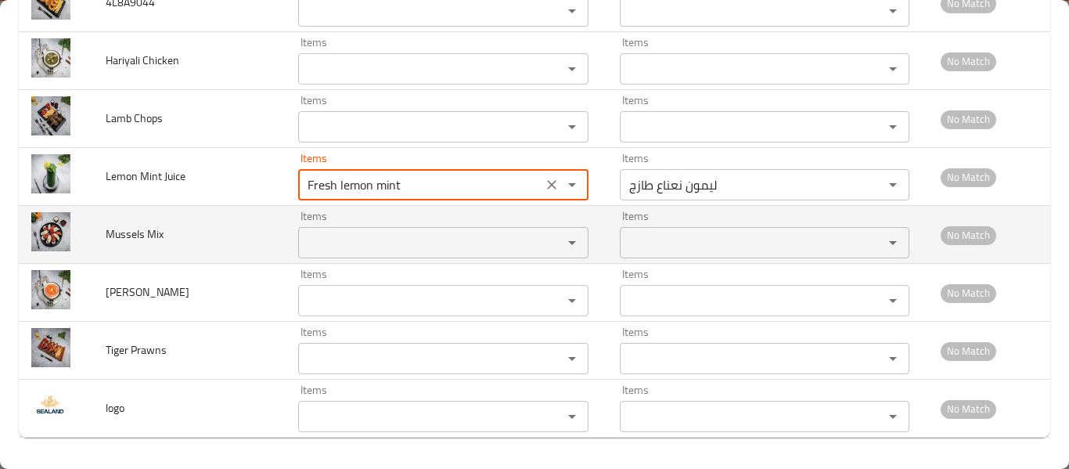
click at [404, 230] on div "Items" at bounding box center [443, 242] width 290 height 31
type Juice "Fresh lemon mint"
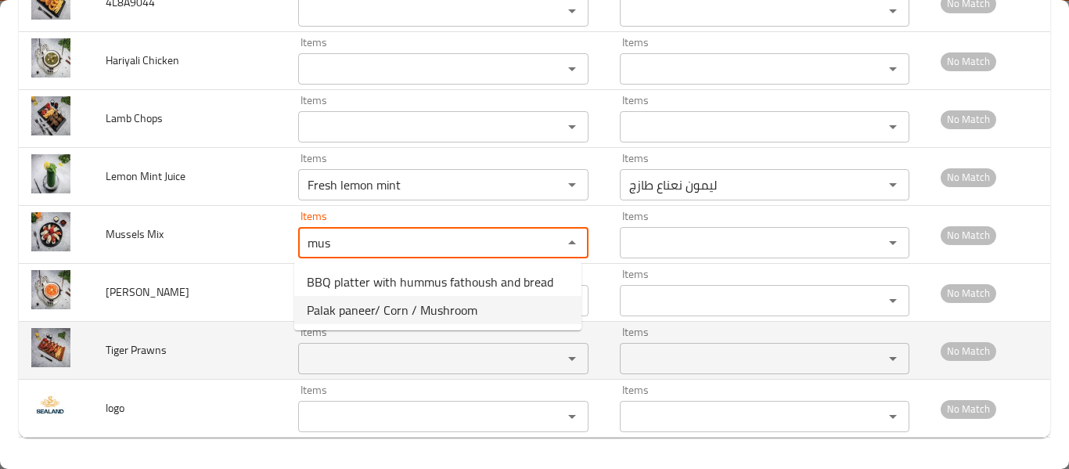
type Mix "mus"
click at [193, 364] on td "Tiger Prawns" at bounding box center [189, 351] width 192 height 58
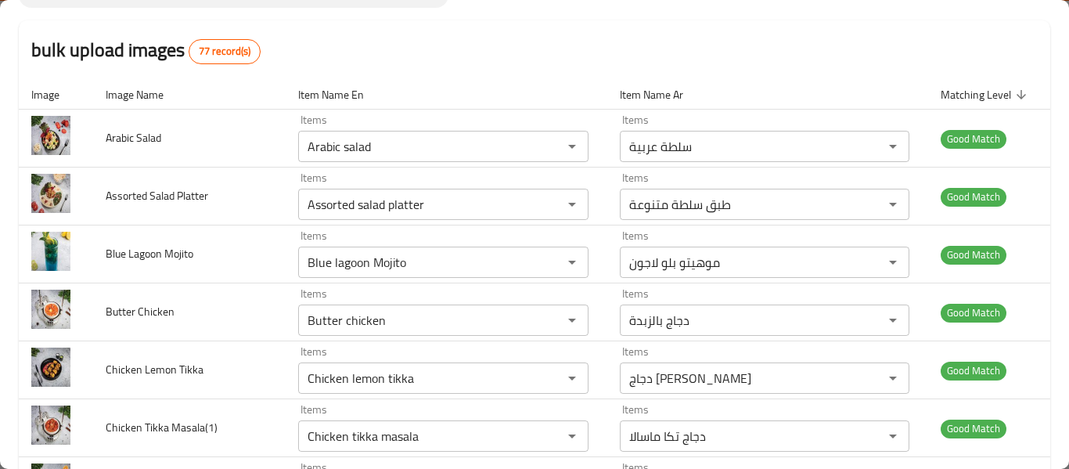
scroll to position [0, 0]
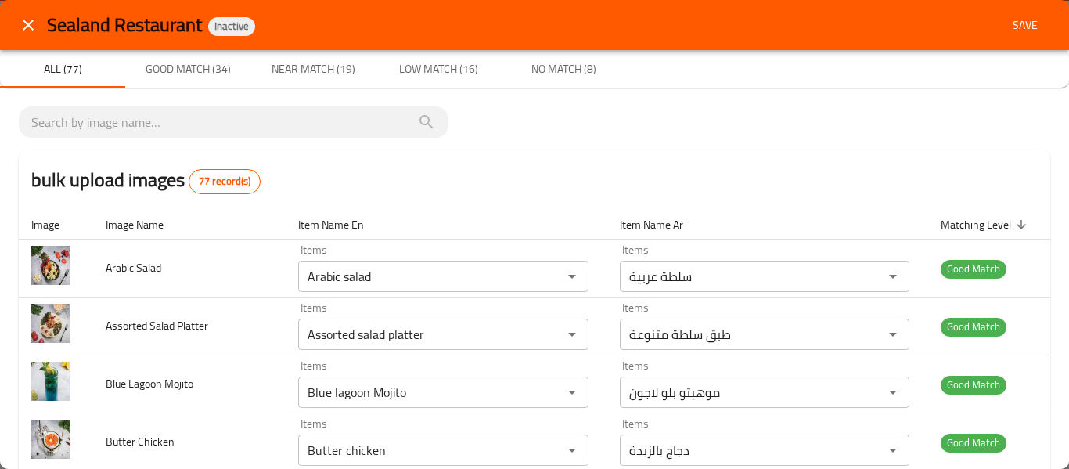
click at [1036, 31] on div "Sealand Restaurant Inactive Save" at bounding box center [534, 25] width 1069 height 50
click at [1030, 32] on span "Save" at bounding box center [1025, 26] width 38 height 20
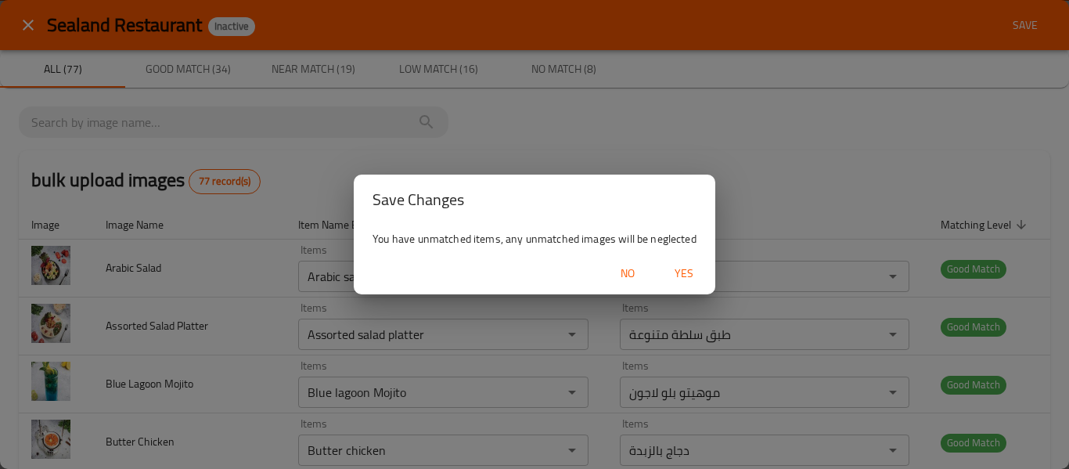
click at [694, 268] on span "Yes" at bounding box center [684, 274] width 38 height 20
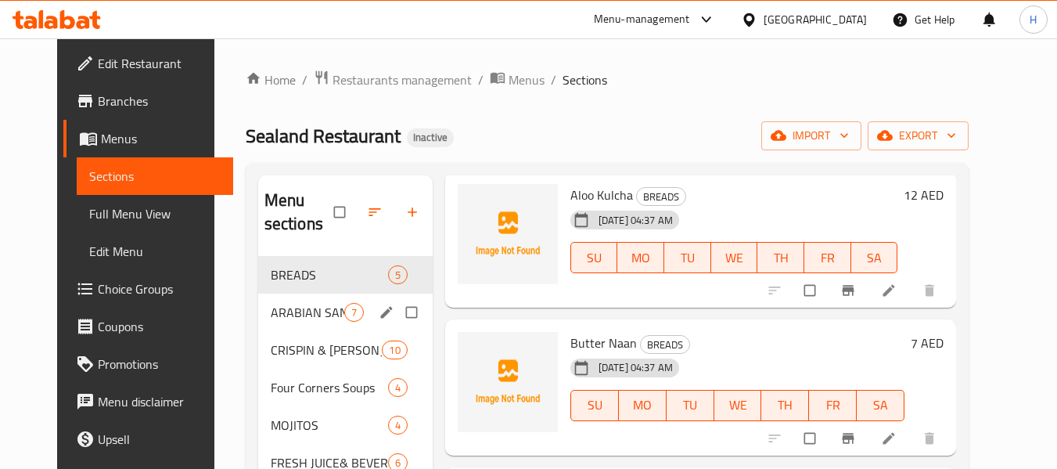
click at [258, 299] on div "ARABIAN SANDS& GREENS 7" at bounding box center [345, 312] width 174 height 38
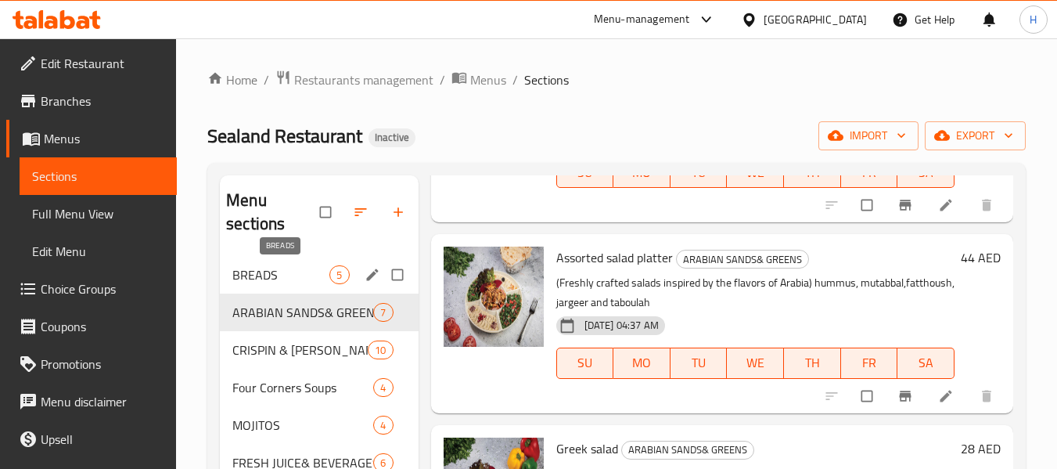
click at [263, 275] on span "BREADS" at bounding box center [280, 274] width 97 height 19
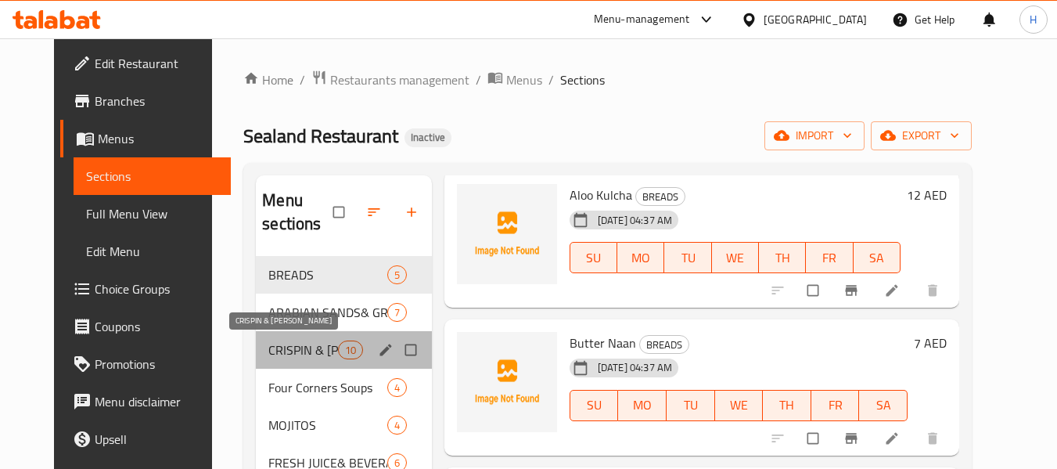
drag, startPoint x: 320, startPoint y: 354, endPoint x: 311, endPoint y: 355, distance: 9.4
click at [319, 354] on span "CRISPIN & [PERSON_NAME]" at bounding box center [302, 349] width 69 height 19
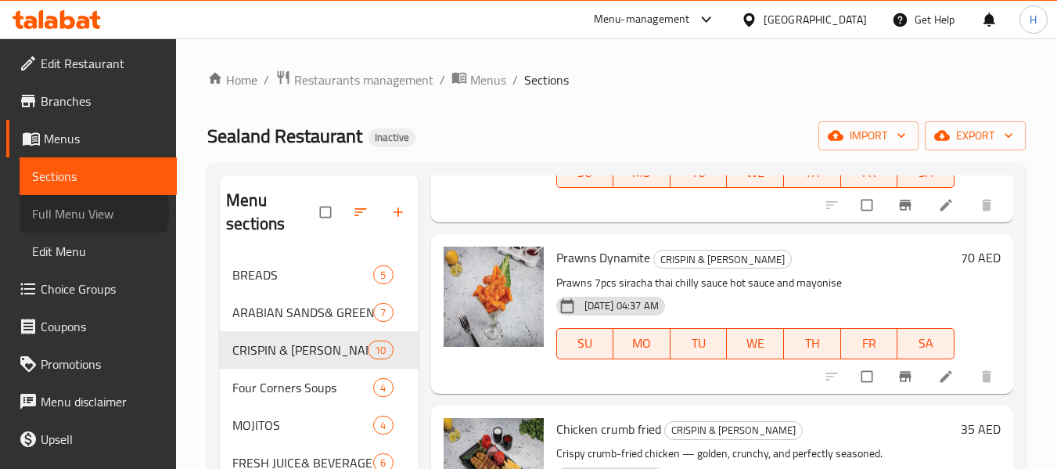
click at [89, 212] on span "Full Menu View" at bounding box center [98, 213] width 132 height 19
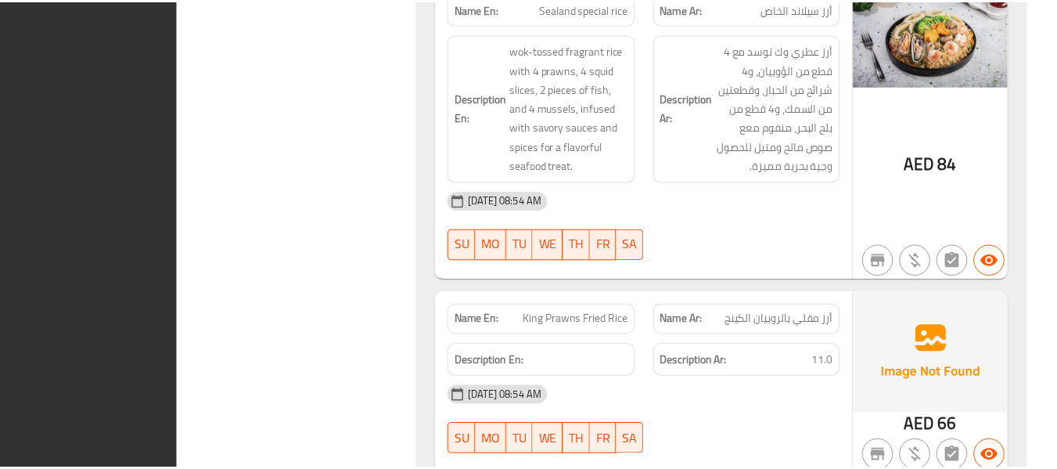
scroll to position [23005, 0]
